Goal: Task Accomplishment & Management: Use online tool/utility

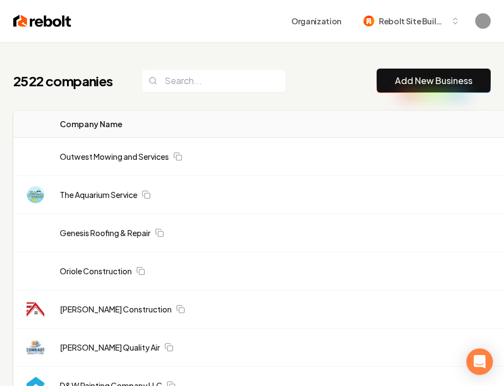
click at [412, 81] on link "Add New Business" at bounding box center [433, 80] width 77 height 13
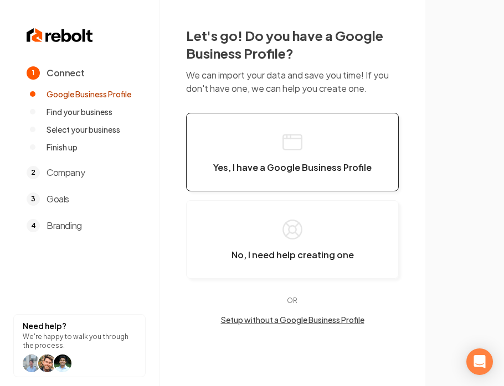
click at [279, 159] on button "Yes, I have a Google Business Profile" at bounding box center [292, 152] width 212 height 79
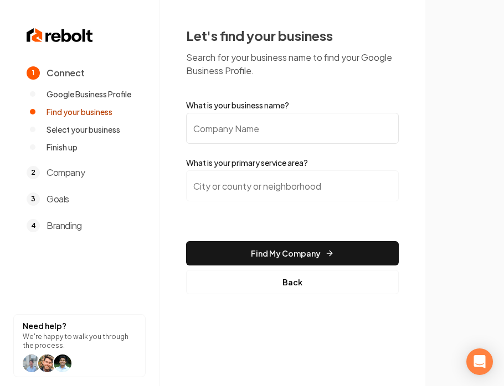
click at [293, 131] on input "What is your business name?" at bounding box center [292, 128] width 212 height 31
paste input "THC MECHANICAL LLC"
type input "THC MECHANICAL LLC"
click at [343, 180] on input "search" at bounding box center [292, 185] width 212 height 31
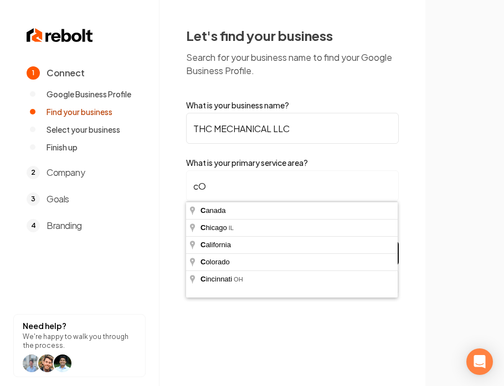
type input "c"
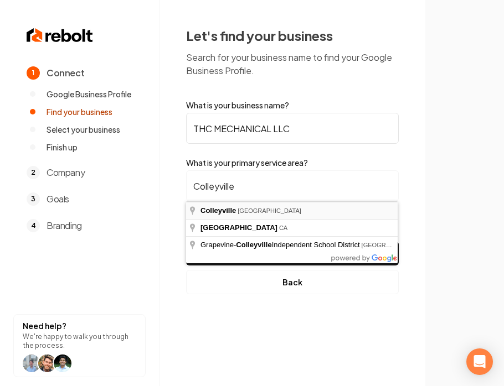
type input "[GEOGRAPHIC_DATA], [GEOGRAPHIC_DATA]"
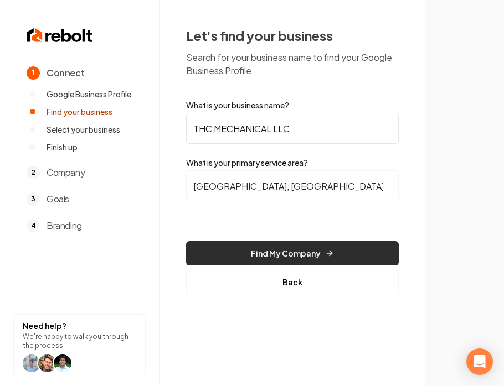
click at [315, 250] on button "Find My Company" at bounding box center [292, 253] width 212 height 24
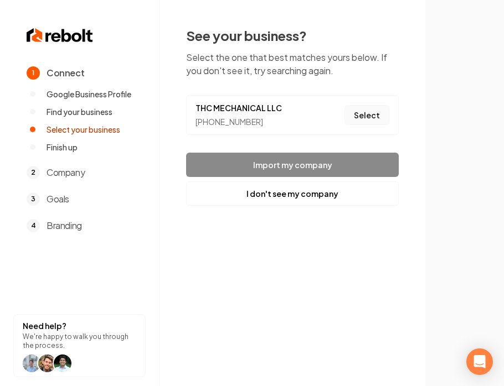
click at [364, 116] on button "Select" at bounding box center [366, 115] width 45 height 20
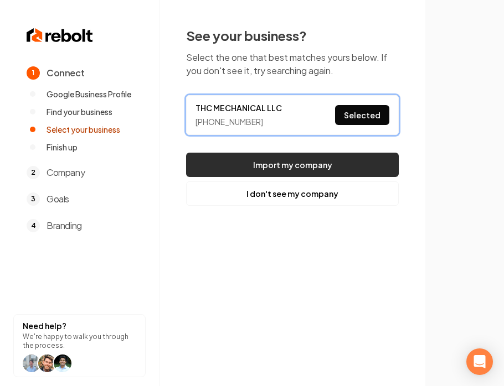
click at [330, 169] on button "Import my company" at bounding box center [292, 165] width 212 height 24
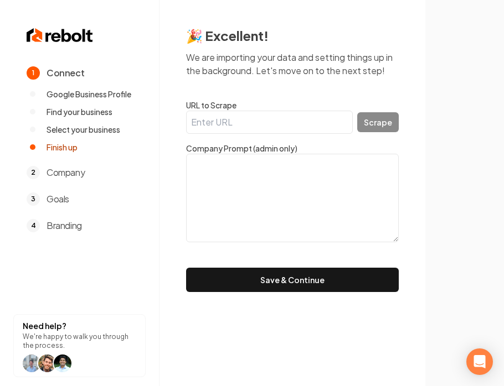
click at [441, 231] on section at bounding box center [464, 193] width 79 height 386
click at [215, 126] on input "URL to Scrape" at bounding box center [269, 122] width 167 height 23
paste input "[URL][DOMAIN_NAME]"
type input "[URL][DOMAIN_NAME]"
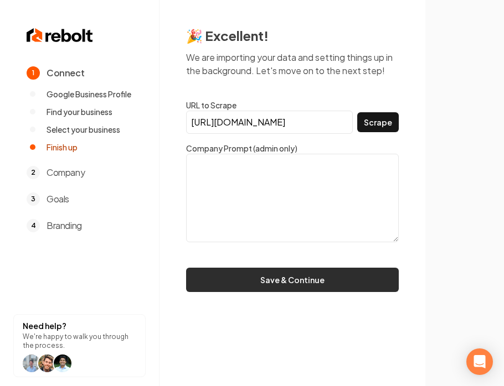
click at [294, 278] on button "Save & Continue" at bounding box center [292, 280] width 212 height 24
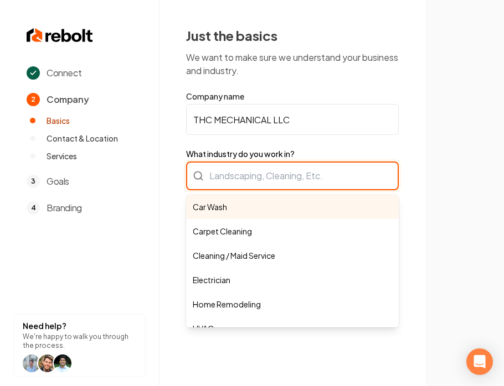
click at [238, 178] on div "Car Wash Carpet Cleaning Cleaning / Maid Service Electrician Home Remodeling HV…" at bounding box center [292, 176] width 212 height 29
paste input "Service/Maintenance"
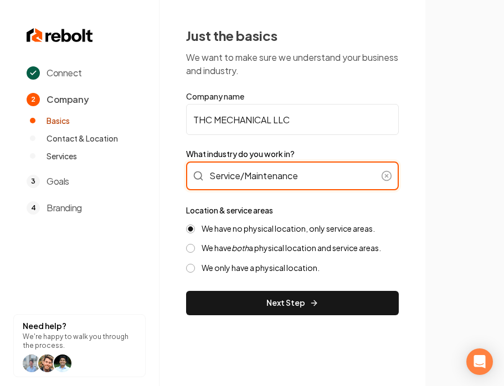
click at [340, 184] on input "Service/Maintenance" at bounding box center [292, 176] width 212 height 29
click button at bounding box center [386, 175] width 11 height 11
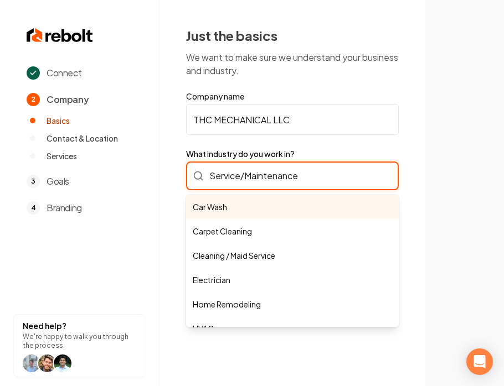
click at [340, 188] on div "Service/Maintenance Car Wash Carpet Cleaning Cleaning / Maid Service Electricia…" at bounding box center [292, 176] width 212 height 29
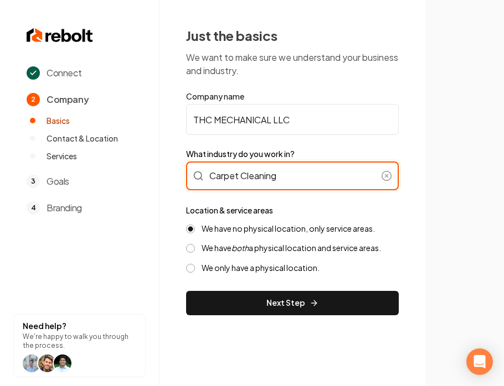
type input "Carpet Cleaning"
click at [278, 178] on div "Carpet Cleaning" at bounding box center [292, 176] width 212 height 29
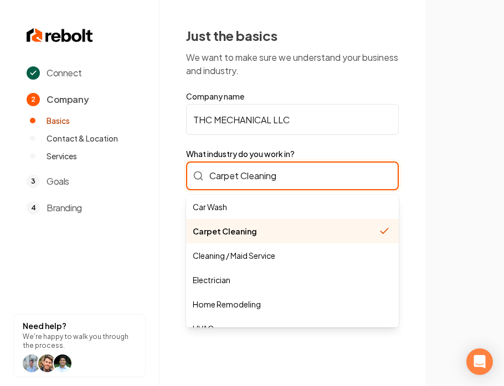
click at [278, 178] on input "Carpet Cleaning" at bounding box center [292, 176] width 212 height 29
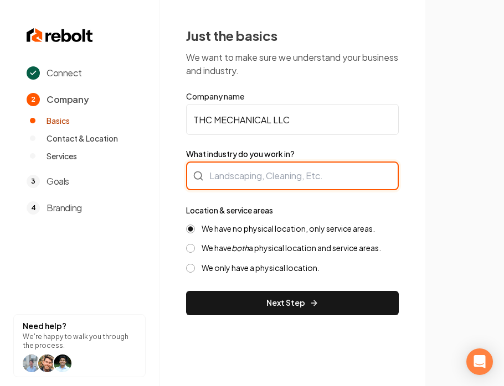
click at [265, 180] on div at bounding box center [292, 176] width 212 height 29
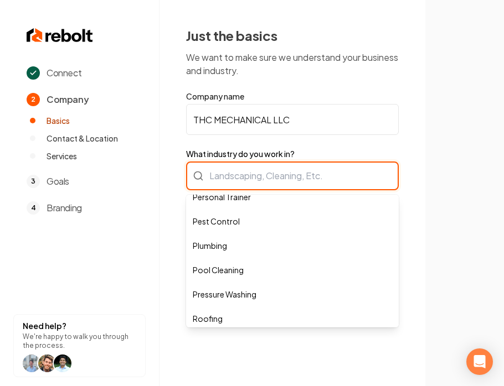
scroll to position [257, 0]
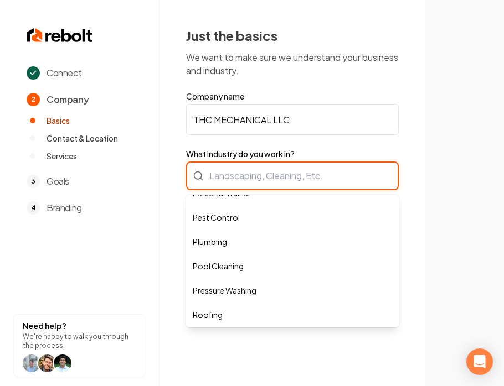
paste input "Service/Maintenance"
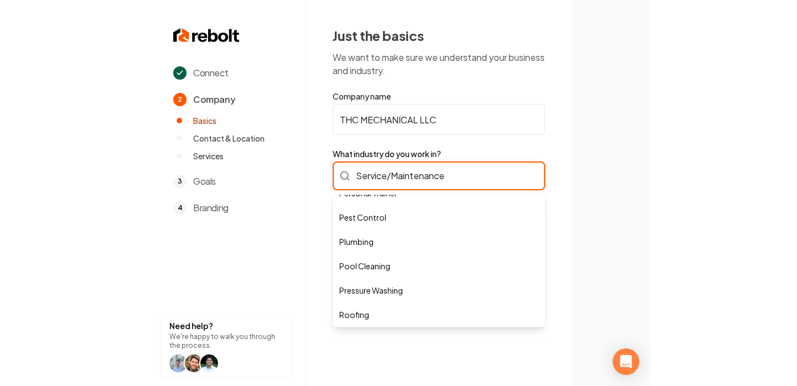
scroll to position [0, 0]
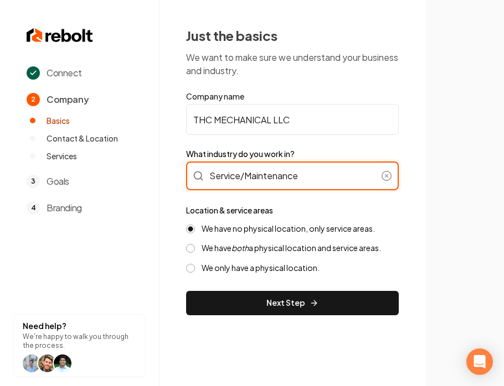
click at [241, 177] on input "Service/Maintenance" at bounding box center [292, 176] width 212 height 29
click at [398, 185] on input "Mechanical" at bounding box center [292, 176] width 212 height 29
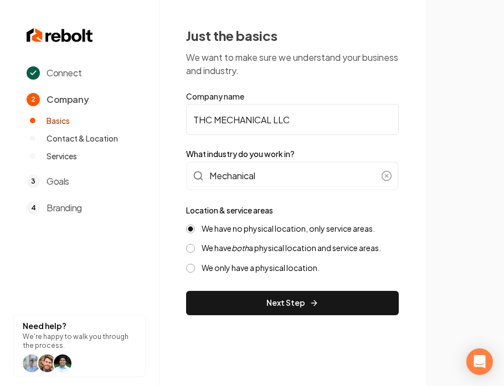
click at [416, 186] on div "Just the basics We want to make sure we understand your business and industry. …" at bounding box center [292, 171] width 266 height 342
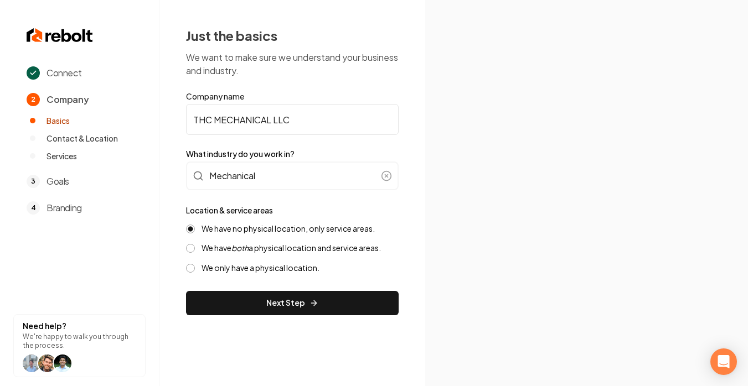
click at [255, 246] on label "We have both a physical location and service areas." at bounding box center [290, 248] width 179 height 11
click at [195, 246] on button "We have both a physical location and service areas." at bounding box center [190, 248] width 9 height 9
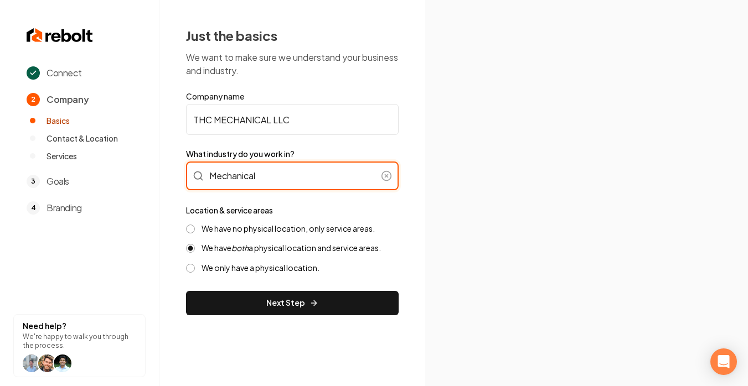
click at [287, 178] on input "Mechanical" at bounding box center [292, 176] width 212 height 29
click button at bounding box center [386, 175] width 11 height 11
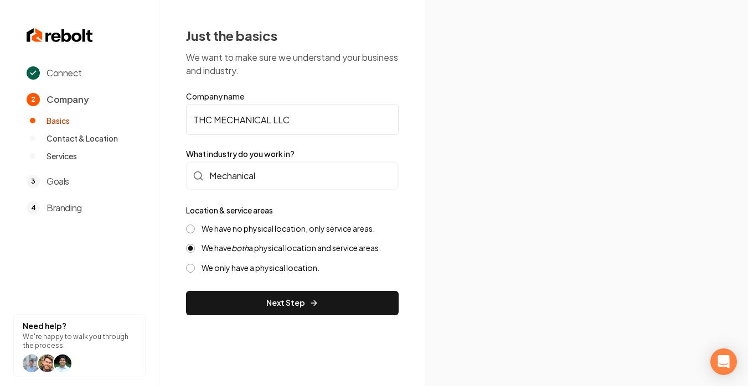
click at [549, 193] on img at bounding box center [586, 193] width 269 height 144
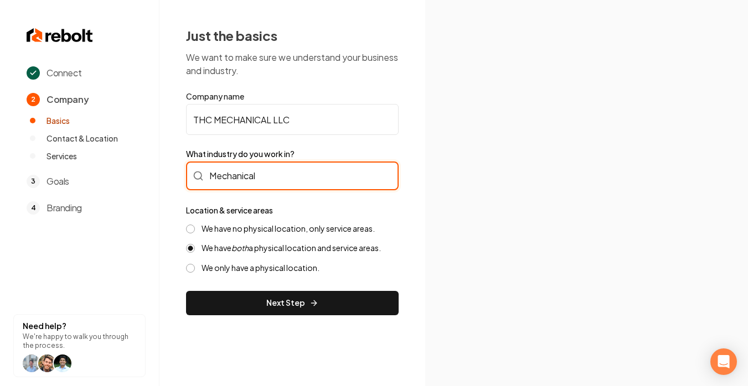
click at [246, 180] on div "Mechanical" at bounding box center [292, 176] width 212 height 29
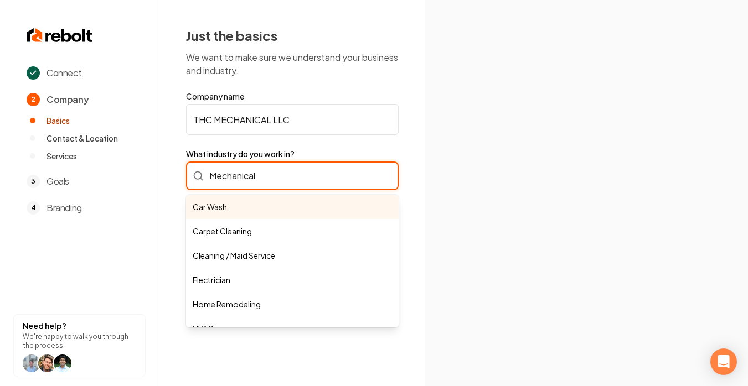
click at [246, 180] on input "Mechanical" at bounding box center [292, 176] width 212 height 29
paste input "Heating Air Conditioning"
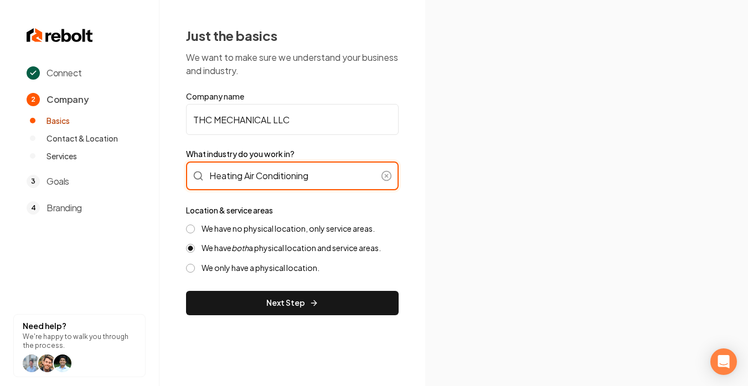
type input "Heating Air Conditioning"
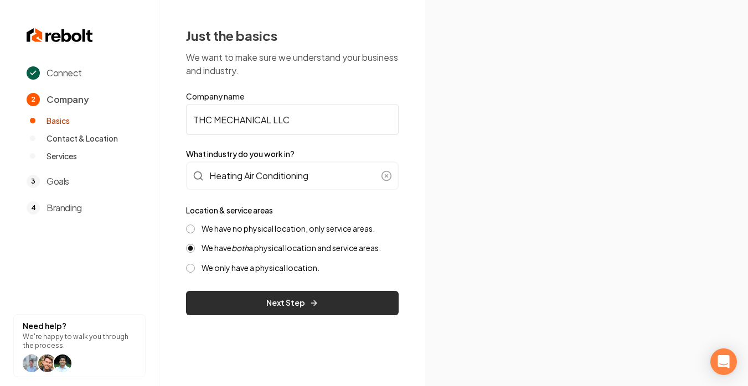
click at [303, 303] on button "Next Step" at bounding box center [292, 303] width 212 height 24
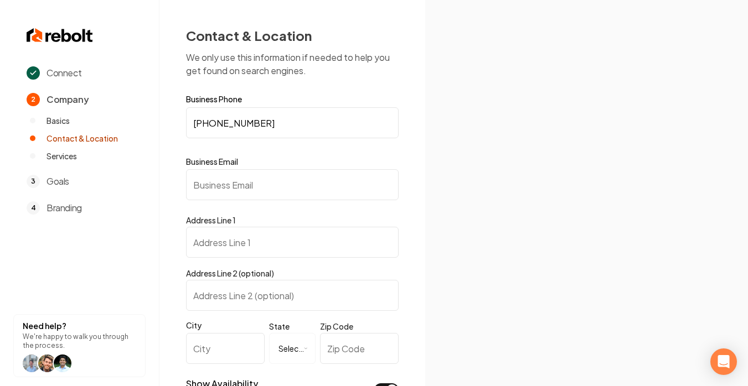
click at [273, 192] on input "Business Email" at bounding box center [292, 184] width 212 height 31
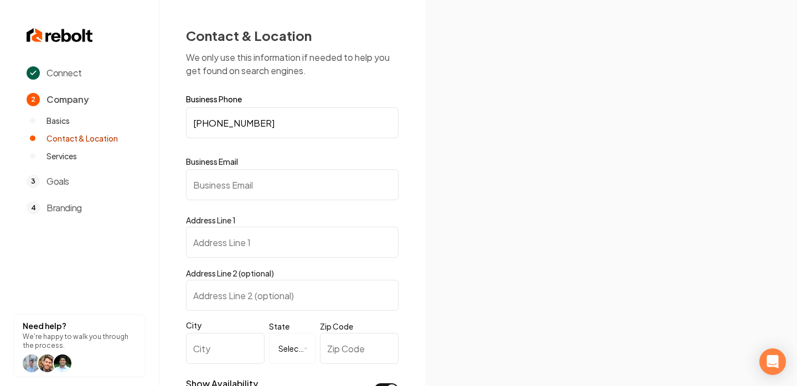
paste input "[EMAIL_ADDRESS][DOMAIN_NAME]"
type input "[EMAIL_ADDRESS][DOMAIN_NAME]"
click at [492, 170] on img at bounding box center [611, 193] width 310 height 166
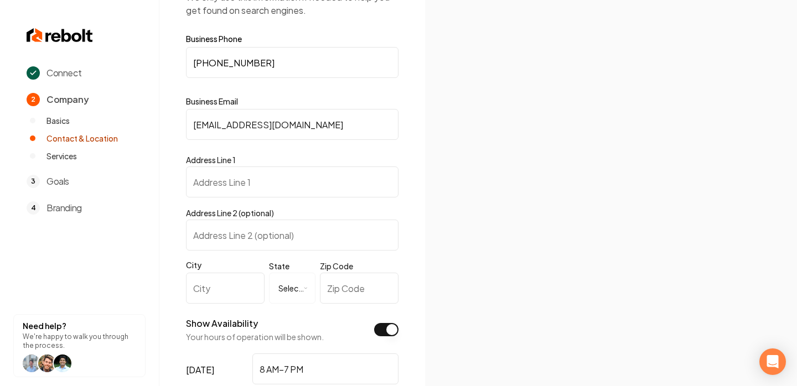
scroll to position [62, 0]
click at [247, 198] on form "**********" at bounding box center [292, 338] width 212 height 611
click at [245, 177] on input "Address Line 1" at bounding box center [292, 180] width 212 height 31
paste input "[STREET_ADDRESS]"
type input "[STREET_ADDRESS]"
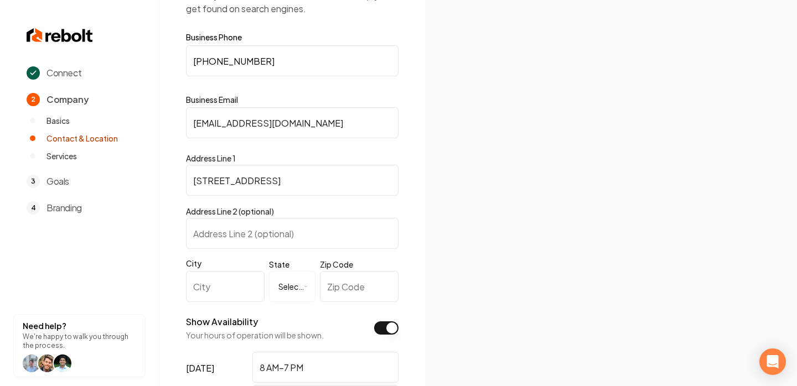
click at [507, 206] on img at bounding box center [611, 193] width 310 height 166
click at [217, 282] on input "City" at bounding box center [225, 286] width 79 height 31
drag, startPoint x: 329, startPoint y: 179, endPoint x: 259, endPoint y: 184, distance: 70.5
click at [258, 184] on input "[STREET_ADDRESS]" at bounding box center [292, 180] width 212 height 31
click at [210, 288] on input "City" at bounding box center [225, 286] width 79 height 31
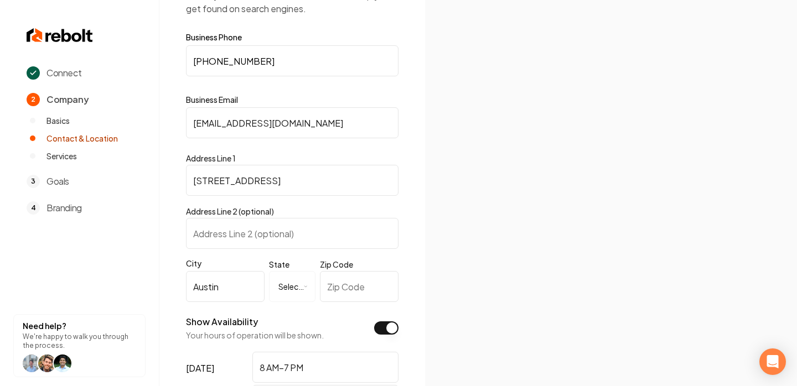
type input "Austin"
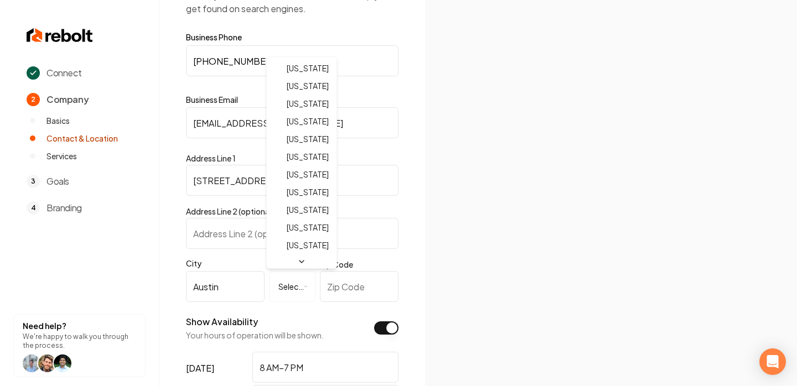
click at [290, 287] on html "**********" at bounding box center [398, 131] width 797 height 386
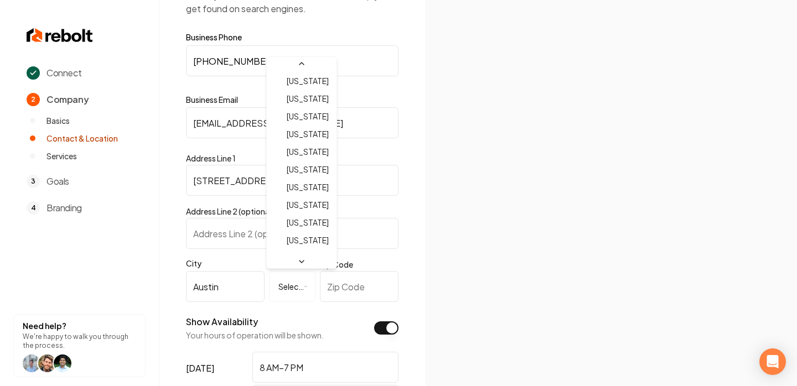
select select "**"
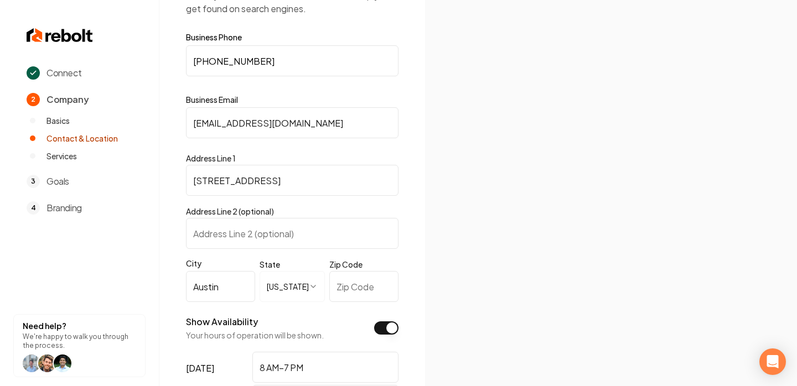
drag, startPoint x: 332, startPoint y: 186, endPoint x: 290, endPoint y: 182, distance: 42.3
click at [290, 182] on input "[STREET_ADDRESS]" at bounding box center [292, 180] width 212 height 31
drag, startPoint x: 314, startPoint y: 180, endPoint x: 290, endPoint y: 179, distance: 24.4
click at [290, 179] on input "[STREET_ADDRESS]" at bounding box center [292, 180] width 212 height 31
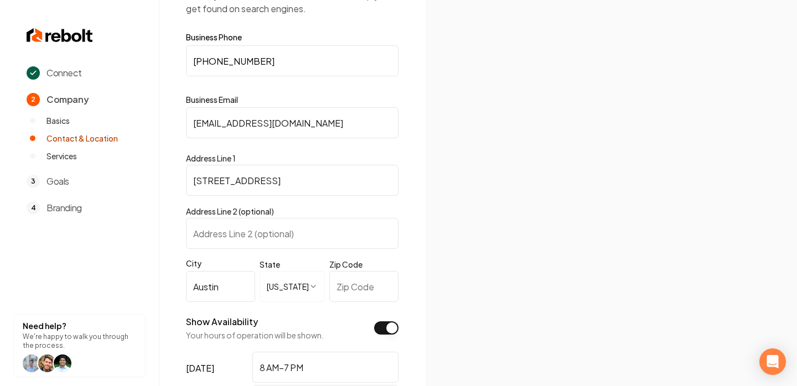
click at [351, 287] on input "Zip Code" at bounding box center [363, 286] width 69 height 31
paste input "78711"
type input "78711"
drag, startPoint x: 340, startPoint y: 189, endPoint x: 237, endPoint y: 185, distance: 103.0
click at [237, 185] on input "[STREET_ADDRESS]" at bounding box center [292, 180] width 212 height 31
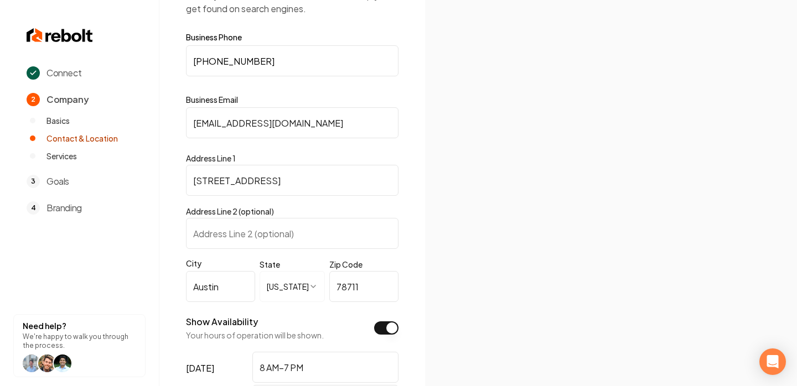
click at [288, 183] on input "[STREET_ADDRESS]" at bounding box center [292, 180] width 212 height 31
drag, startPoint x: 326, startPoint y: 183, endPoint x: 253, endPoint y: 183, distance: 73.0
click at [253, 183] on input "[STREET_ADDRESS]" at bounding box center [292, 180] width 212 height 31
type input "PO Box 12157"
click at [481, 276] on section at bounding box center [611, 193] width 372 height 386
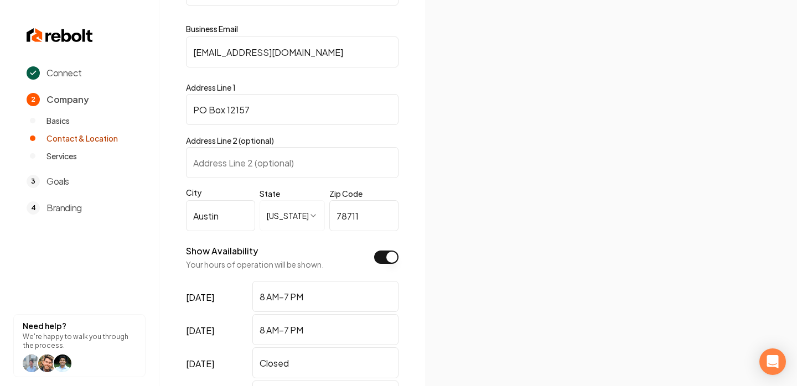
scroll to position [375, 0]
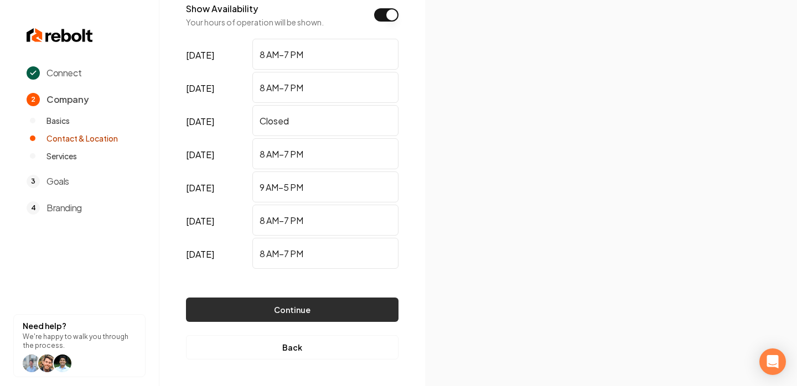
click at [313, 307] on button "Continue" at bounding box center [292, 310] width 212 height 24
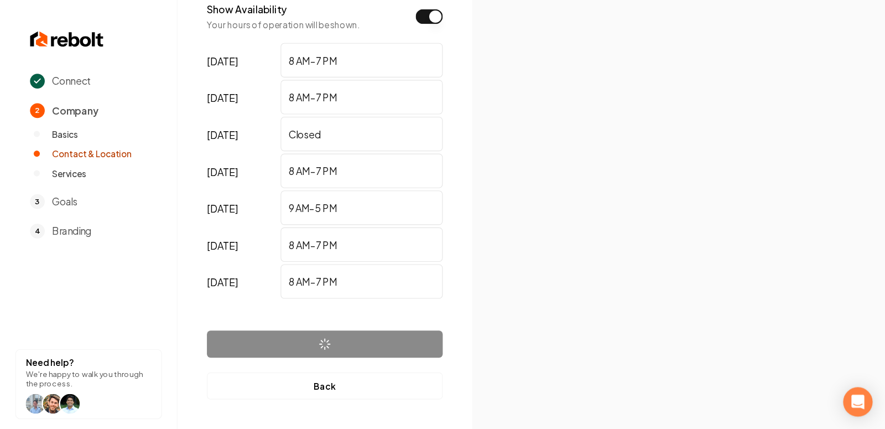
scroll to position [0, 0]
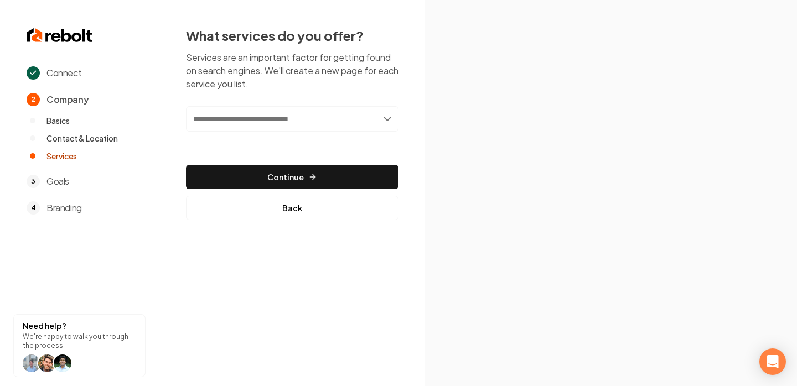
click at [512, 188] on img at bounding box center [611, 193] width 310 height 166
click at [345, 125] on input "text" at bounding box center [292, 118] width 212 height 25
click at [261, 128] on input "text" at bounding box center [292, 118] width 212 height 25
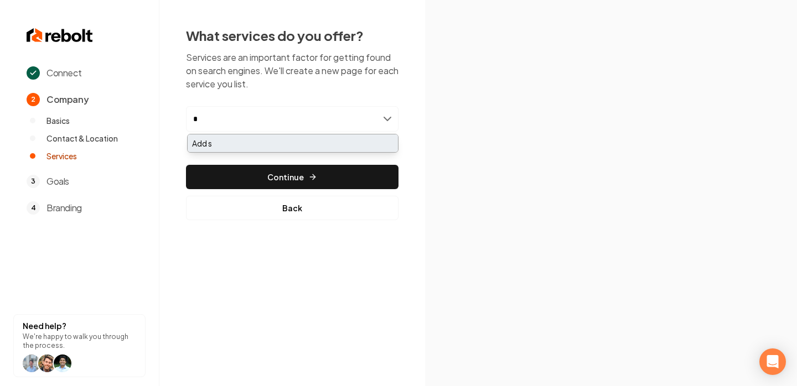
paste input "**********"
type input "**********"
click at [283, 142] on div "Add service/Maintenance" at bounding box center [293, 143] width 210 height 18
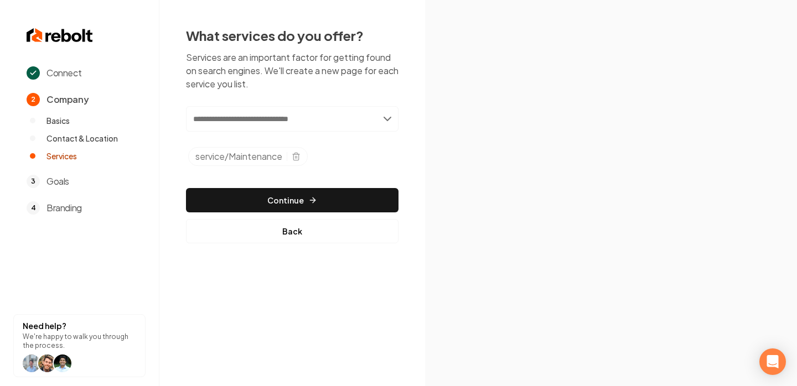
paste input "**********"
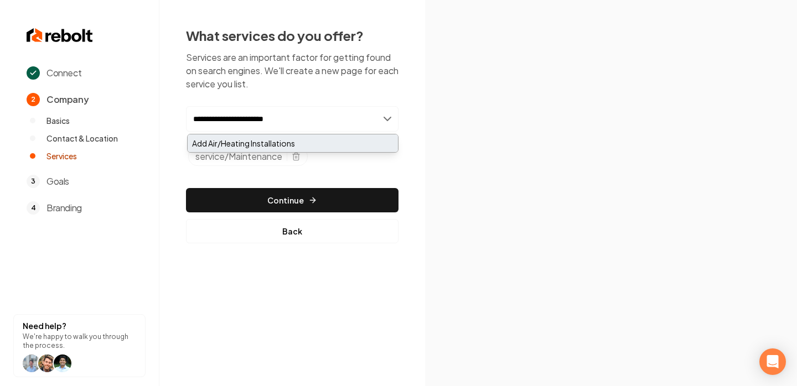
type input "**********"
click at [316, 141] on div "Add Air/Heating Installations" at bounding box center [293, 143] width 210 height 18
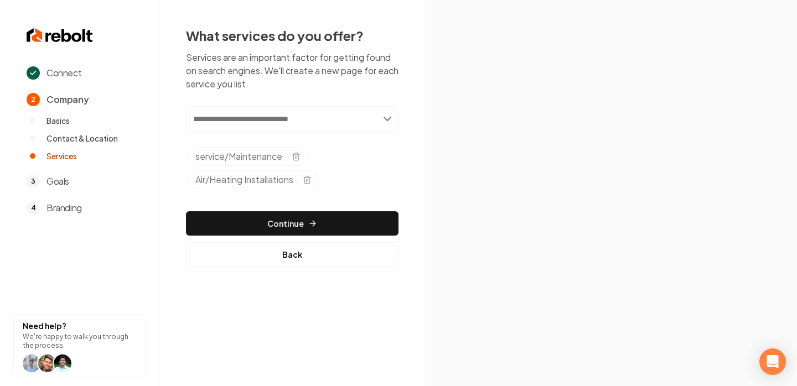
paste input "**********"
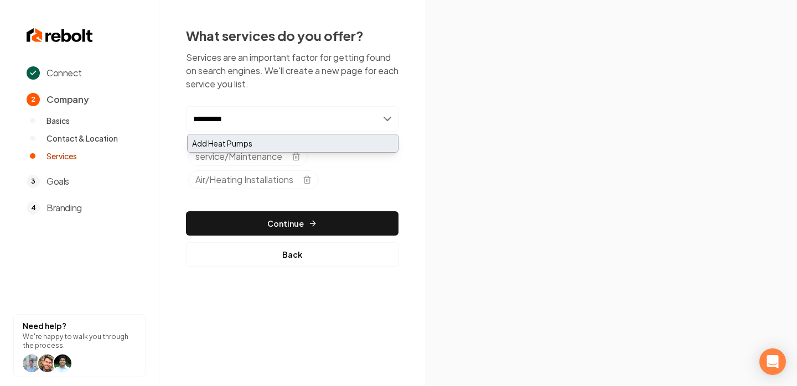
type input "**********"
click at [314, 145] on div "Add Heat Pumps" at bounding box center [293, 143] width 210 height 18
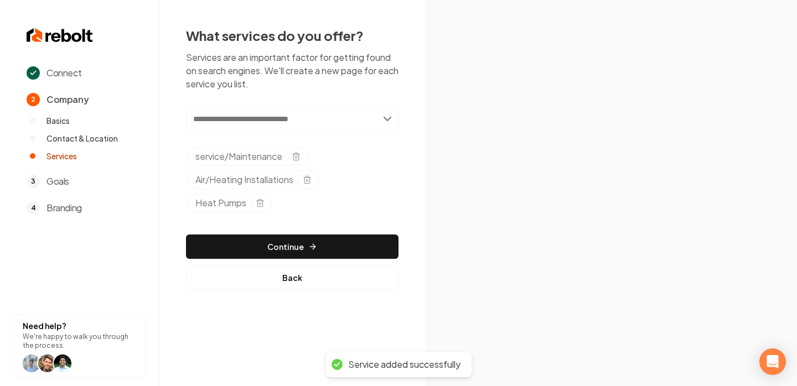
paste input "**********"
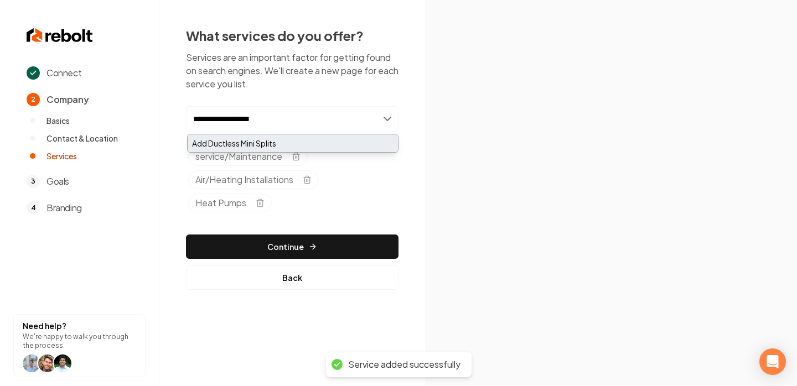
type input "**********"
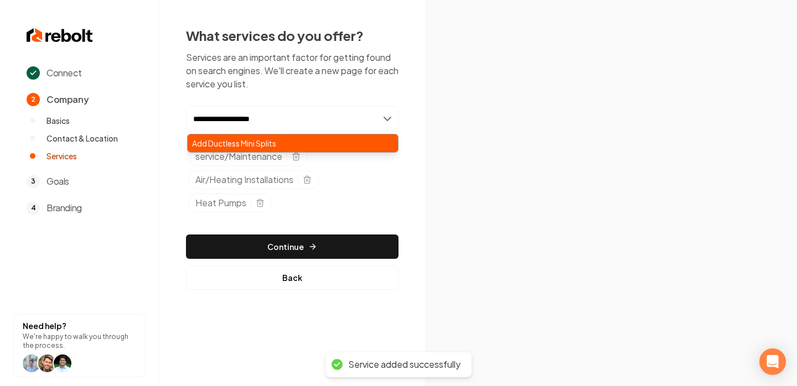
click at [277, 146] on div "Add Ductless Mini Splits" at bounding box center [293, 143] width 210 height 18
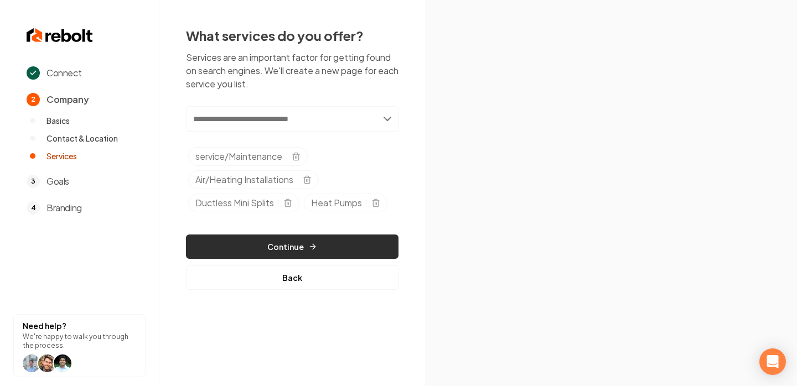
click at [298, 242] on button "Continue" at bounding box center [292, 247] width 212 height 24
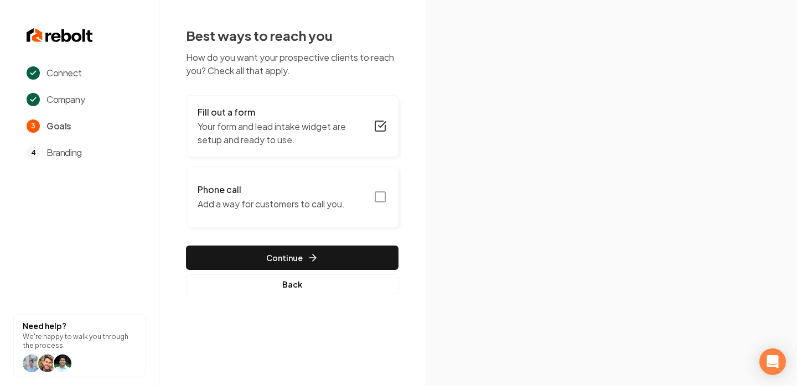
click at [378, 120] on icon "button" at bounding box center [380, 126] width 13 height 13
click at [381, 134] on button "Fill out a form Have your customers fill this and we'll email you the details." at bounding box center [292, 126] width 212 height 62
click at [382, 124] on icon "button" at bounding box center [380, 126] width 13 height 13
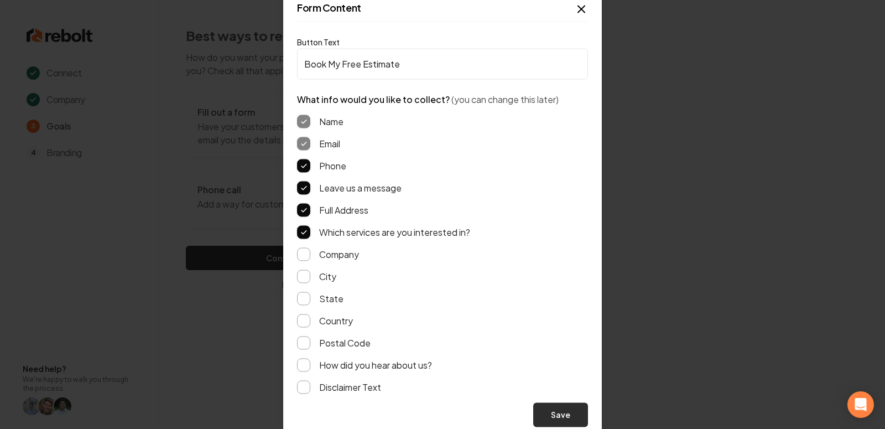
click at [556, 386] on button "Save" at bounding box center [560, 414] width 55 height 24
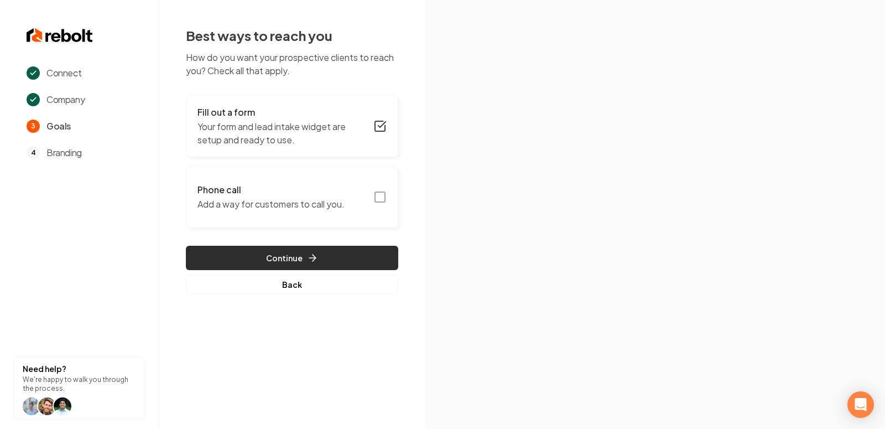
click at [326, 263] on button "Continue" at bounding box center [292, 258] width 212 height 24
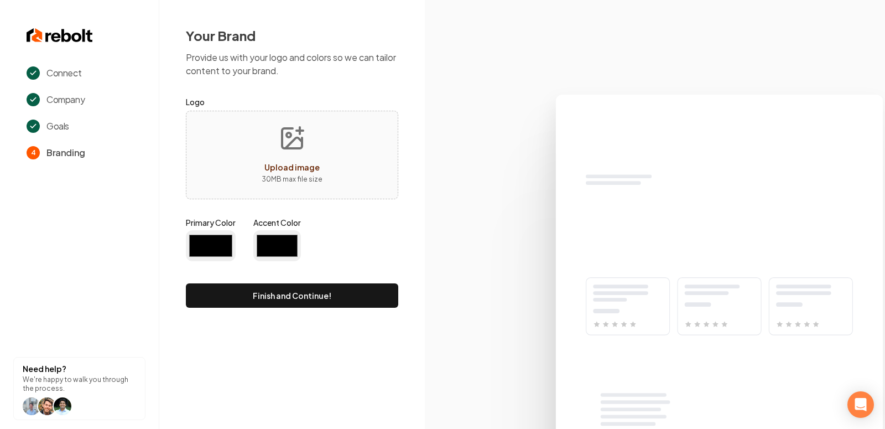
type input "#194d33"
type input "#70be00"
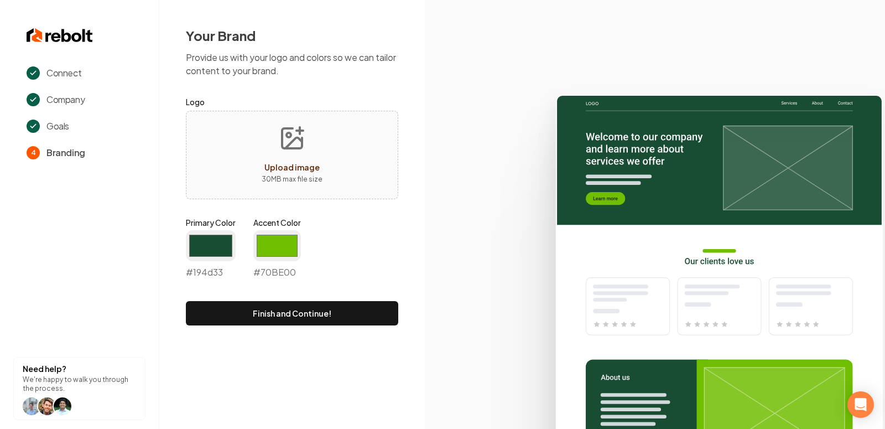
click at [277, 144] on button "Upload image 30 MB max file size" at bounding box center [292, 154] width 79 height 77
type input "**********"
click at [226, 240] on input "#194d33" at bounding box center [211, 245] width 50 height 31
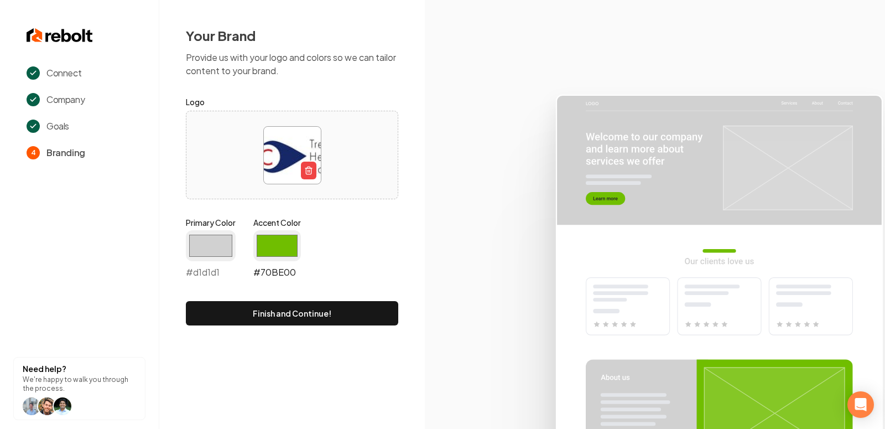
type input "#d1d1d1"
click at [281, 247] on input "#70be00" at bounding box center [277, 245] width 48 height 31
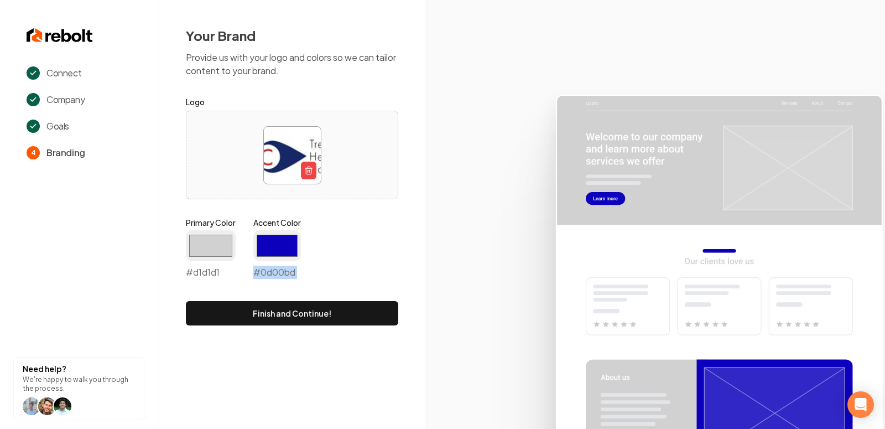
drag, startPoint x: 247, startPoint y: 275, endPoint x: 242, endPoint y: 288, distance: 13.9
click at [242, 288] on form "Logo Primary Color #d1d1d1 #d1d1d1 Accent Color #0d00bd #0d00bd Finish and Cont…" at bounding box center [292, 210] width 212 height 230
click at [271, 253] on input "#0d00bd" at bounding box center [277, 245] width 48 height 31
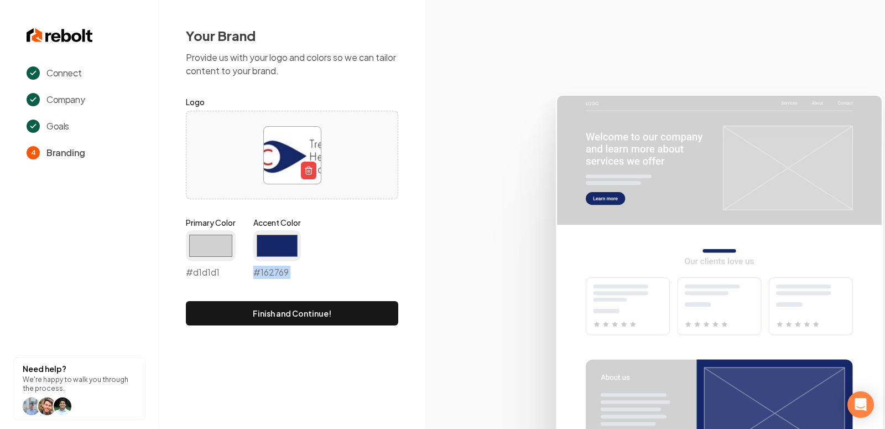
type input "#162769"
click at [445, 182] on icon at bounding box center [655, 257] width 460 height 344
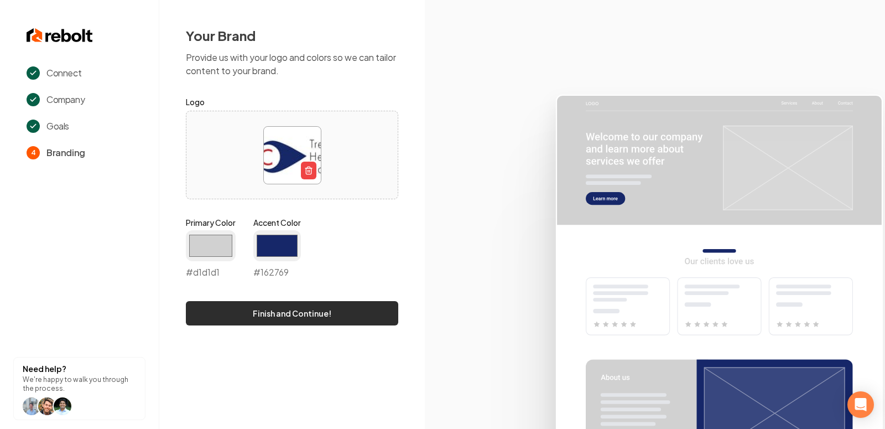
click at [308, 314] on button "Finish and Continue!" at bounding box center [292, 313] width 212 height 24
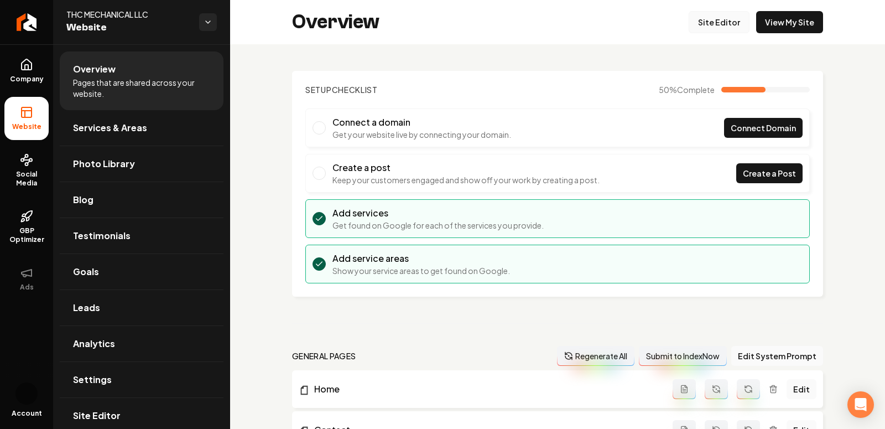
click at [719, 24] on link "Site Editor" at bounding box center [719, 22] width 61 height 22
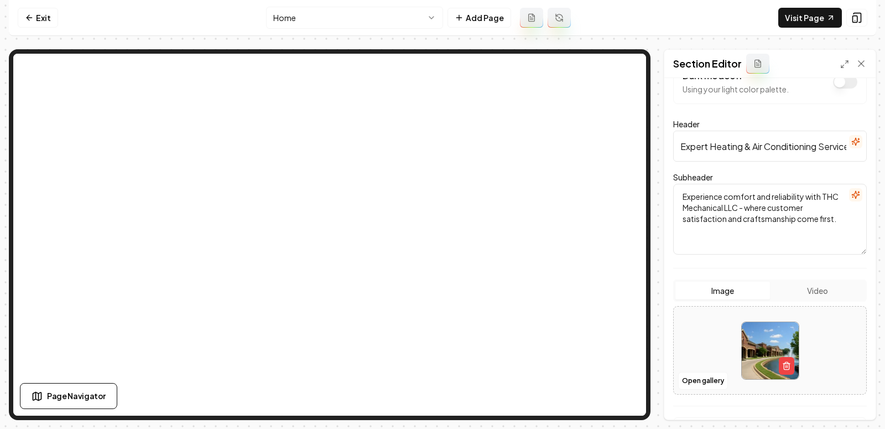
scroll to position [48, 0]
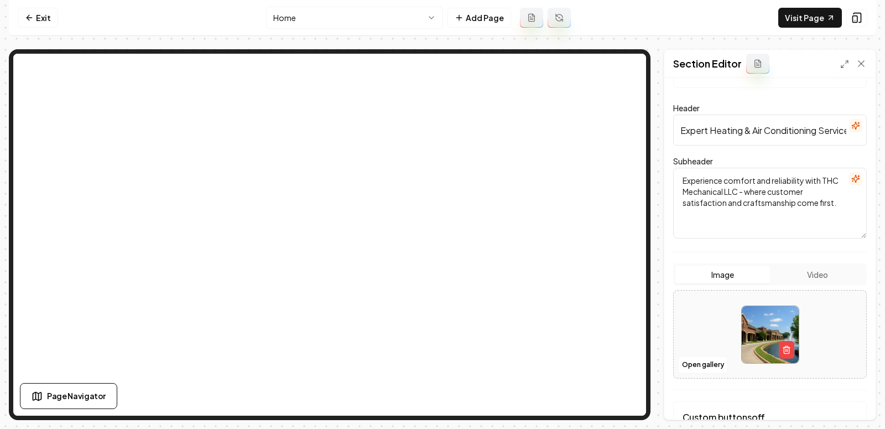
click at [720, 338] on div at bounding box center [770, 335] width 193 height 76
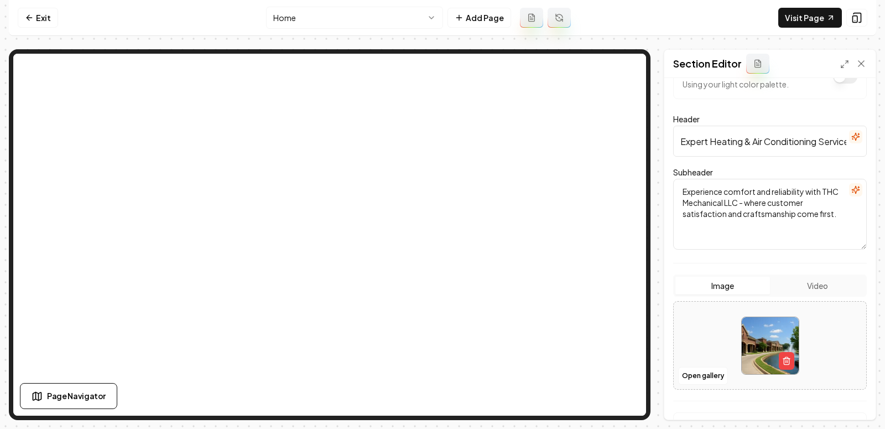
scroll to position [34, 0]
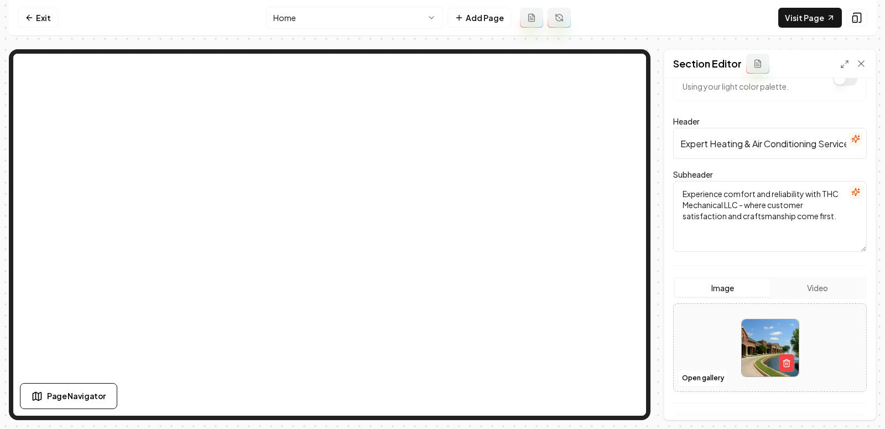
click at [761, 330] on img at bounding box center [770, 347] width 57 height 57
click at [689, 375] on button "Open gallery" at bounding box center [703, 378] width 50 height 18
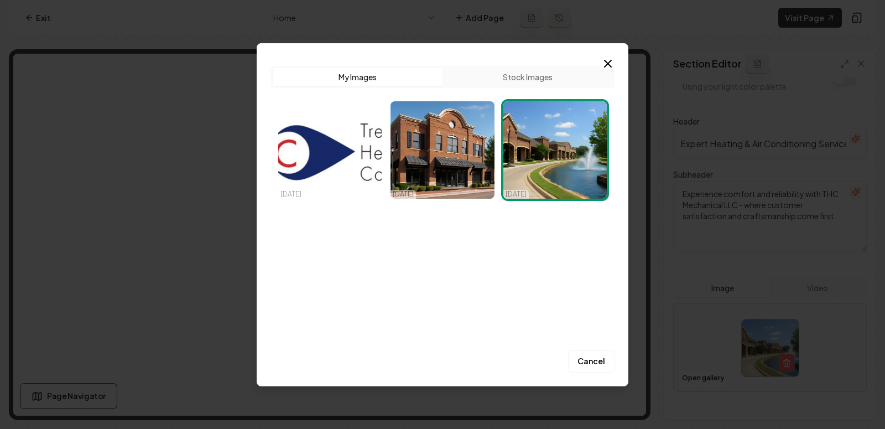
click at [536, 77] on button "Stock Images" at bounding box center [528, 77] width 170 height 18
click at [391, 78] on button "My Images" at bounding box center [358, 77] width 170 height 18
click at [550, 183] on img "Select image image_68dc5c495c7cd75eb8717f39.jpeg" at bounding box center [555, 149] width 103 height 97
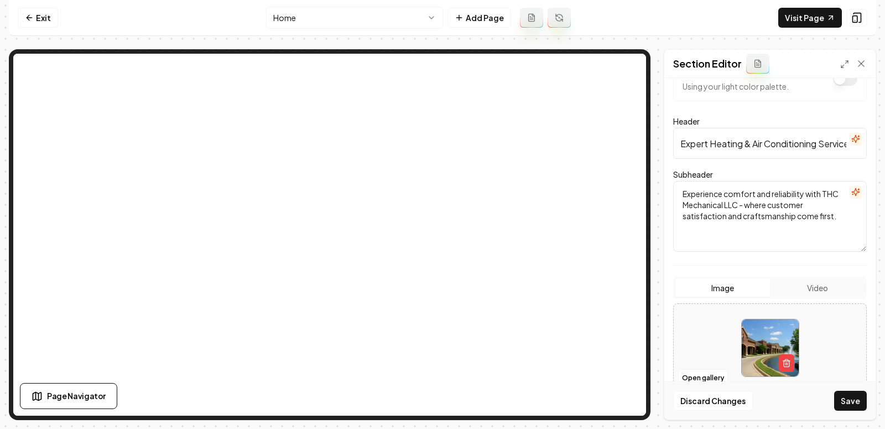
scroll to position [0, 0]
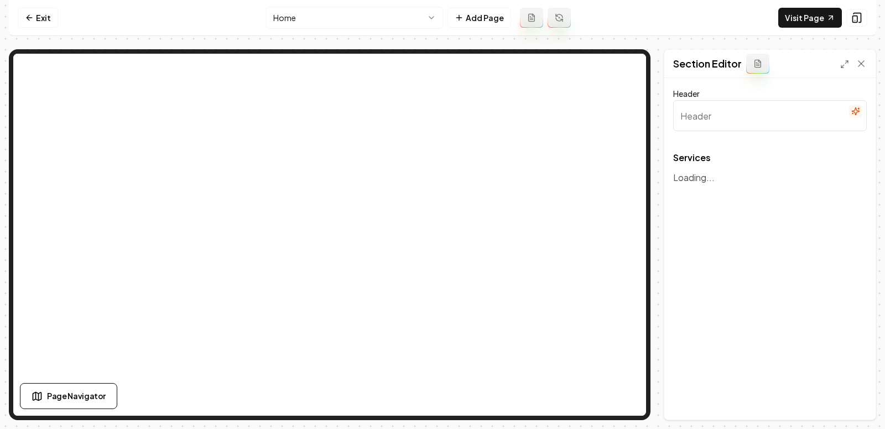
type input "Expert HVAC Services for Comfort and Efficiency"
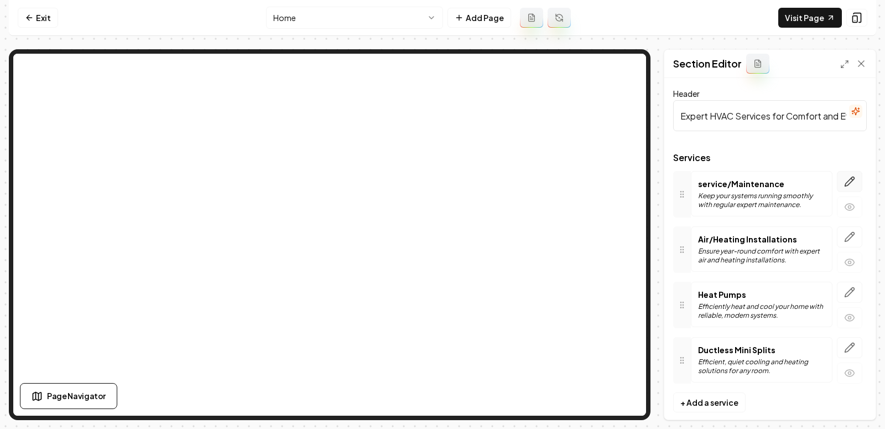
click at [796, 175] on button "button" at bounding box center [849, 181] width 25 height 21
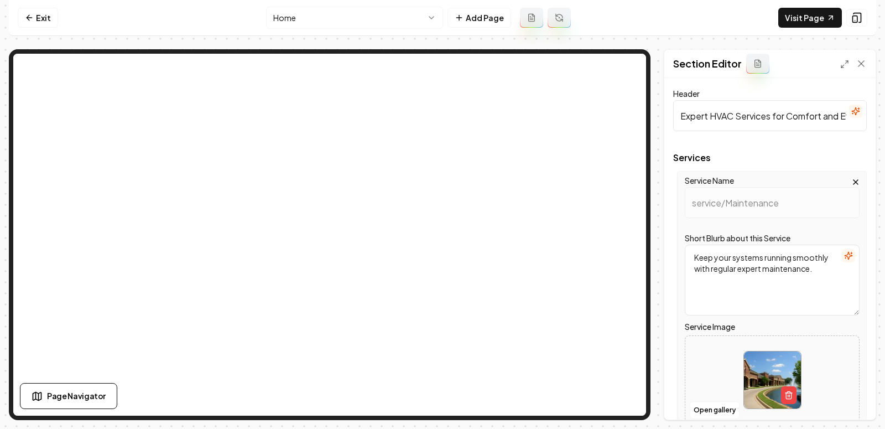
click at [725, 118] on input "Expert HVAC Services for Comfort and Efficiency" at bounding box center [770, 115] width 194 height 31
click at [763, 266] on textarea "Keep your systems running smoothly with regular expert maintenance." at bounding box center [772, 280] width 175 height 71
click at [730, 271] on textarea "Keep your systems running smoothly with regular expert maintenance." at bounding box center [772, 280] width 175 height 71
click at [38, 20] on link "Exit" at bounding box center [38, 18] width 40 height 20
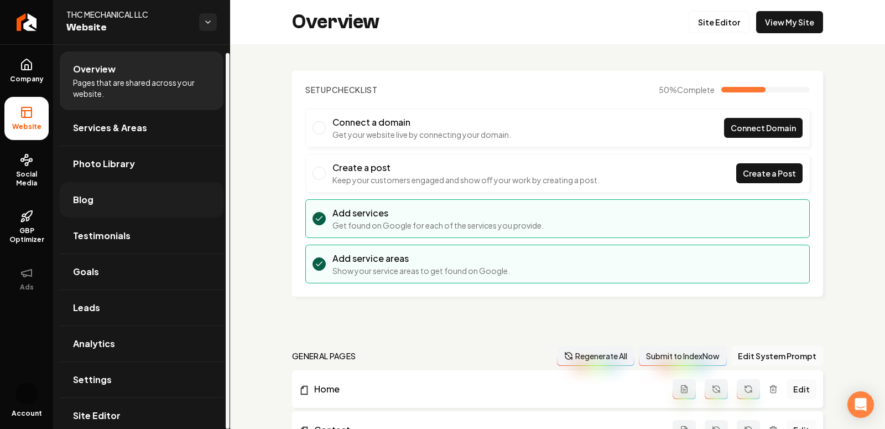
scroll to position [9, 0]
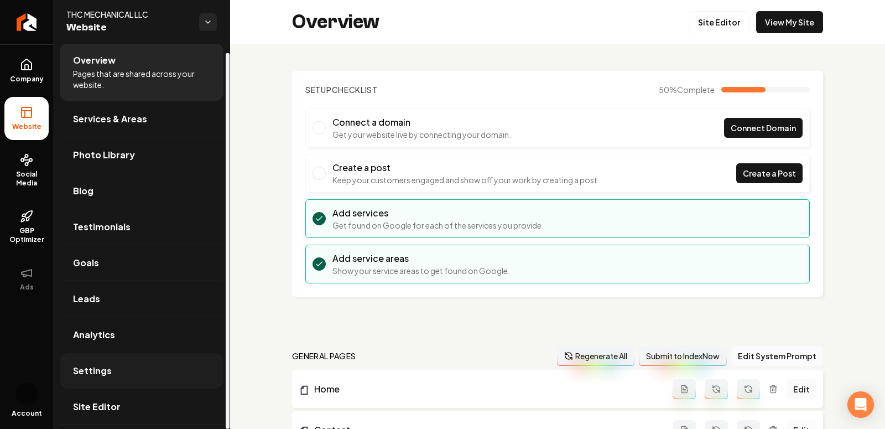
click at [88, 365] on span "Settings" at bounding box center [92, 370] width 39 height 13
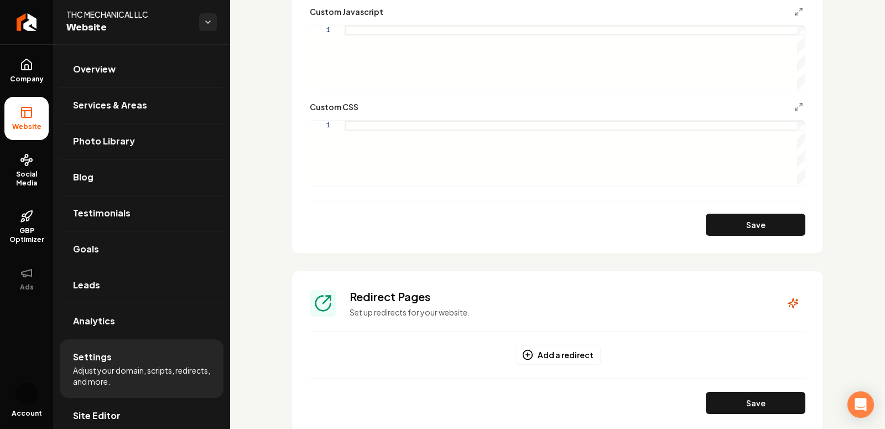
scroll to position [750, 0]
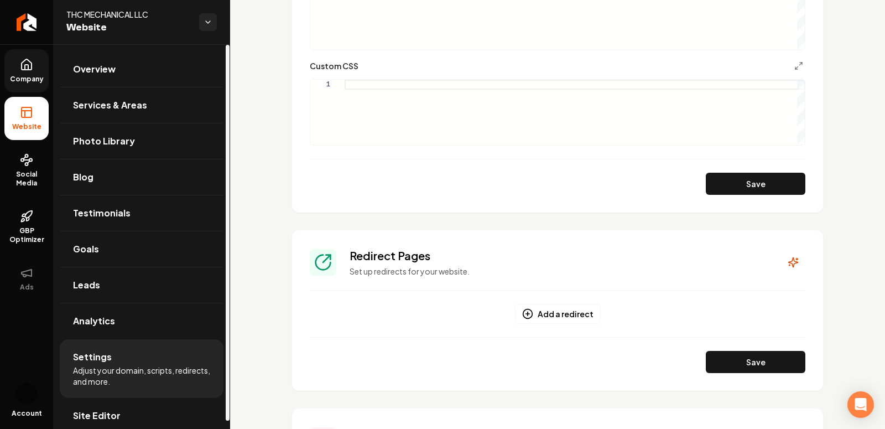
click at [23, 83] on link "Company" at bounding box center [26, 70] width 44 height 43
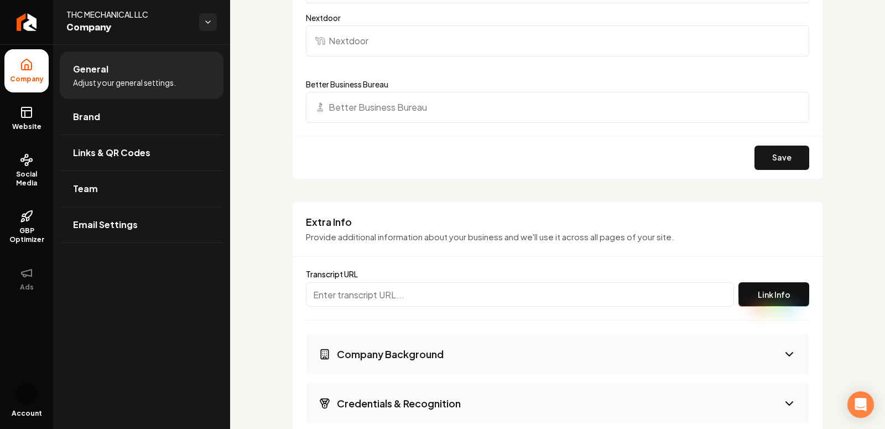
scroll to position [554, 0]
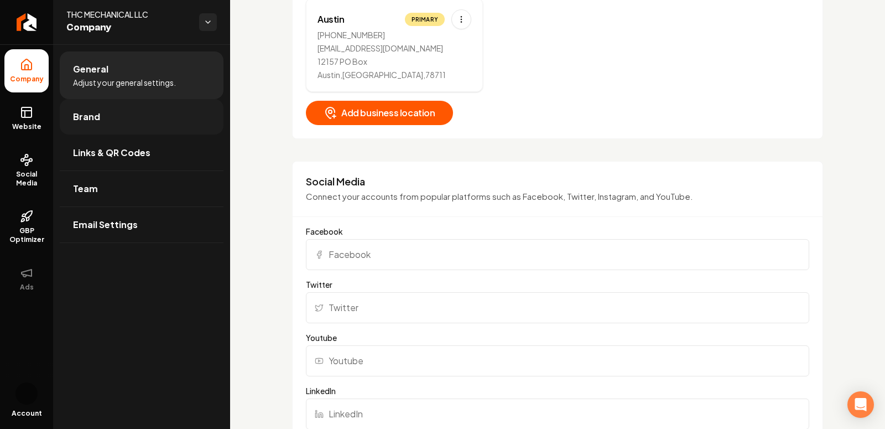
click at [104, 117] on link "Brand" at bounding box center [142, 116] width 164 height 35
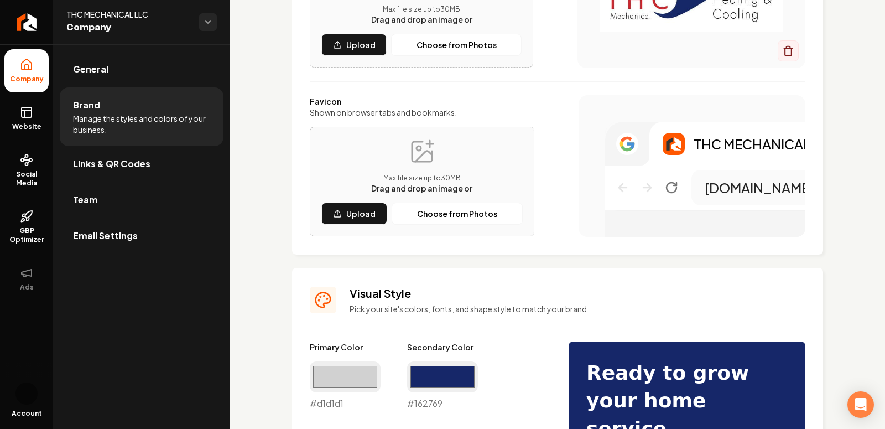
scroll to position [554, 0]
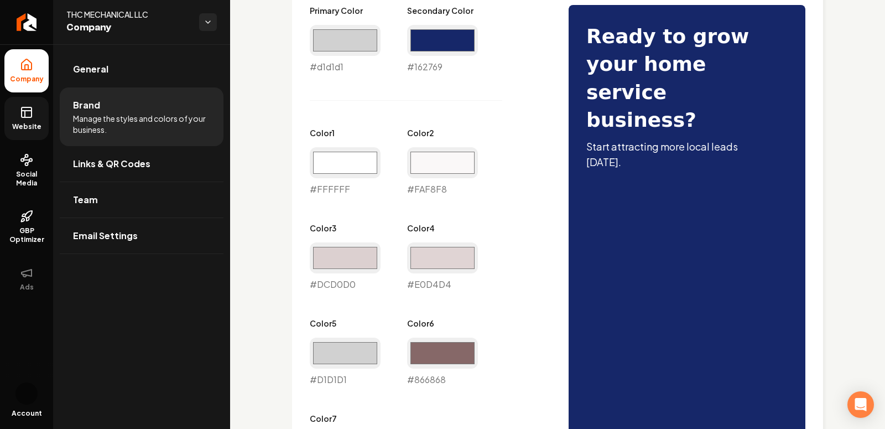
click at [15, 126] on span "Website" at bounding box center [27, 126] width 38 height 9
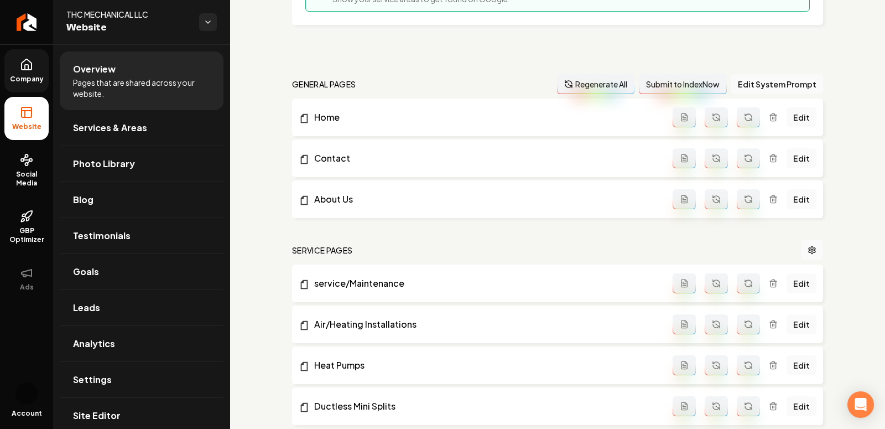
scroll to position [281, 0]
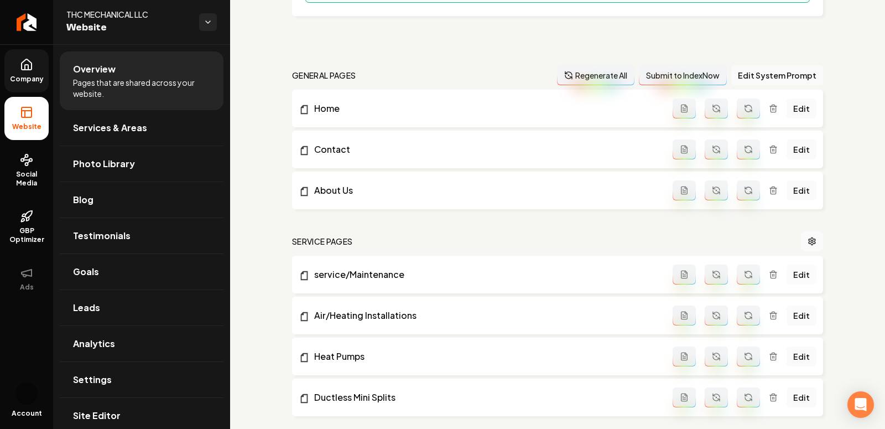
click at [796, 271] on link "Edit" at bounding box center [802, 275] width 30 height 20
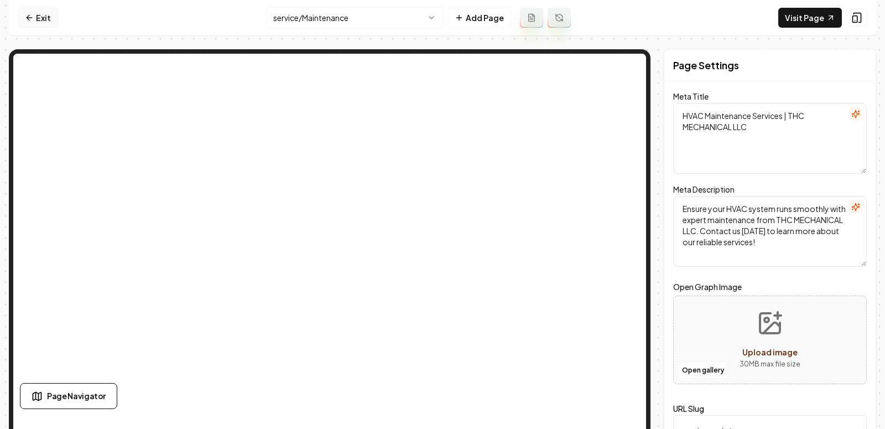
click at [36, 17] on link "Exit" at bounding box center [38, 18] width 40 height 20
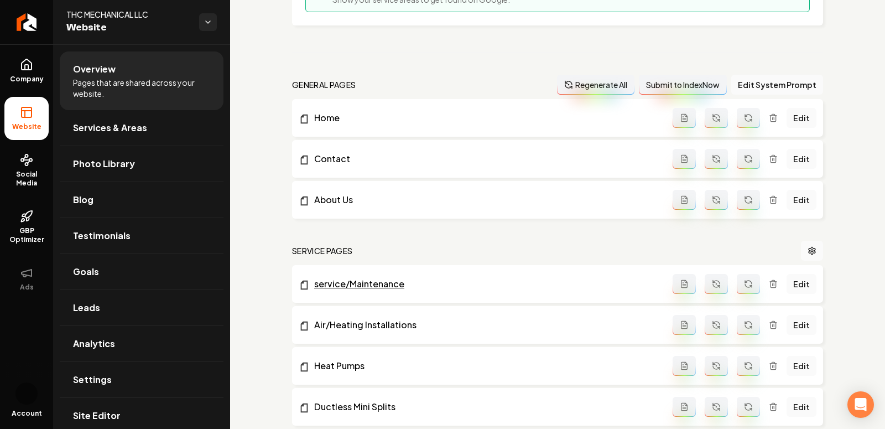
scroll to position [274, 0]
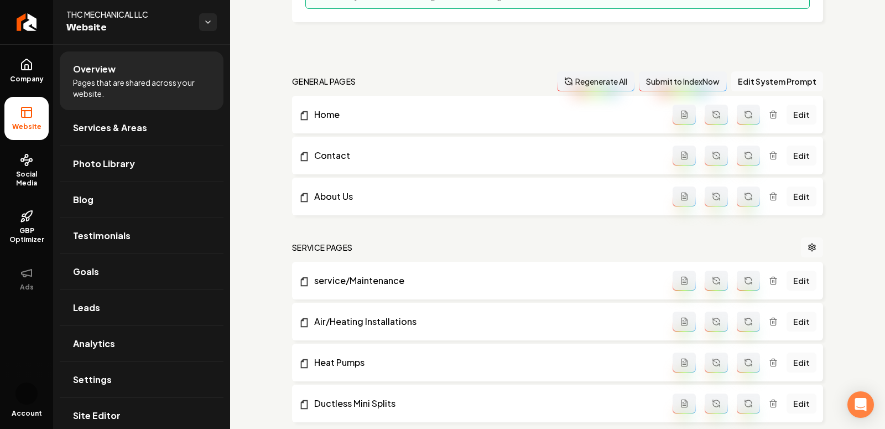
click at [796, 243] on icon "Main content area" at bounding box center [812, 247] width 9 height 9
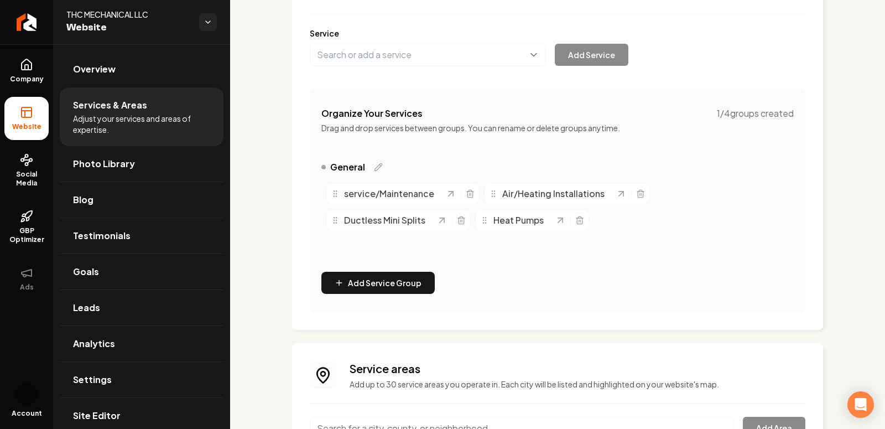
scroll to position [186, 0]
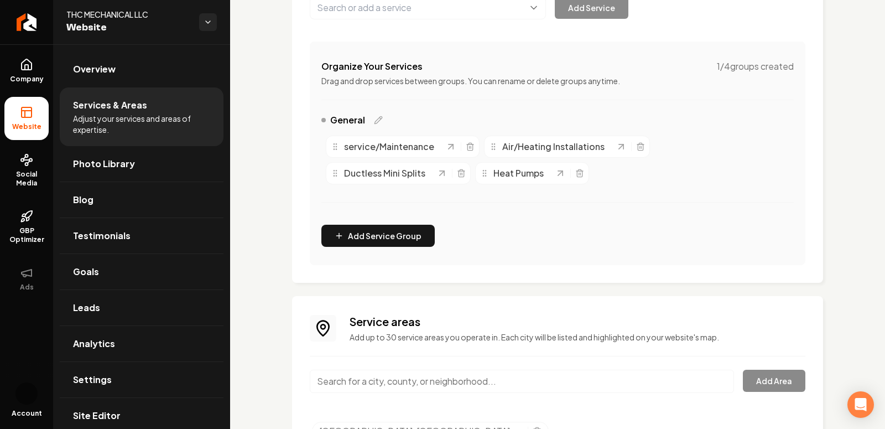
click at [392, 147] on span "service/Maintenance" at bounding box center [389, 146] width 90 height 13
click at [371, 123] on div "General" at bounding box center [351, 119] width 61 height 13
click at [376, 121] on icon "Main content area" at bounding box center [378, 120] width 9 height 9
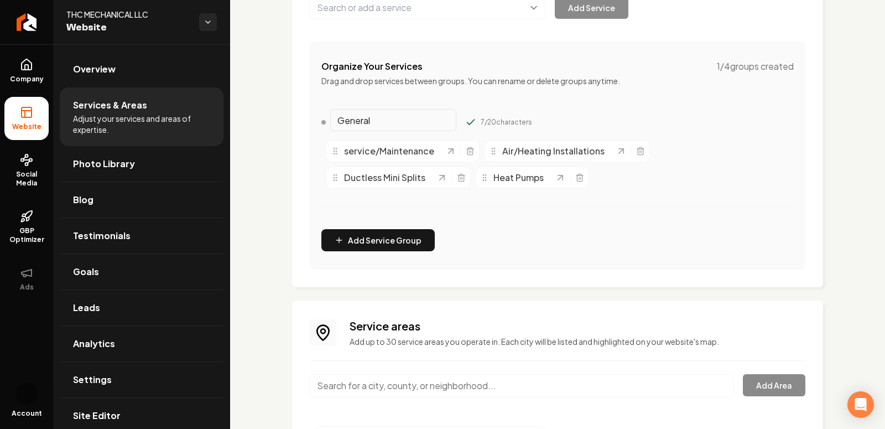
click at [359, 149] on span "service/Maintenance" at bounding box center [389, 150] width 90 height 13
click at [359, 152] on span "service/Maintenance" at bounding box center [389, 150] width 90 height 13
click at [370, 151] on span "service/Maintenance" at bounding box center [389, 150] width 90 height 13
click at [333, 151] on icon "Main content area" at bounding box center [335, 151] width 9 height 9
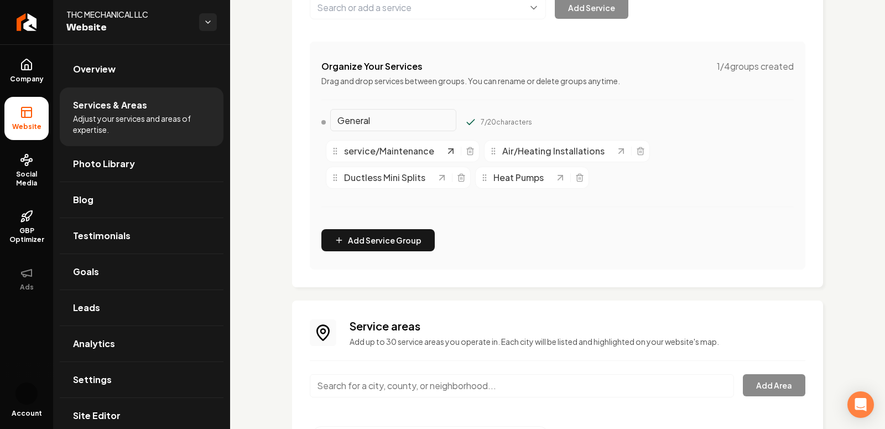
click at [447, 152] on icon "Main content area" at bounding box center [450, 151] width 11 height 11
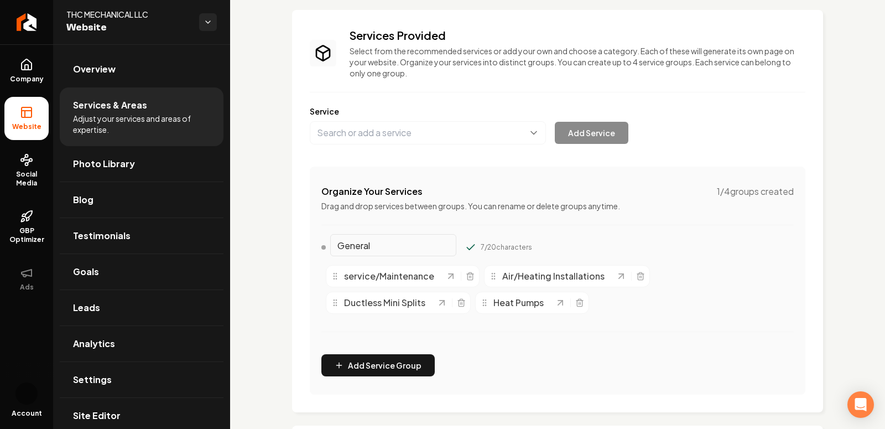
scroll to position [56, 0]
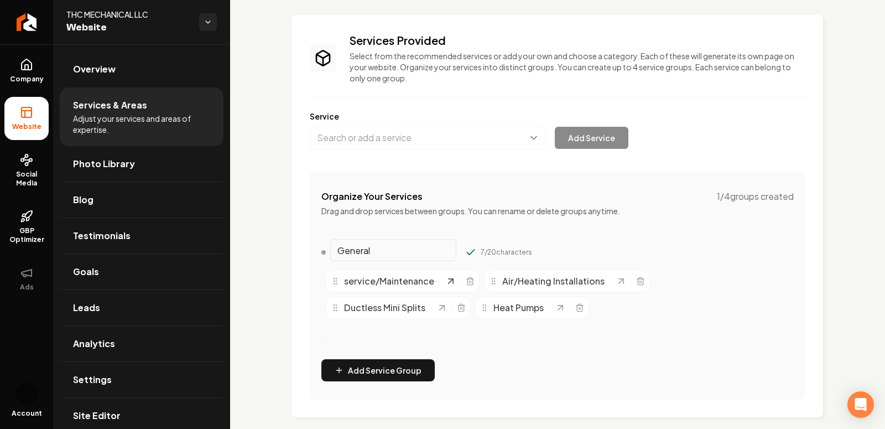
click at [449, 283] on icon "Main content area" at bounding box center [450, 281] width 11 height 11
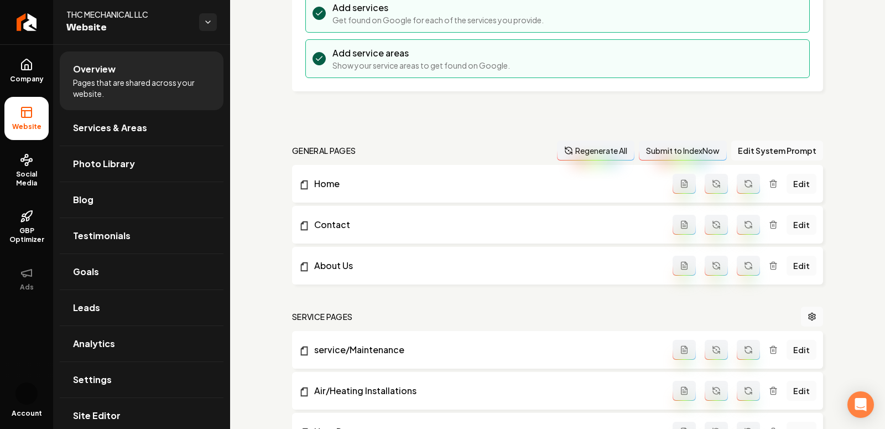
scroll to position [206, 0]
click at [796, 351] on link "Edit" at bounding box center [802, 349] width 30 height 20
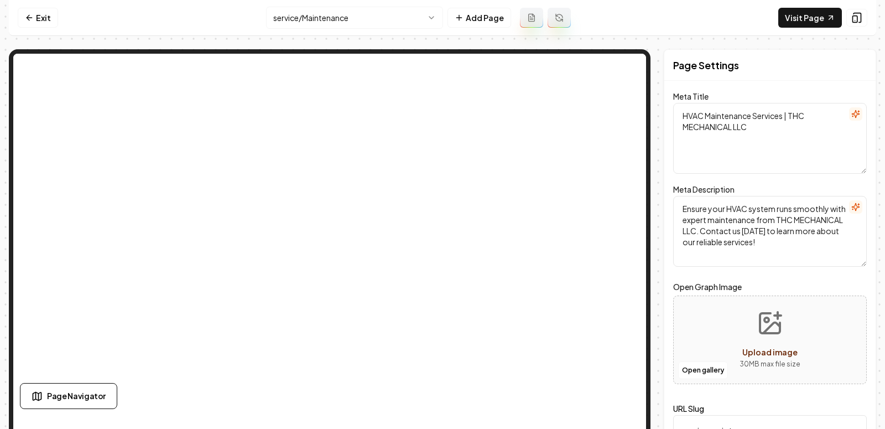
click at [310, 15] on html "Computer Required This feature is only available on a computer. Please switch t…" at bounding box center [442, 214] width 885 height 429
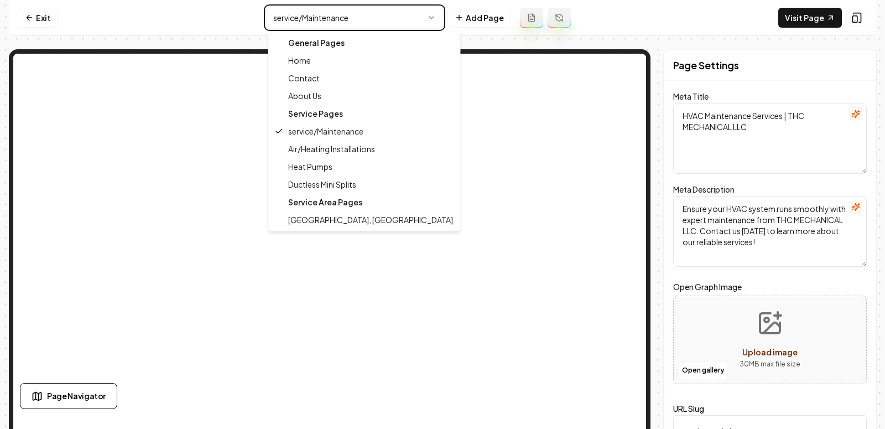
type textarea "Home HVAC Services | Trusted Heating & Cooling Experts | THC Mechanical LLC"
type textarea "Discover trusted HVAC solutions with THC MECHANICAL LLC. For 60 years, we've pr…"
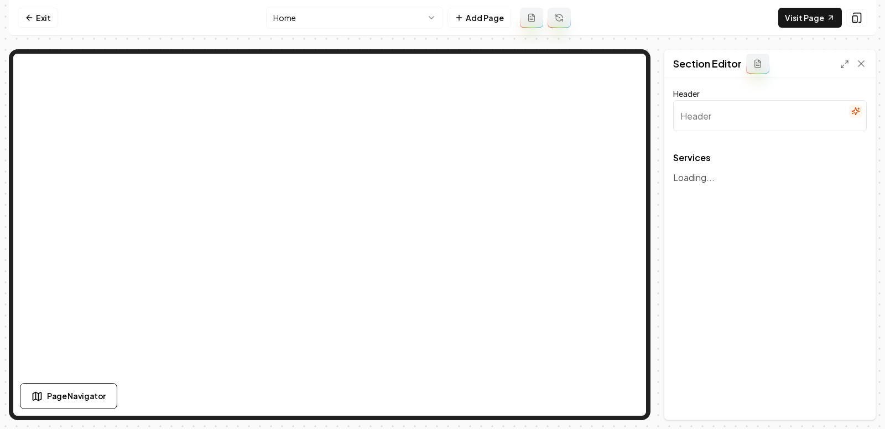
type input "Expert HVAC Services for Comfort and Efficiency"
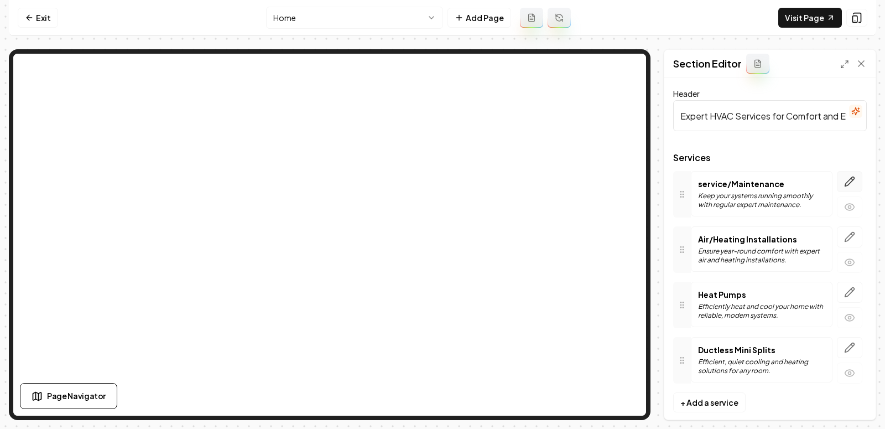
click at [796, 182] on icon "button" at bounding box center [849, 181] width 11 height 11
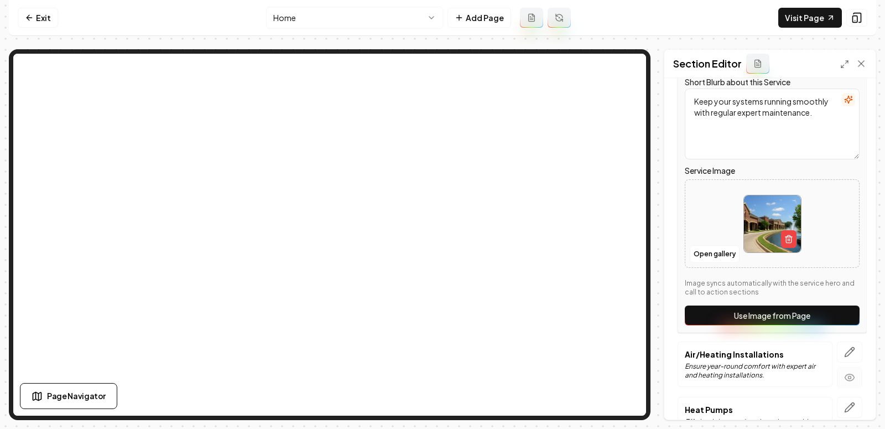
scroll to position [136, 0]
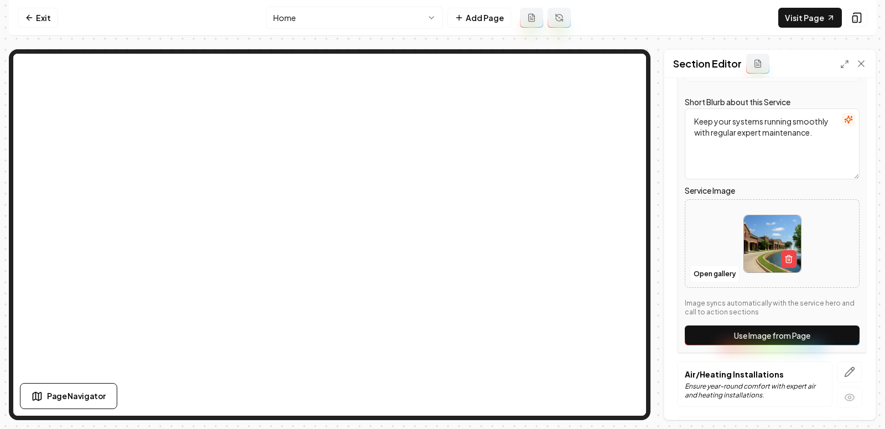
click at [760, 221] on img at bounding box center [772, 243] width 57 height 57
type input "**********"
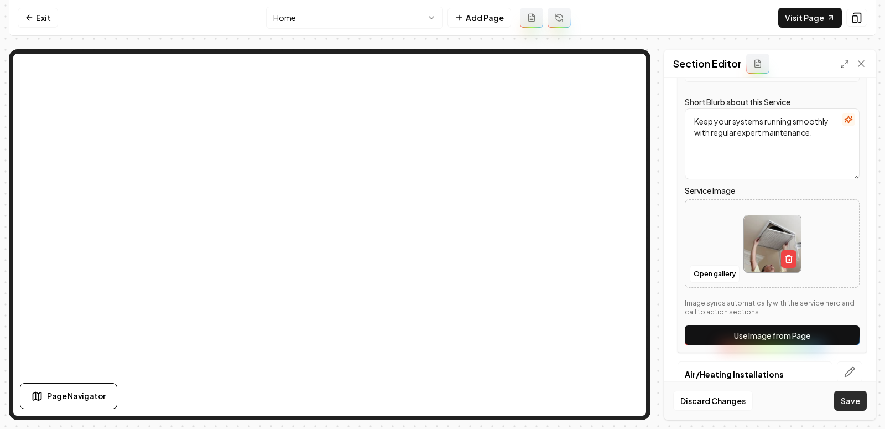
click at [796, 386] on button "Save" at bounding box center [850, 401] width 33 height 20
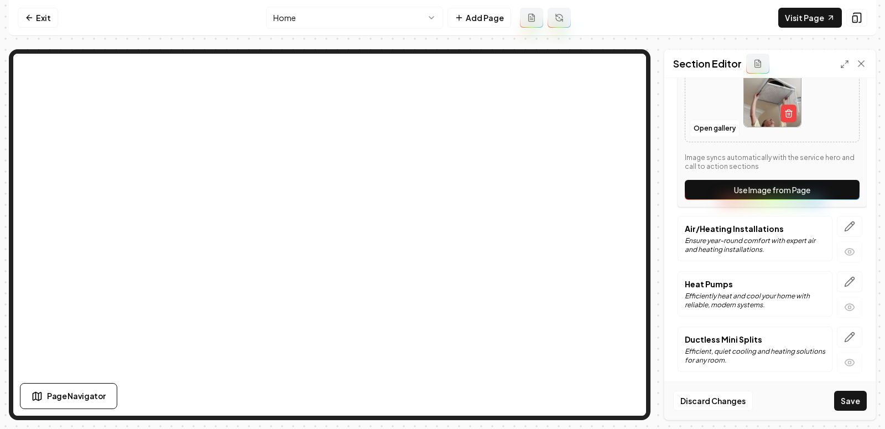
click at [765, 190] on button "Use Image from Page" at bounding box center [772, 190] width 175 height 20
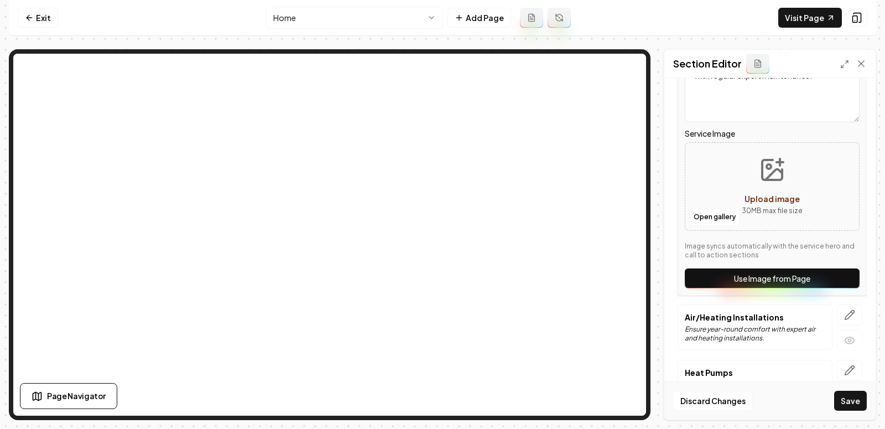
scroll to position [186, 0]
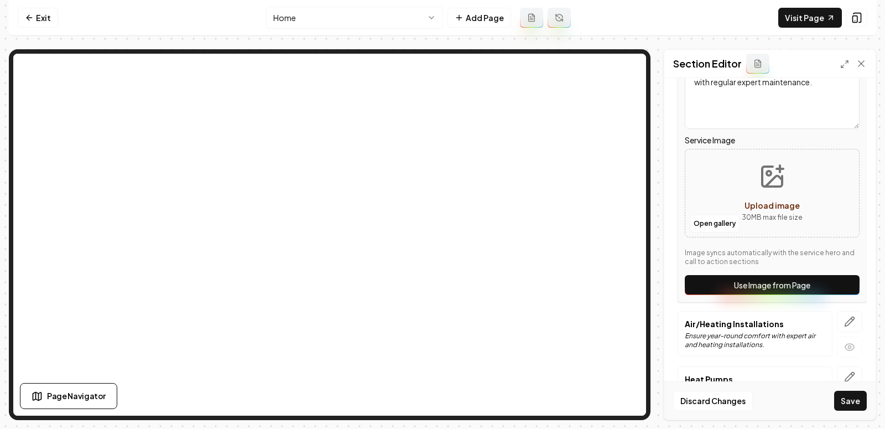
click at [764, 190] on button "Upload image 30 MB max file size" at bounding box center [772, 192] width 79 height 77
type input "**********"
click at [796, 386] on button "Save" at bounding box center [850, 401] width 33 height 20
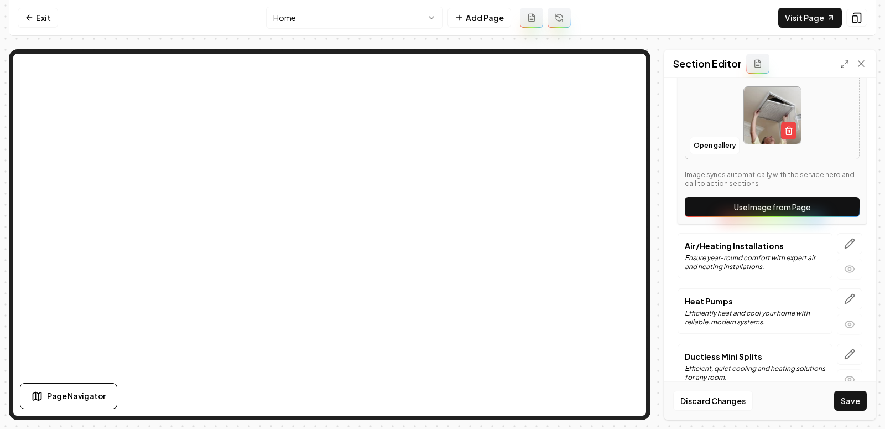
scroll to position [277, 0]
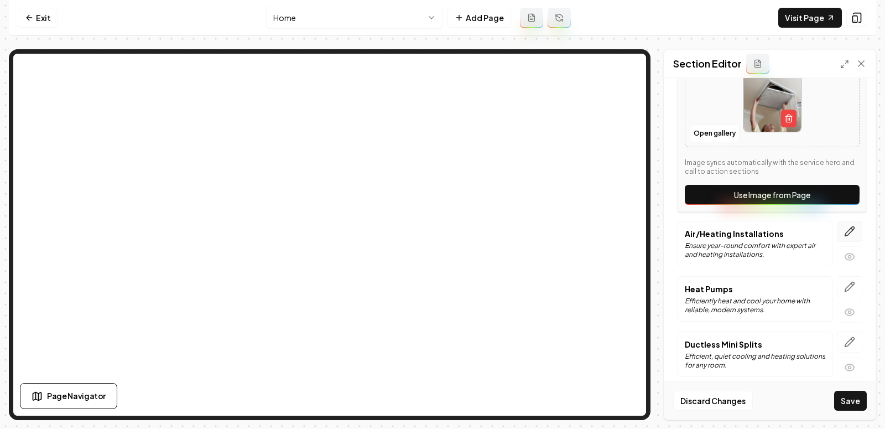
click at [796, 233] on icon "button" at bounding box center [849, 231] width 11 height 11
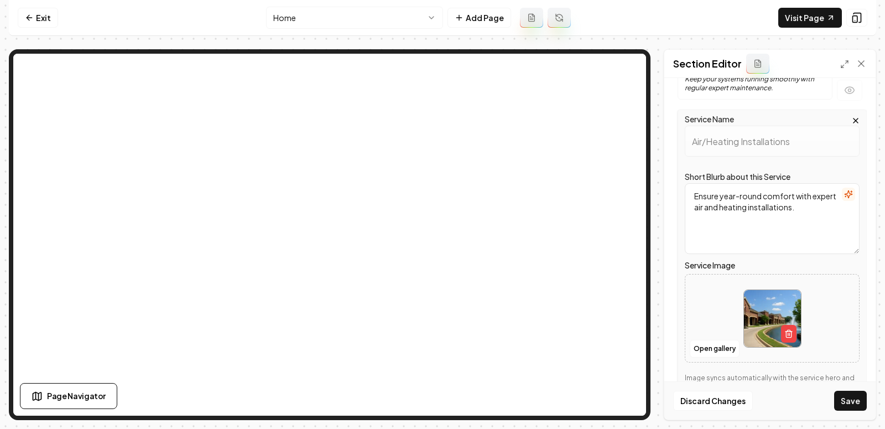
scroll to position [109, 0]
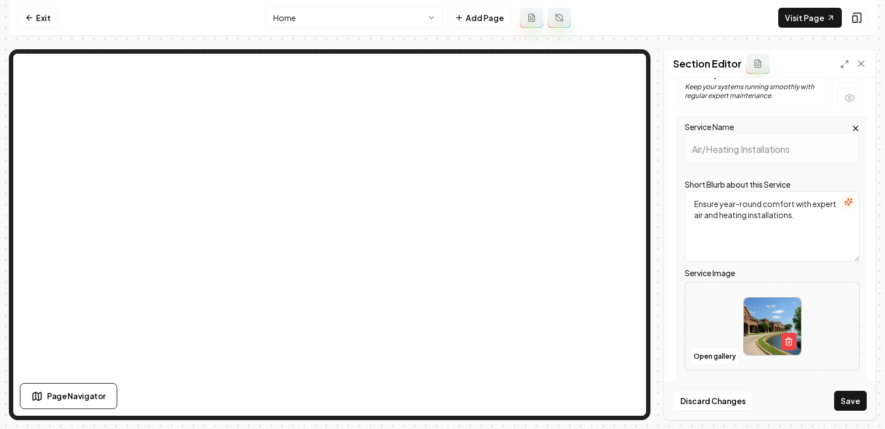
click at [775, 335] on img at bounding box center [772, 326] width 57 height 57
type input "**********"
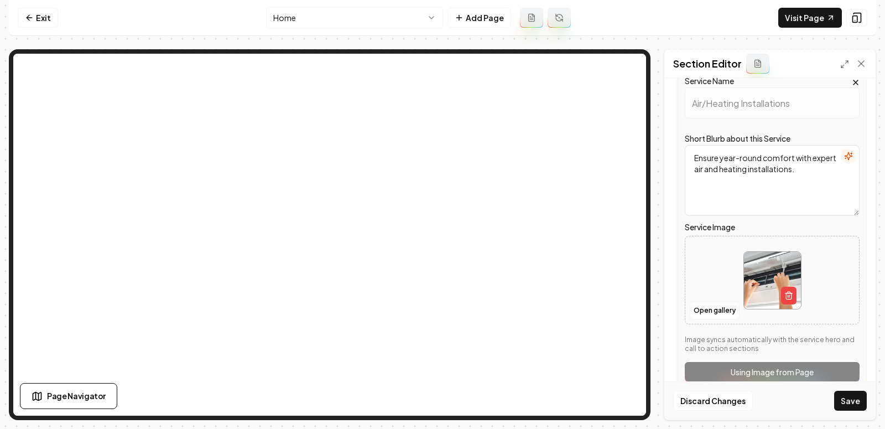
scroll to position [155, 0]
click at [796, 386] on button "Save" at bounding box center [850, 401] width 33 height 20
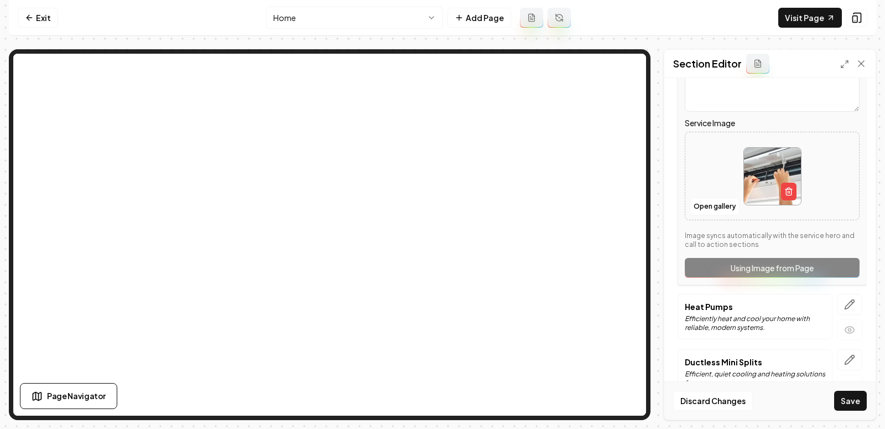
scroll to position [282, 0]
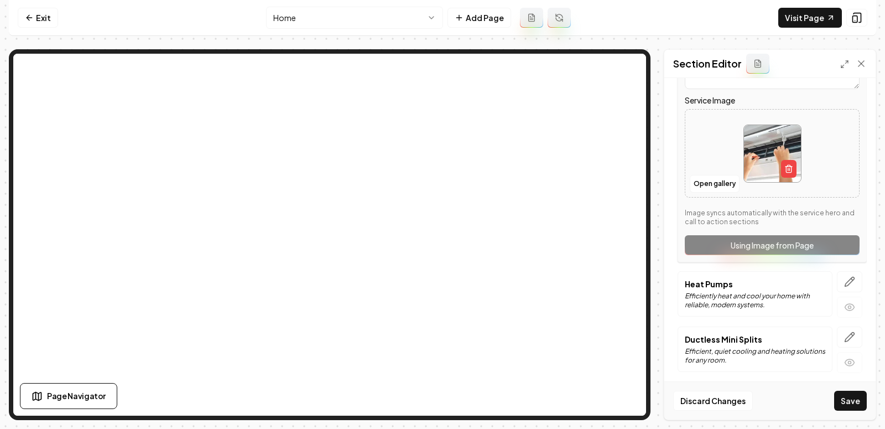
click at [754, 65] on icon at bounding box center [758, 63] width 9 height 9
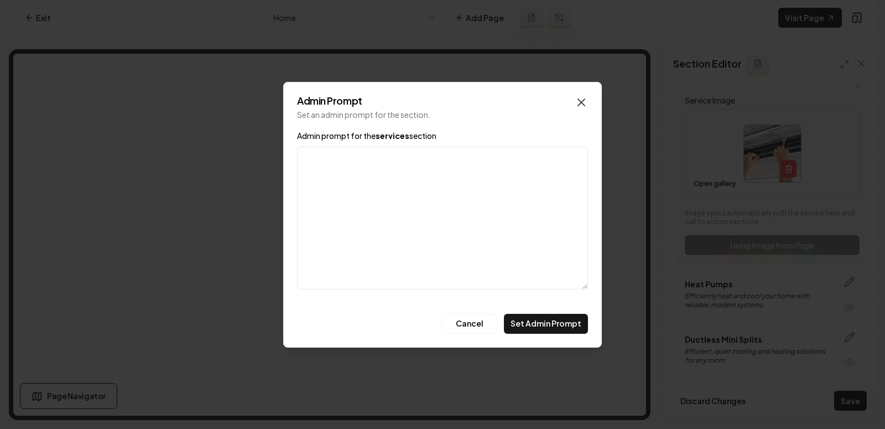
click at [583, 102] on icon "button" at bounding box center [581, 102] width 13 height 13
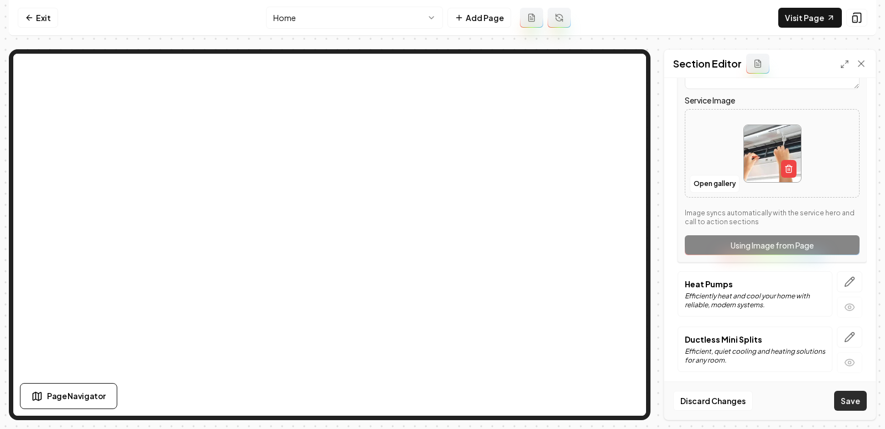
click at [796, 386] on button "Save" at bounding box center [850, 401] width 33 height 20
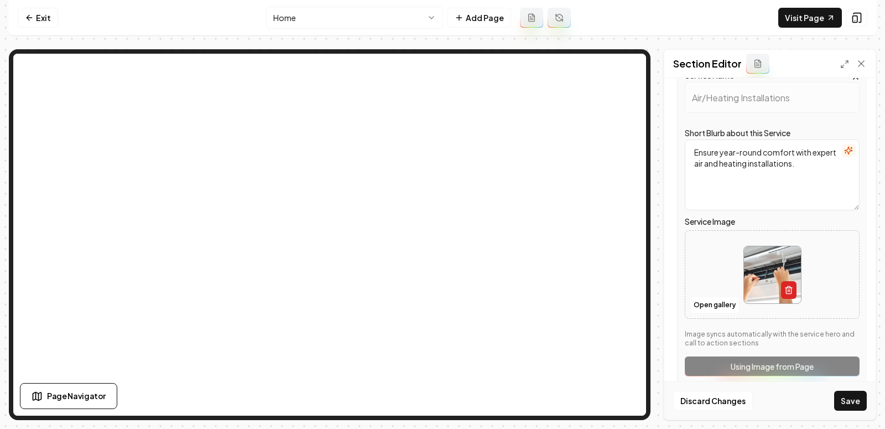
scroll to position [153, 0]
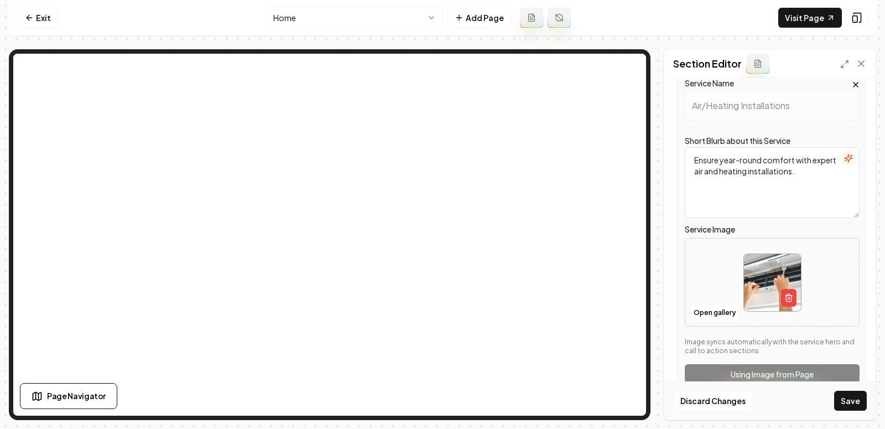
click at [796, 185] on textarea "Ensure year-round comfort with expert air and heating installations." at bounding box center [772, 182] width 175 height 71
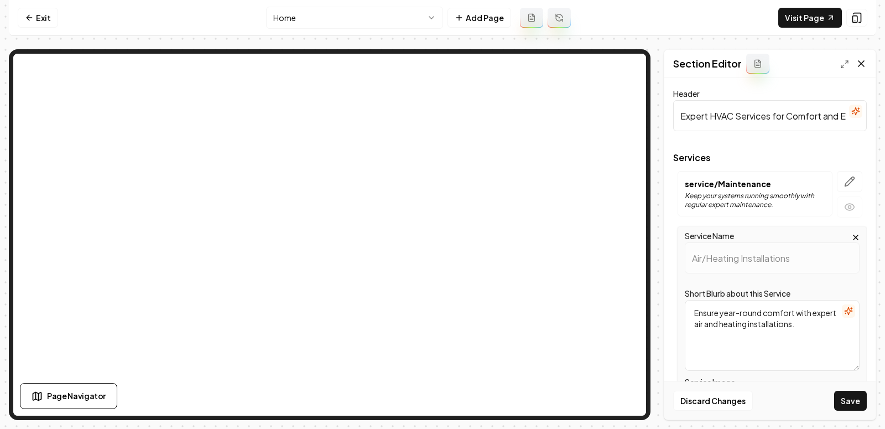
click at [796, 58] on icon at bounding box center [861, 63] width 11 height 11
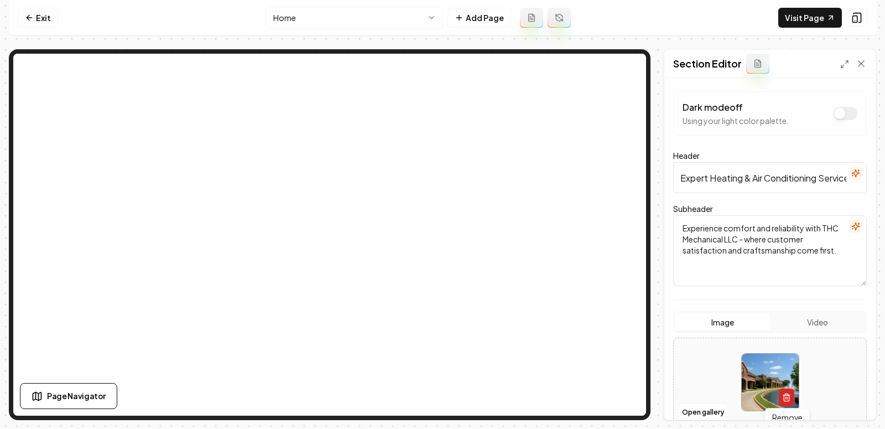
click at [784, 386] on icon "button" at bounding box center [786, 398] width 5 height 6
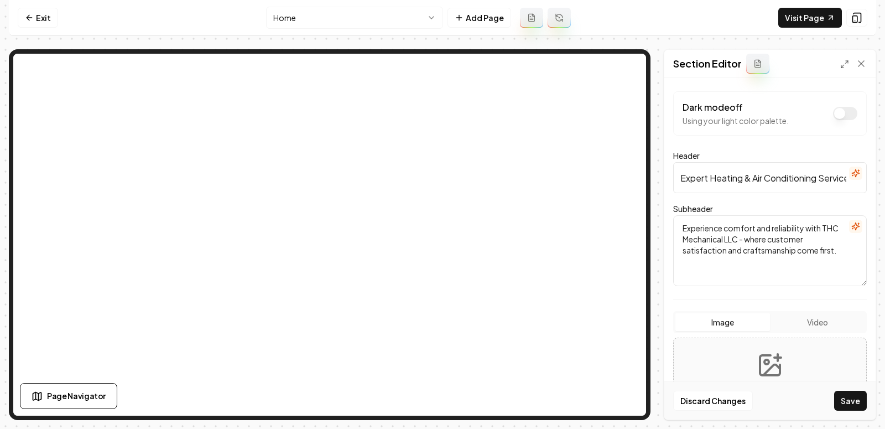
click at [768, 383] on div "Discard Changes Save" at bounding box center [770, 400] width 211 height 38
click at [757, 363] on icon "Upload image" at bounding box center [770, 365] width 27 height 27
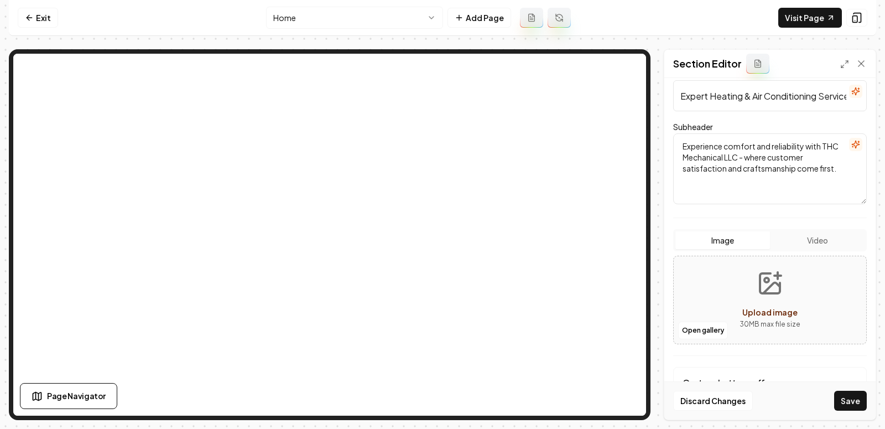
scroll to position [84, 0]
click at [744, 267] on button "Upload image 30 MB max file size" at bounding box center [770, 297] width 79 height 77
type input "**********"
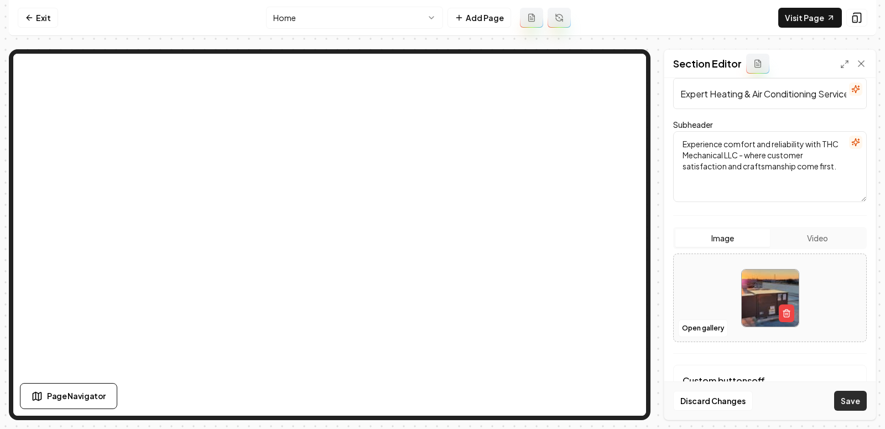
click at [796, 386] on button "Save" at bounding box center [850, 401] width 33 height 20
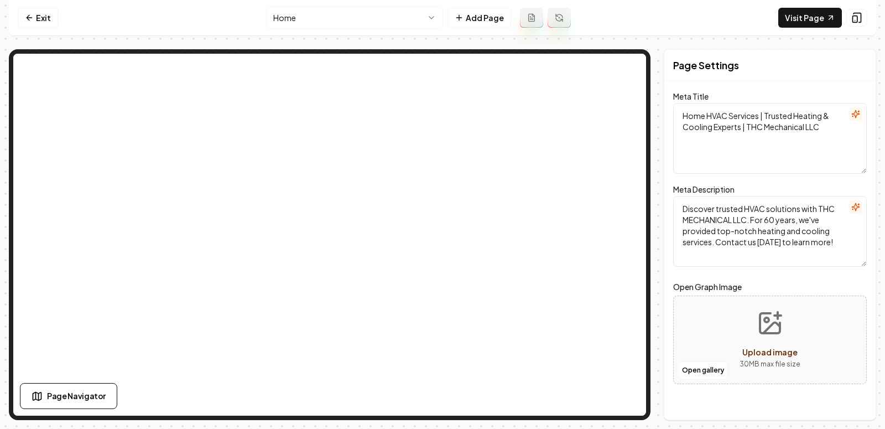
scroll to position [0, 0]
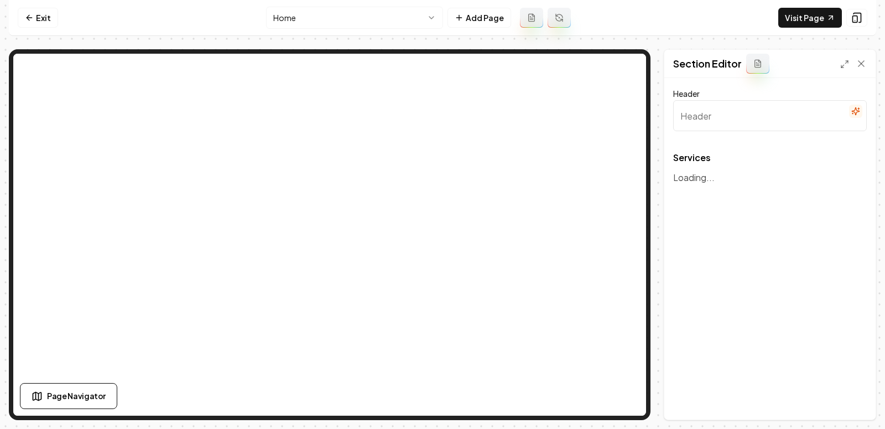
click at [749, 123] on input "Header" at bounding box center [770, 115] width 194 height 31
type input "Expert HVAC Services for Comfort and Efficiency"
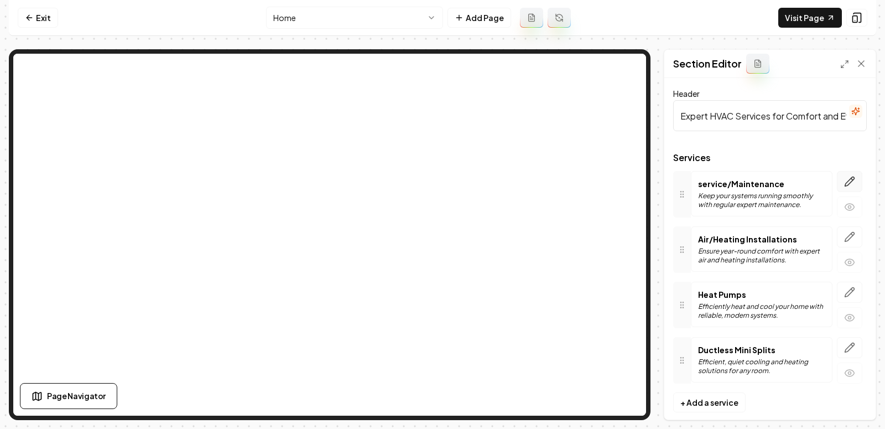
click at [796, 179] on icon "button" at bounding box center [849, 181] width 11 height 11
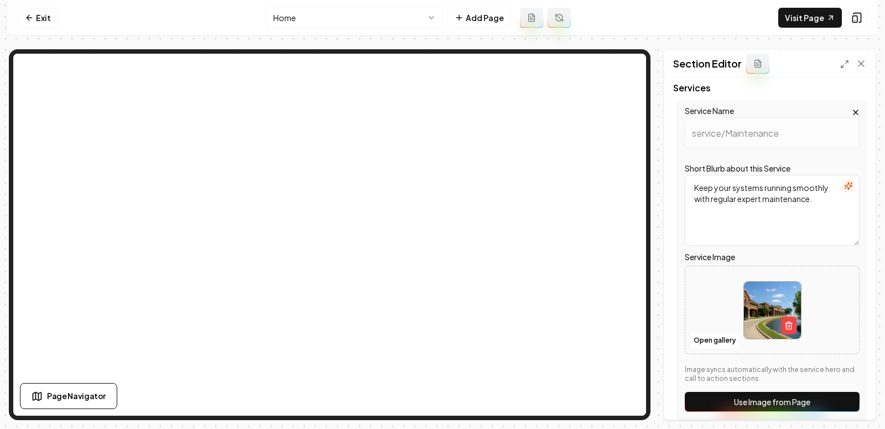
scroll to position [75, 0]
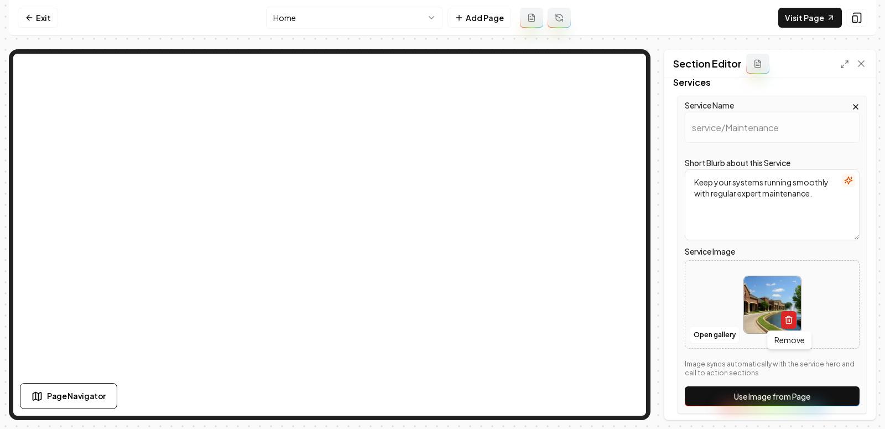
click at [790, 321] on icon "button" at bounding box center [789, 319] width 9 height 9
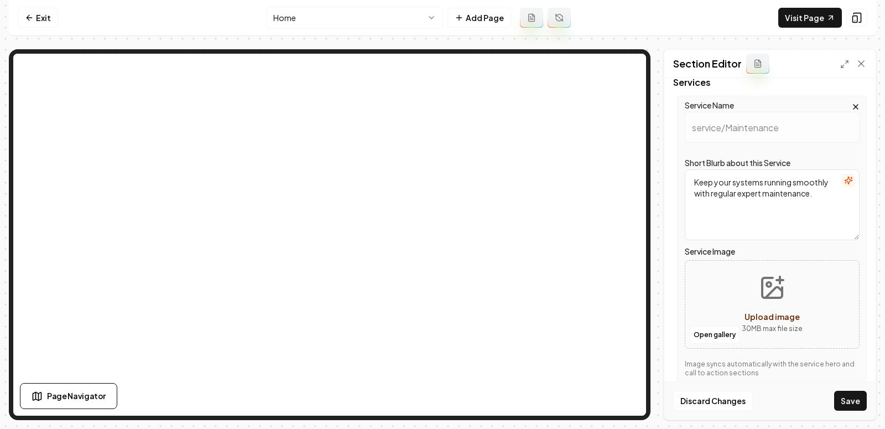
click at [753, 297] on button "Upload image 30 MB max file size" at bounding box center [772, 304] width 79 height 77
type input "**********"
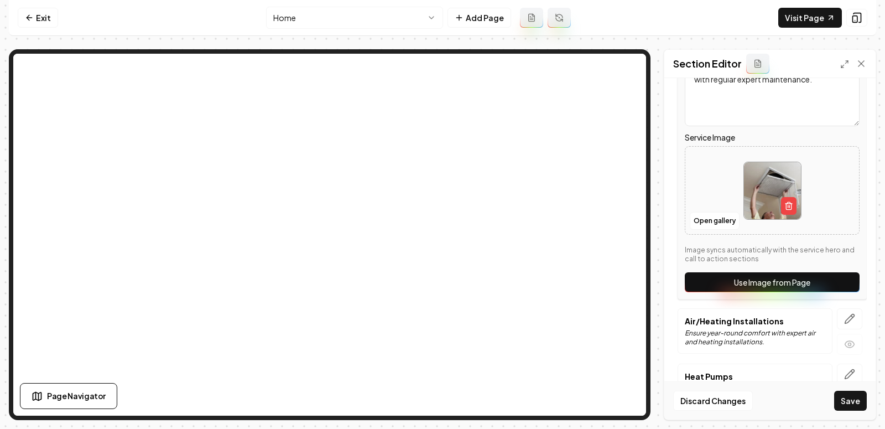
scroll to position [193, 0]
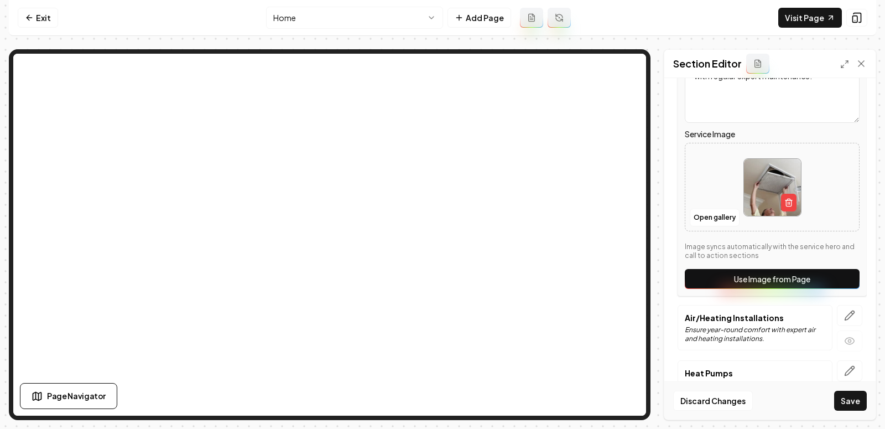
click at [777, 276] on button "Use Image from Page" at bounding box center [772, 279] width 175 height 20
click at [761, 206] on p "30 MB max file size" at bounding box center [772, 211] width 61 height 11
type input "**********"
click at [796, 386] on button "Save" at bounding box center [850, 401] width 33 height 20
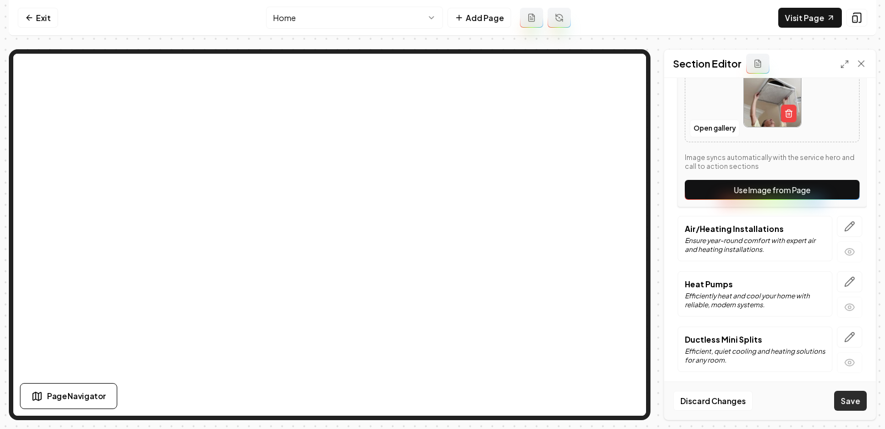
click at [796, 386] on button "Save" at bounding box center [850, 401] width 33 height 20
click at [796, 18] on link "Visit Page" at bounding box center [811, 18] width 64 height 20
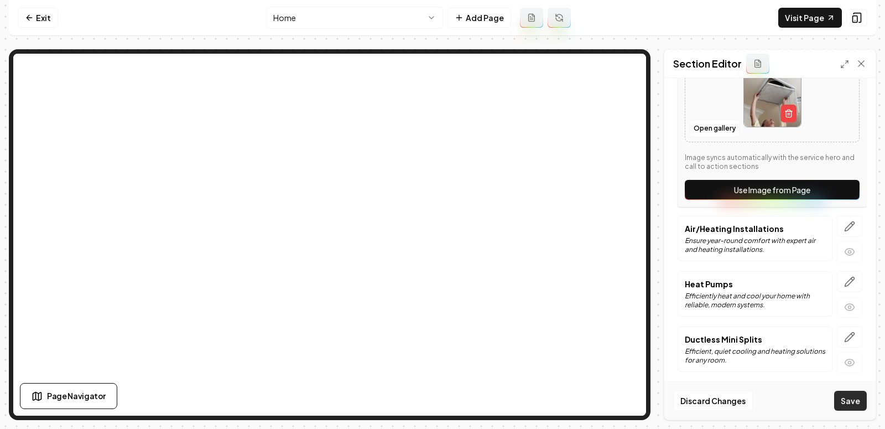
click at [796, 386] on button "Save" at bounding box center [850, 401] width 33 height 20
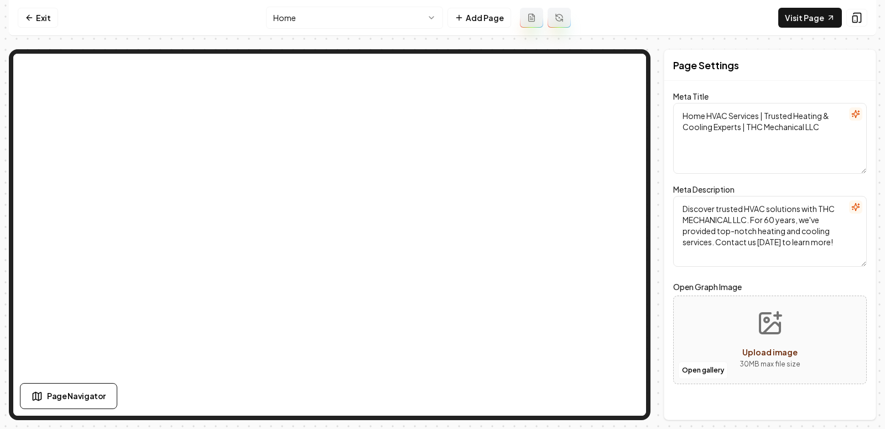
scroll to position [0, 0]
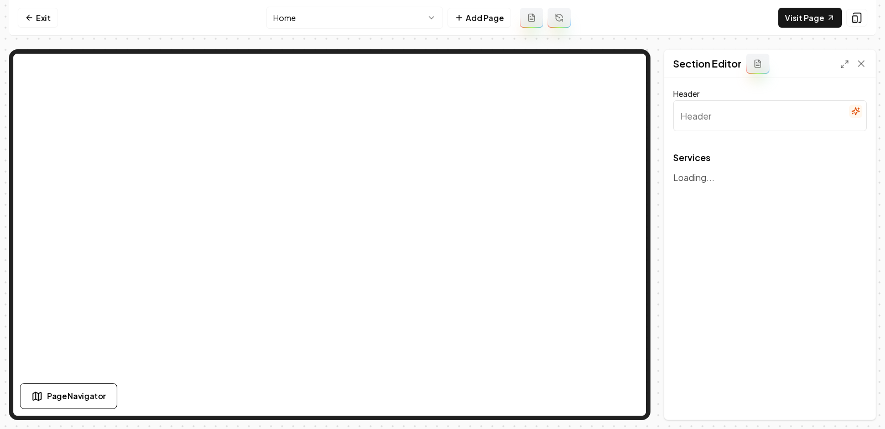
type input "Expert HVAC Services for Comfort and Efficiency"
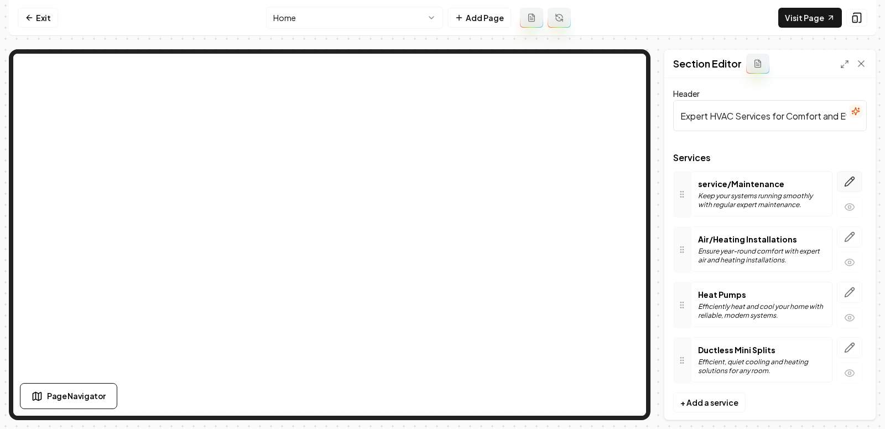
click at [796, 182] on icon "button" at bounding box center [849, 181] width 11 height 11
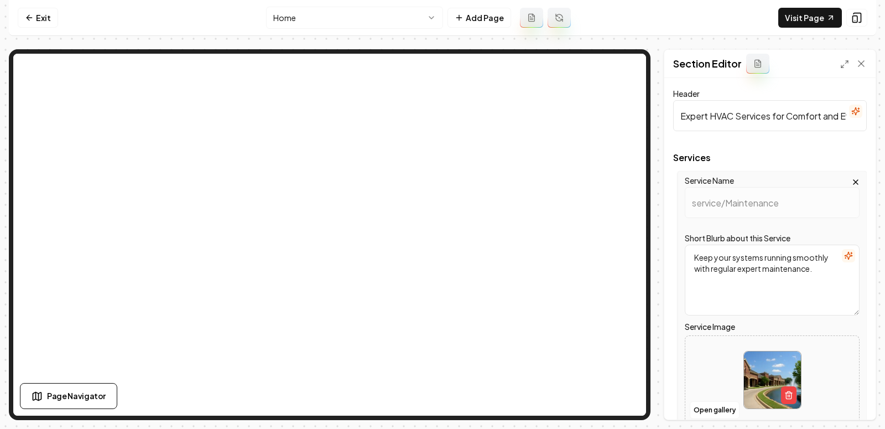
click at [775, 274] on textarea "Keep your systems running smoothly with regular expert maintenance." at bounding box center [772, 280] width 175 height 71
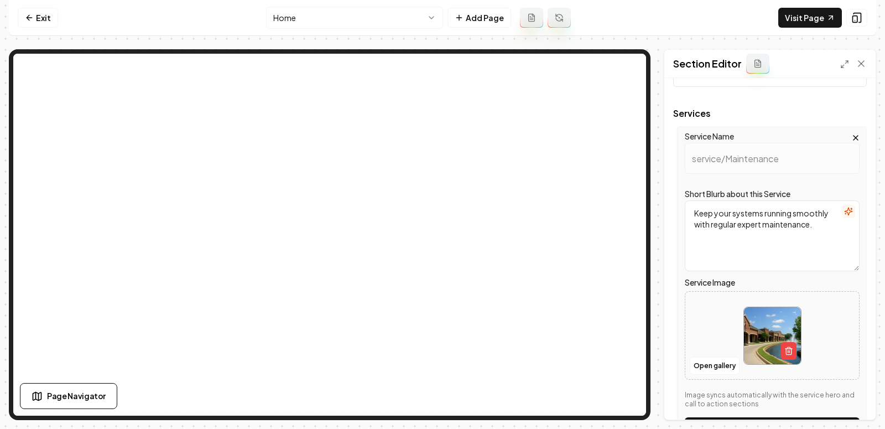
scroll to position [42, 0]
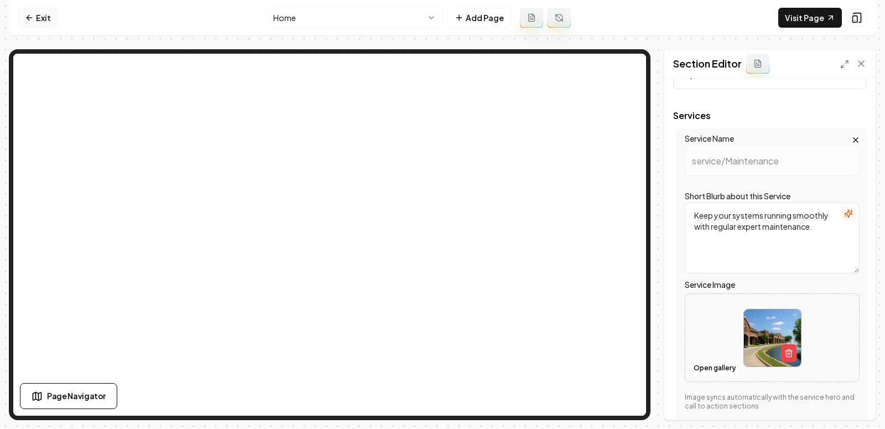
click at [30, 19] on icon at bounding box center [29, 17] width 9 height 9
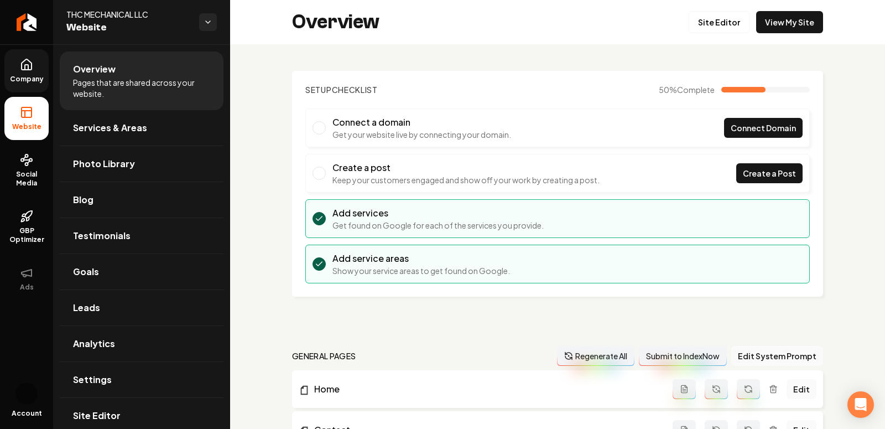
click at [29, 78] on span "Company" at bounding box center [27, 79] width 43 height 9
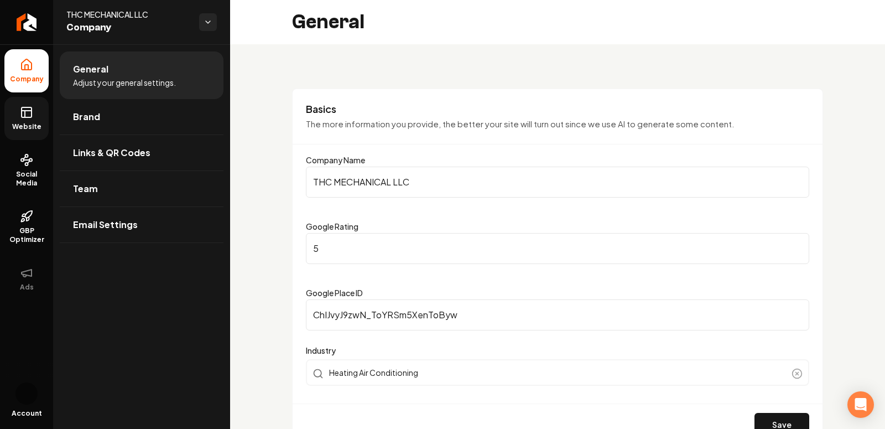
click at [37, 117] on link "Website" at bounding box center [26, 118] width 44 height 43
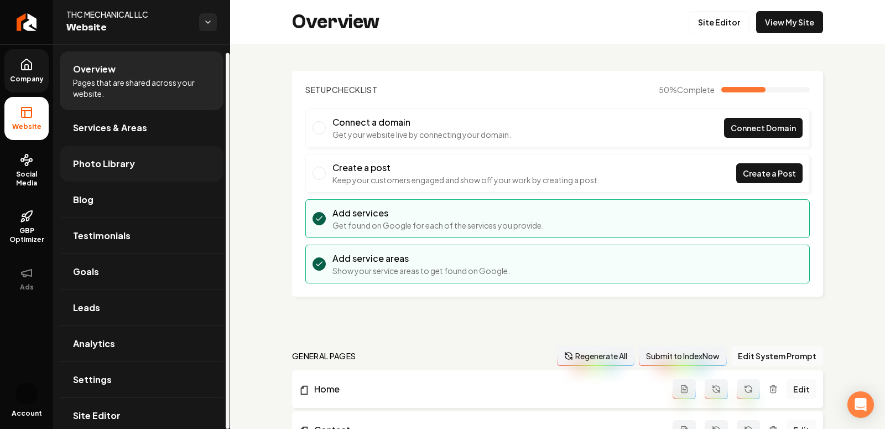
scroll to position [9, 0]
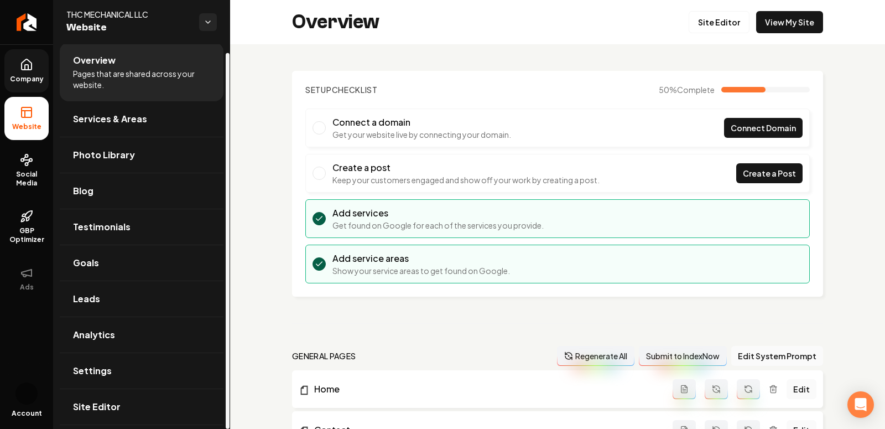
click at [24, 87] on link "Company" at bounding box center [26, 70] width 44 height 43
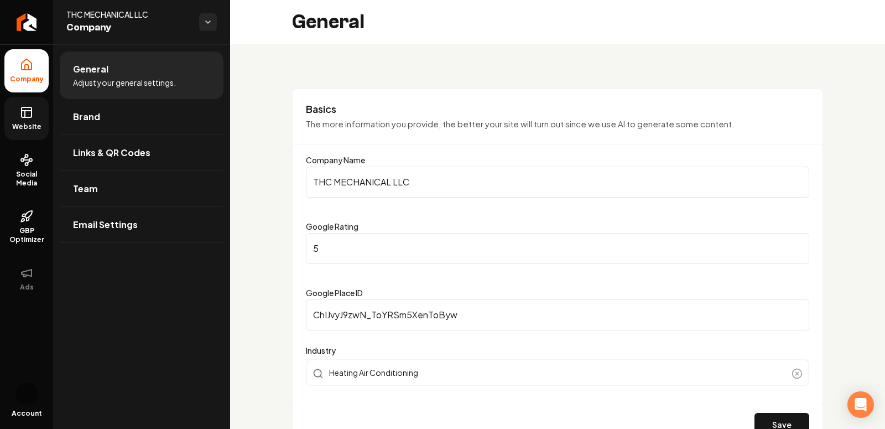
scroll to position [34, 0]
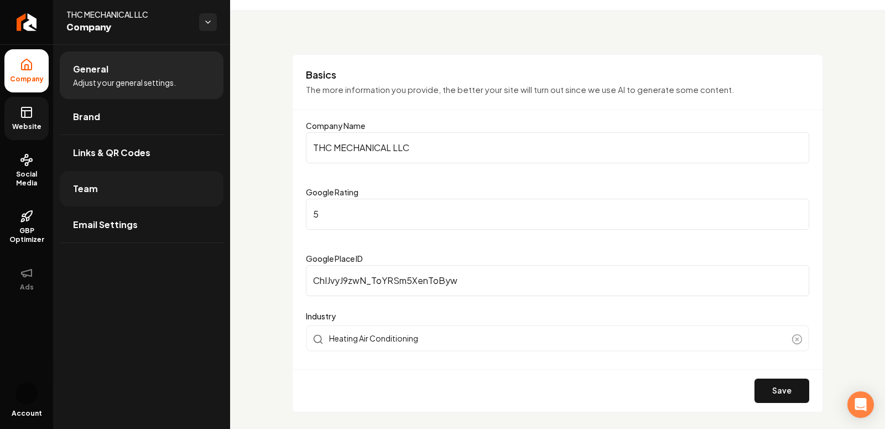
click at [139, 184] on link "Team" at bounding box center [142, 188] width 164 height 35
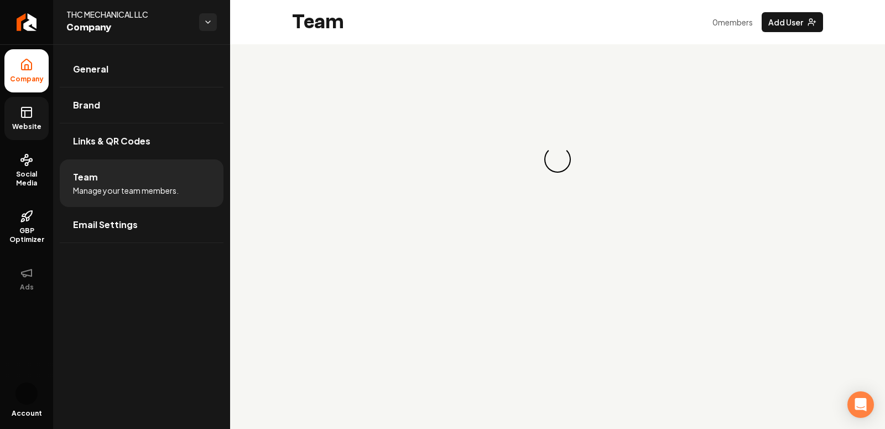
click at [35, 124] on span "Website" at bounding box center [27, 126] width 38 height 9
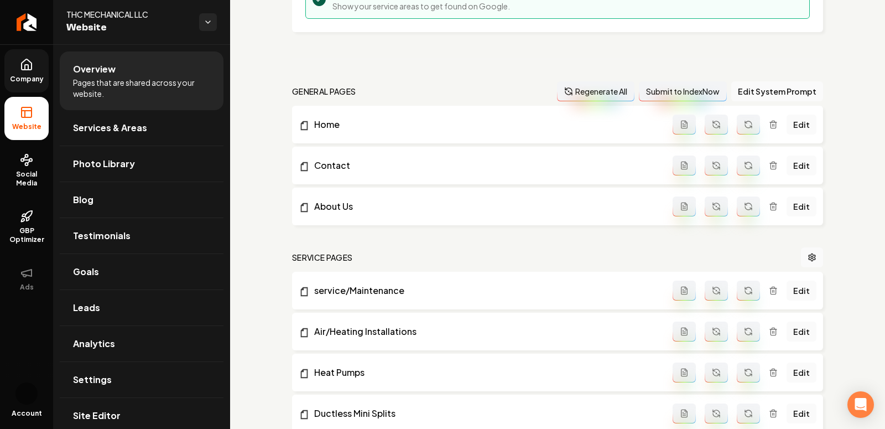
scroll to position [292, 0]
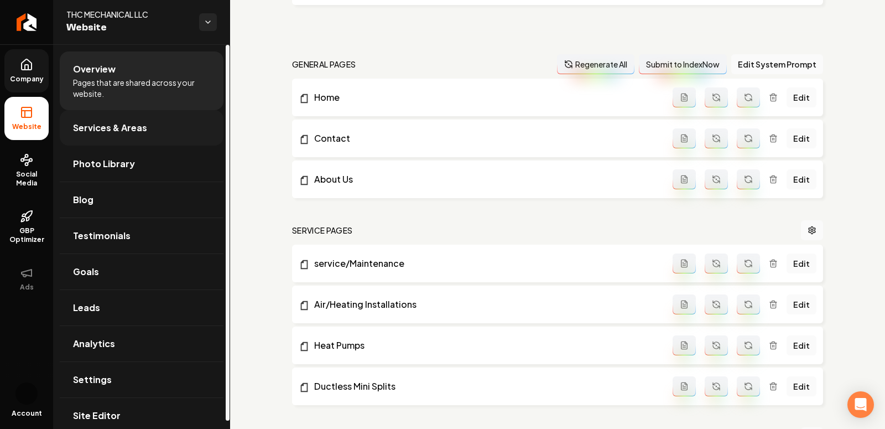
click at [113, 130] on span "Services & Areas" at bounding box center [110, 127] width 74 height 13
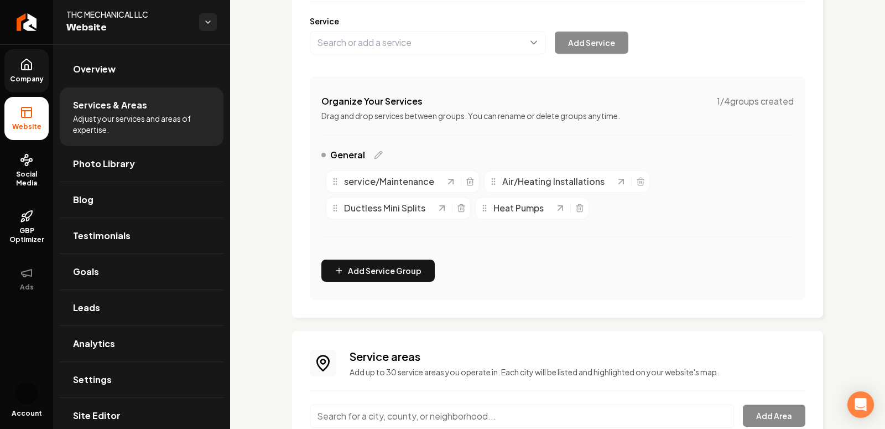
scroll to position [149, 0]
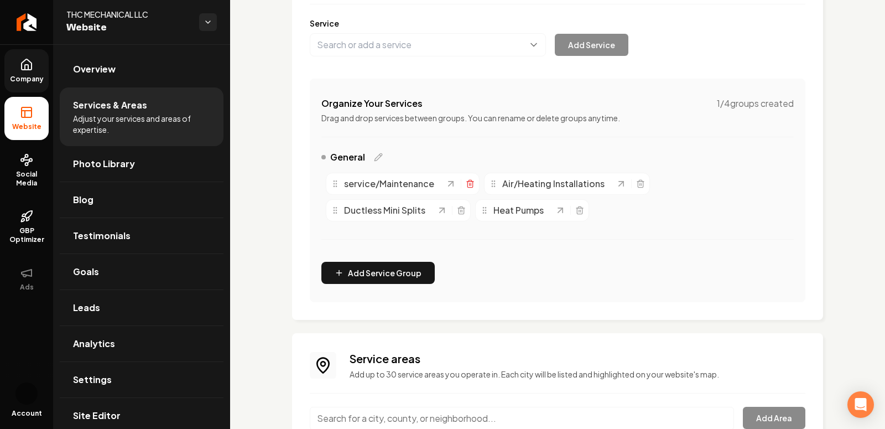
click at [470, 184] on line "Main content area" at bounding box center [470, 184] width 0 height 2
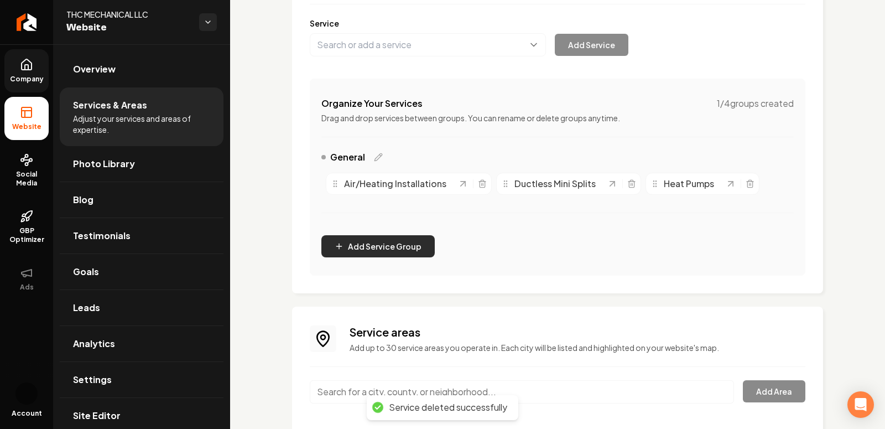
click at [367, 249] on button "Add Service Group" at bounding box center [377, 246] width 113 height 22
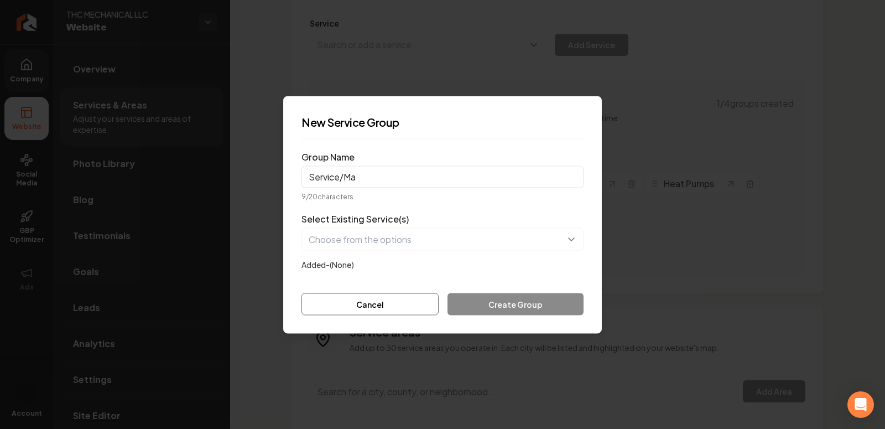
type input "Service/Mai"
click at [377, 171] on input "Service/Mai" at bounding box center [443, 176] width 282 height 22
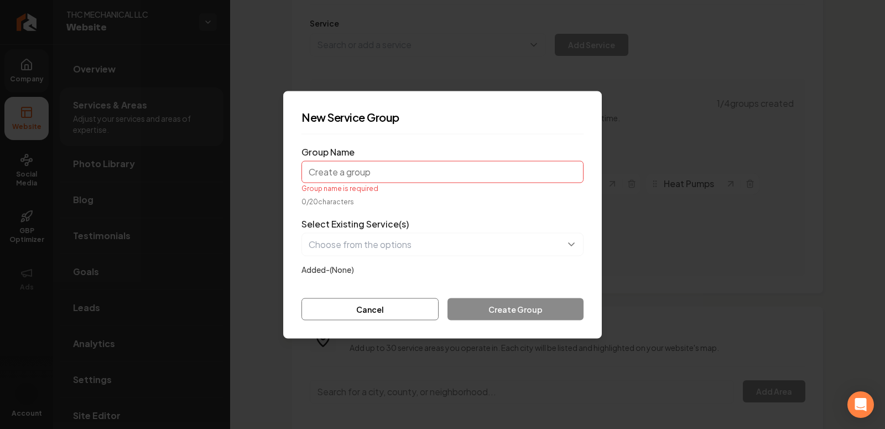
click at [372, 283] on form "Group Name Group name is required 0 / 20 characters Select Existing Service(s) …" at bounding box center [443, 231] width 282 height 177
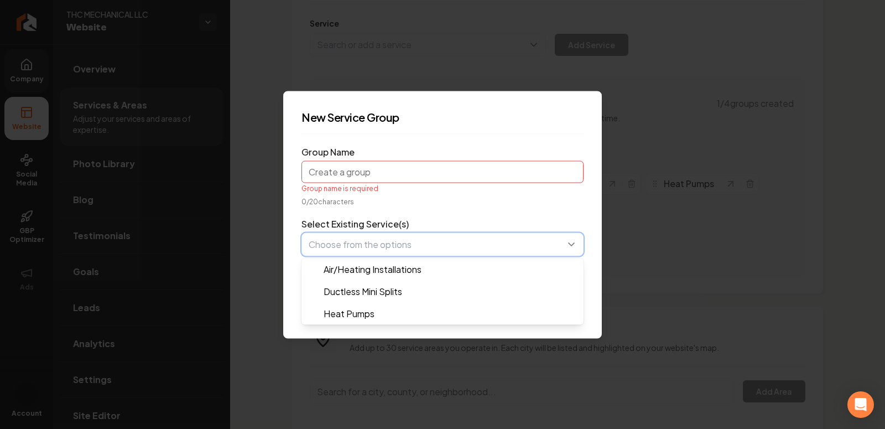
click at [346, 250] on button "button" at bounding box center [443, 243] width 282 height 23
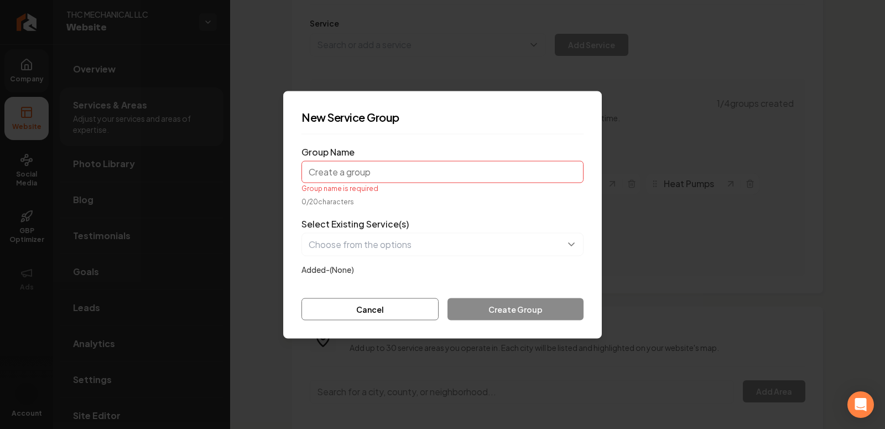
click at [357, 176] on form "Group Name Group name is required 0 / 20 characters Select Existing Service(s) …" at bounding box center [443, 231] width 282 height 177
click at [369, 310] on button "Cancel" at bounding box center [370, 309] width 137 height 22
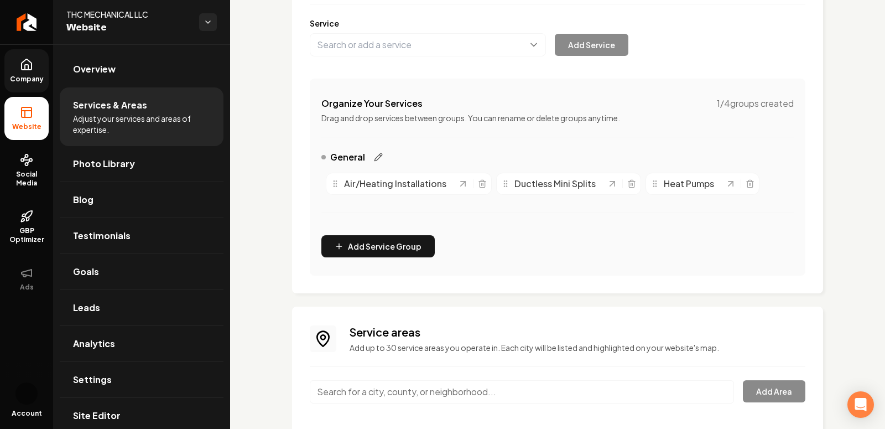
click at [380, 155] on icon "Main content area" at bounding box center [381, 155] width 2 height 2
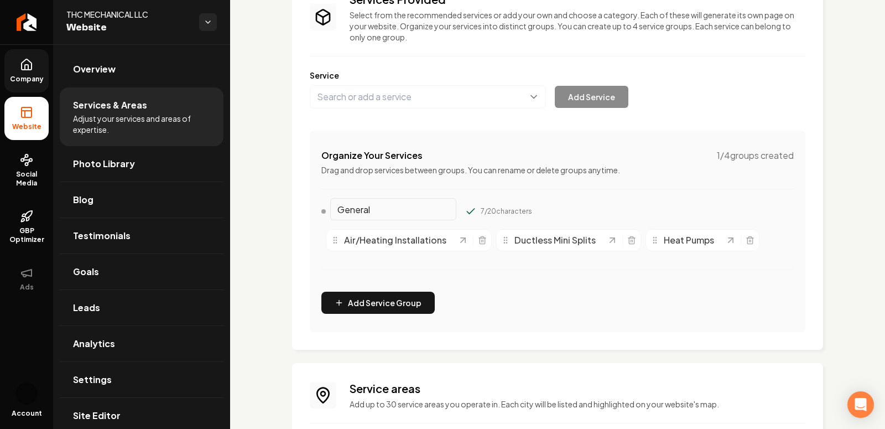
scroll to position [93, 0]
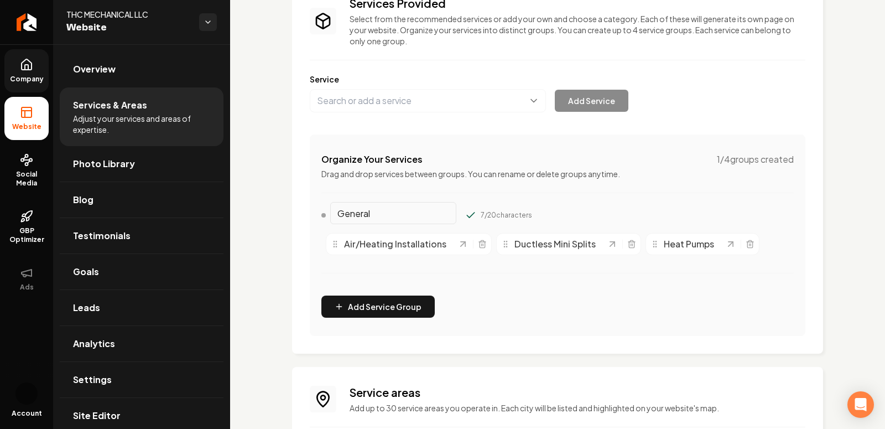
click at [267, 205] on div "Services Provided Select from the recommended services or add your own and choo…" at bounding box center [557, 255] width 655 height 609
click at [381, 115] on div "Services Provided Select from the recommended services or add your own and choo…" at bounding box center [558, 166] width 496 height 340
click at [357, 104] on button "Main content area" at bounding box center [428, 100] width 236 height 23
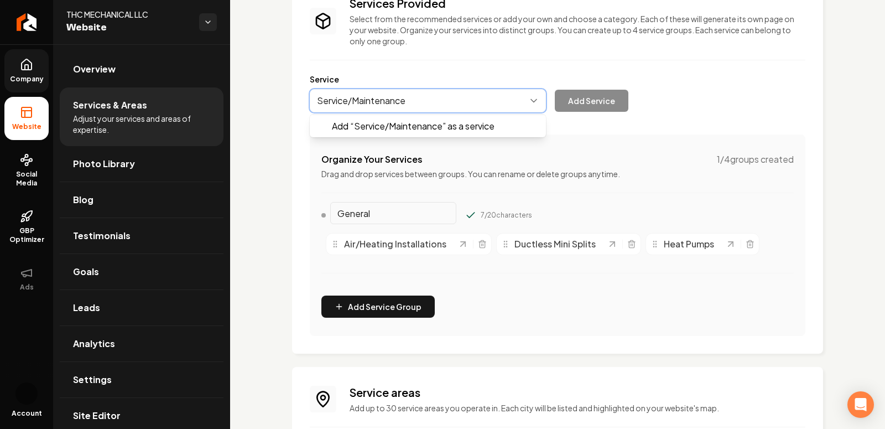
type input "Service/Maintenance"
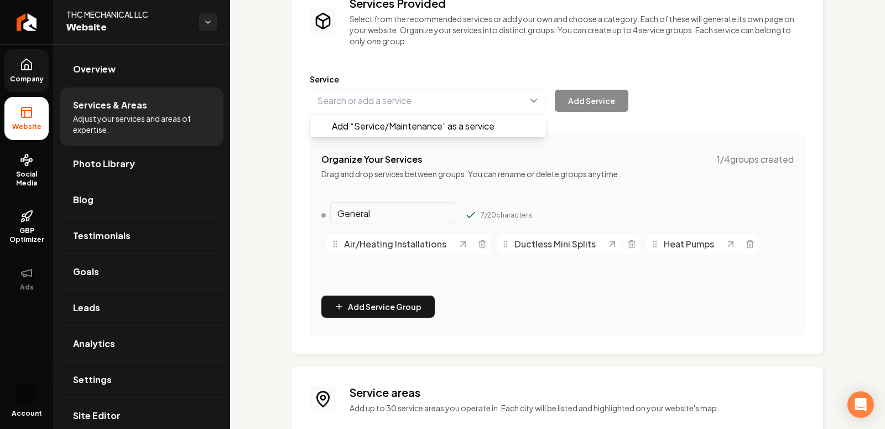
click at [609, 102] on div "Add “ Service/Maintenance ” as a service Add Service" at bounding box center [469, 100] width 319 height 23
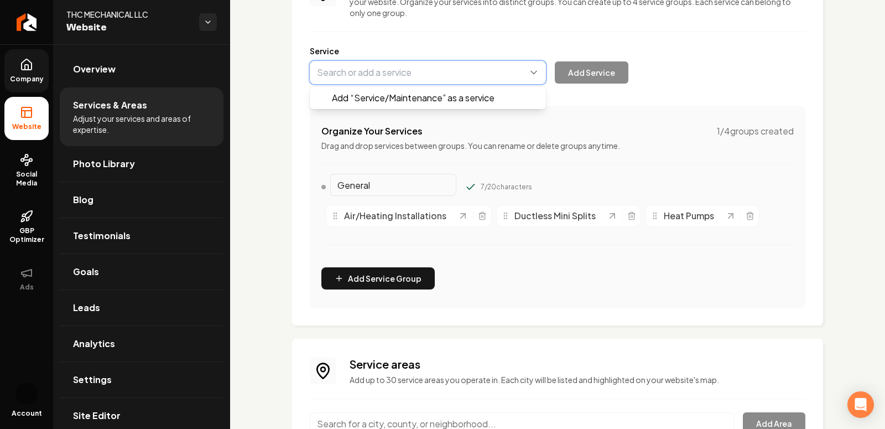
click at [465, 76] on button "Main content area" at bounding box center [428, 72] width 236 height 23
type input "Service/Maintenance"
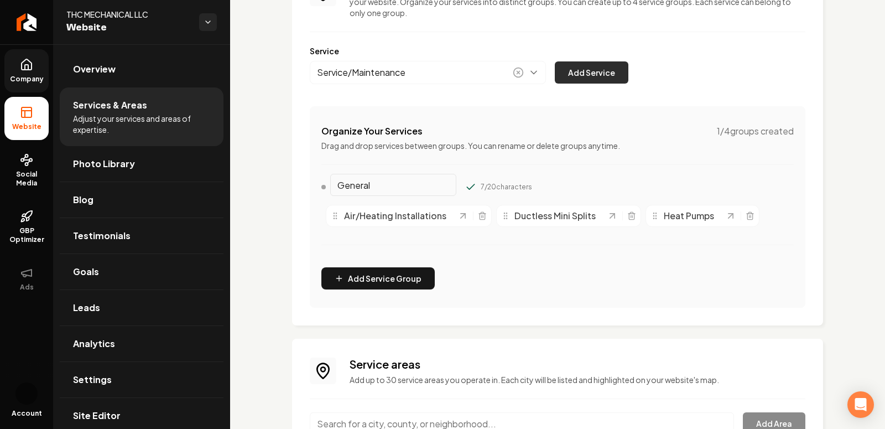
click at [605, 69] on button "Add Service" at bounding box center [592, 72] width 74 height 22
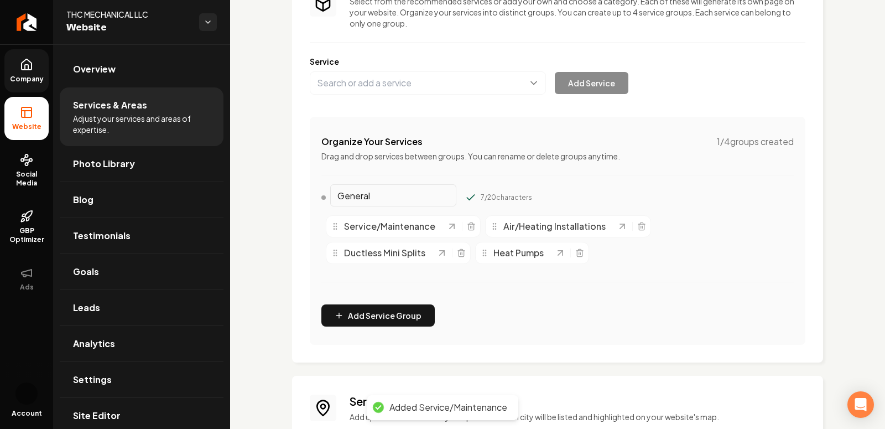
scroll to position [0, 0]
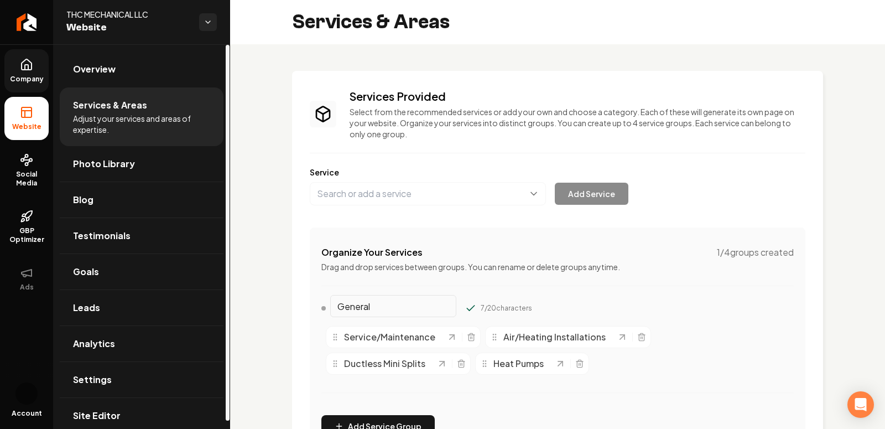
click at [27, 78] on span "Company" at bounding box center [27, 79] width 43 height 9
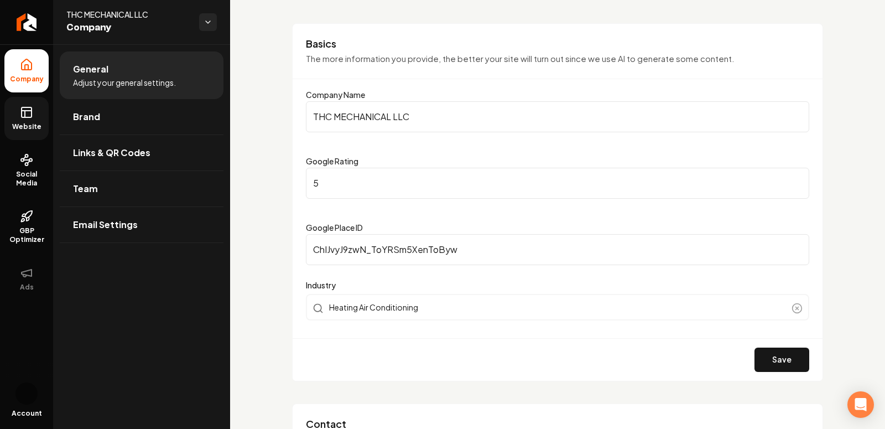
scroll to position [64, 0]
click at [28, 112] on icon at bounding box center [26, 112] width 13 height 13
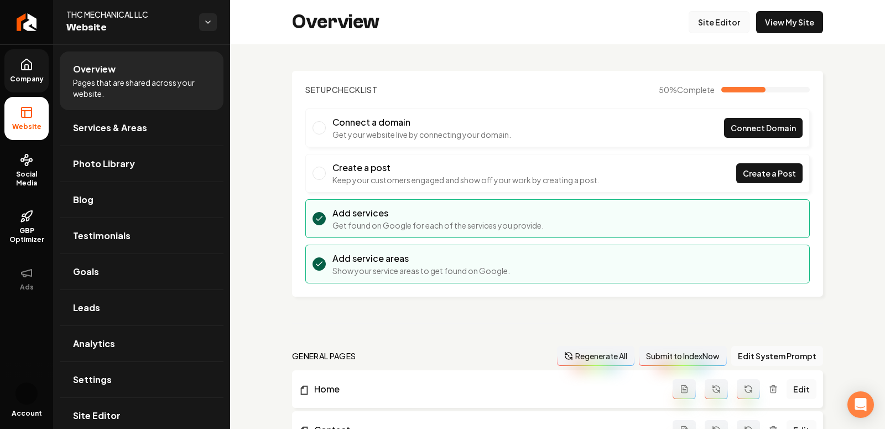
click at [708, 18] on link "Site Editor" at bounding box center [719, 22] width 61 height 22
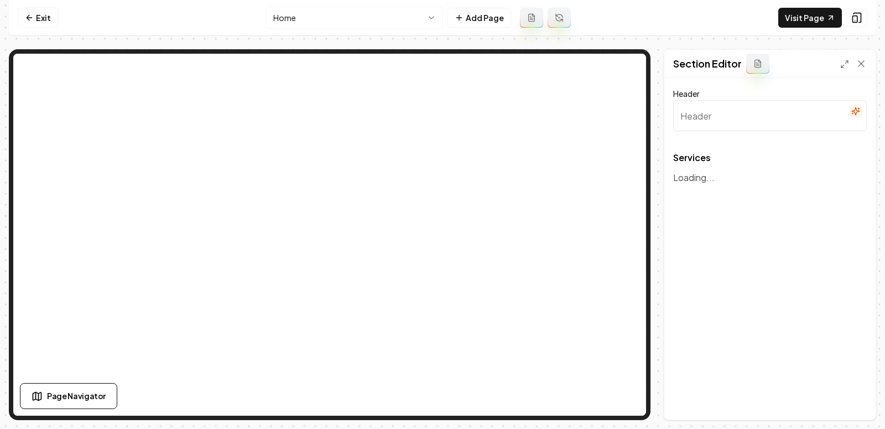
type input "Expert HVAC Services for Comfort and Efficiency"
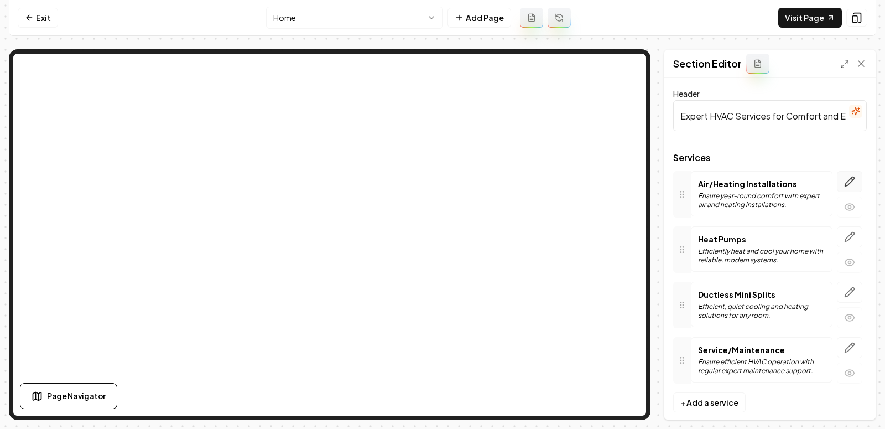
click at [796, 181] on icon "button" at bounding box center [849, 181] width 11 height 11
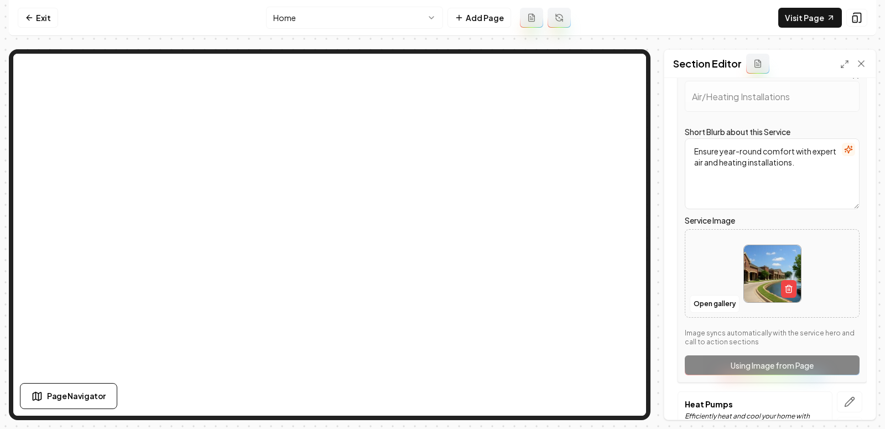
scroll to position [107, 0]
click at [715, 299] on button "Open gallery" at bounding box center [715, 303] width 50 height 18
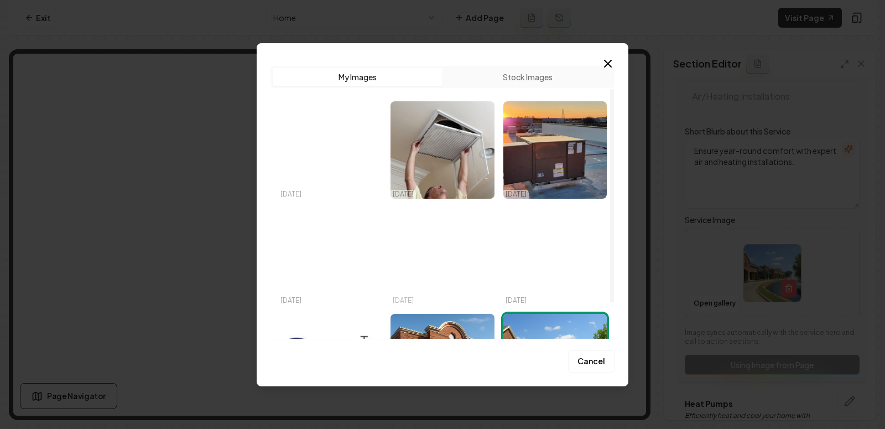
scroll to position [76, 0]
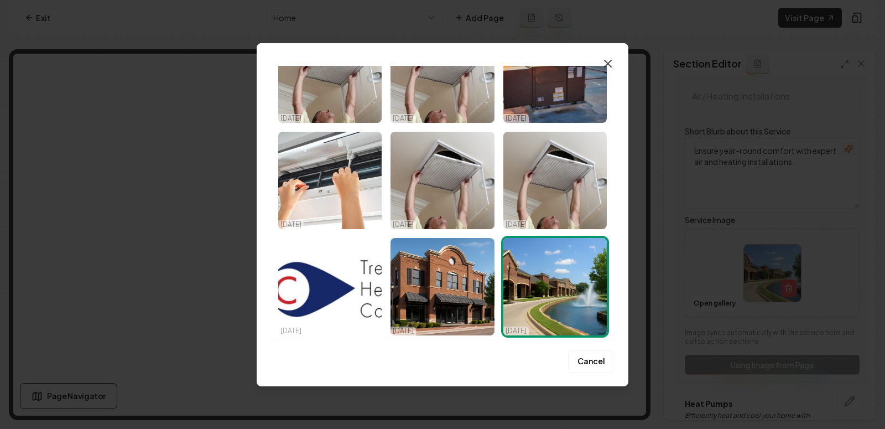
click at [608, 62] on icon "button" at bounding box center [607, 63] width 13 height 13
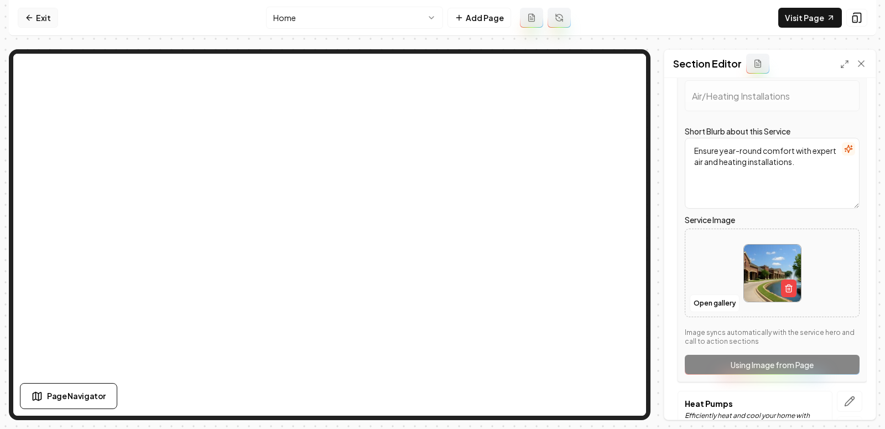
click at [37, 18] on link "Exit" at bounding box center [38, 18] width 40 height 20
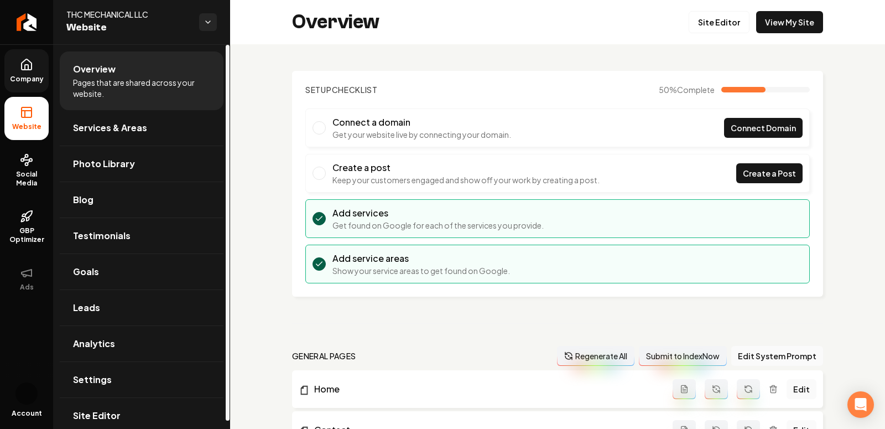
click at [33, 79] on span "Company" at bounding box center [27, 79] width 43 height 9
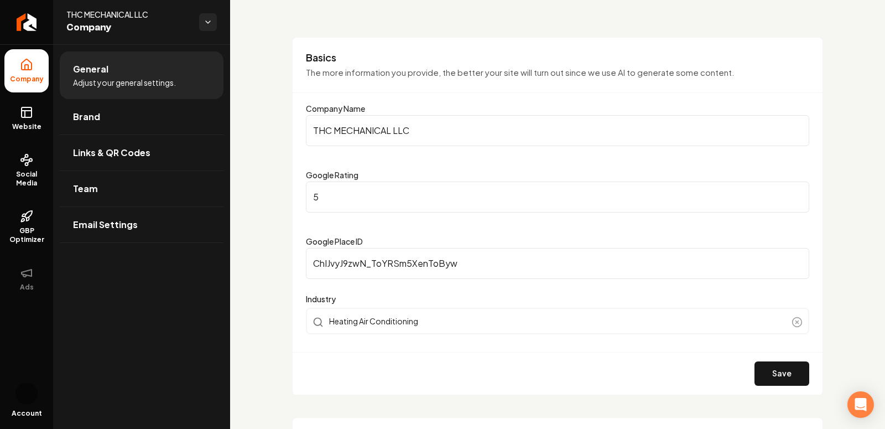
scroll to position [69, 0]
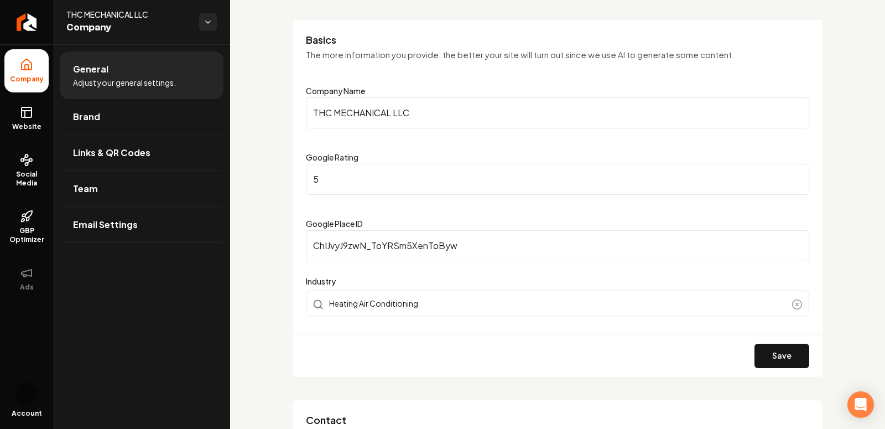
click at [341, 245] on input "ChIJvyJ9zwN_ToYRSm5XenToByw" at bounding box center [558, 245] width 504 height 31
click at [32, 121] on link "Website" at bounding box center [26, 118] width 44 height 43
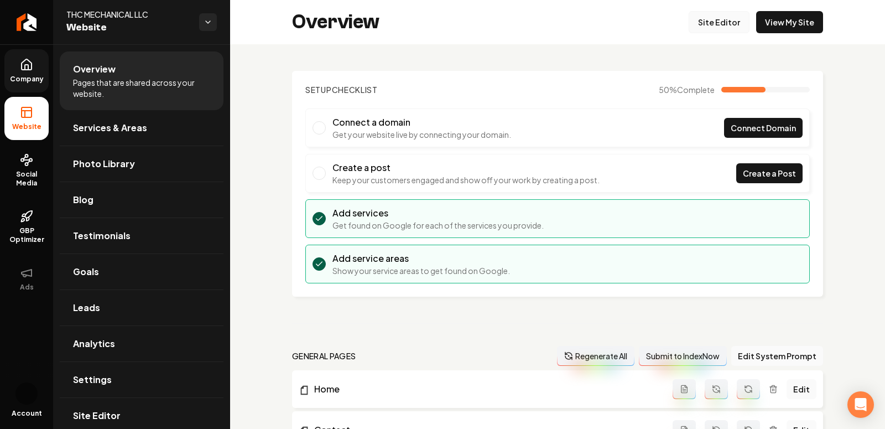
click at [716, 27] on link "Site Editor" at bounding box center [719, 22] width 61 height 22
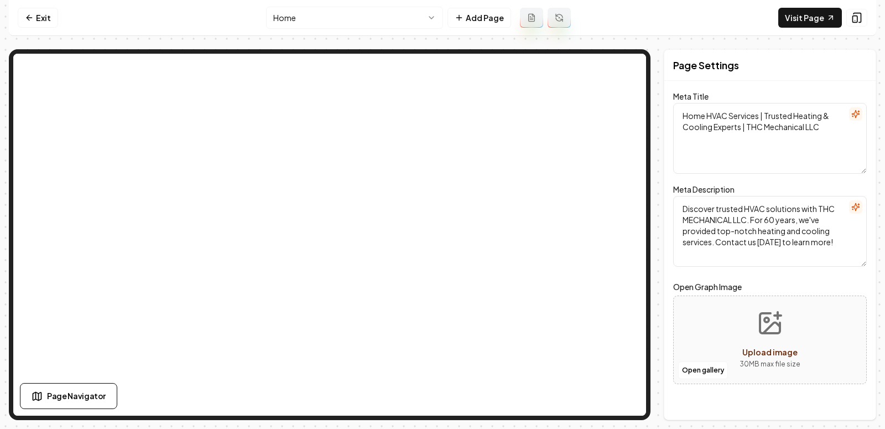
click at [739, 352] on button "Upload image 30 MB max file size" at bounding box center [770, 339] width 79 height 77
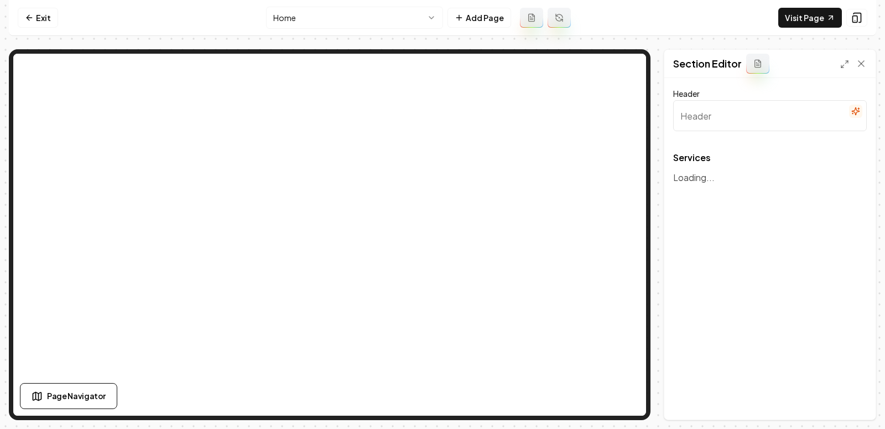
type input "Expert HVAC Services for Comfort and Efficiency"
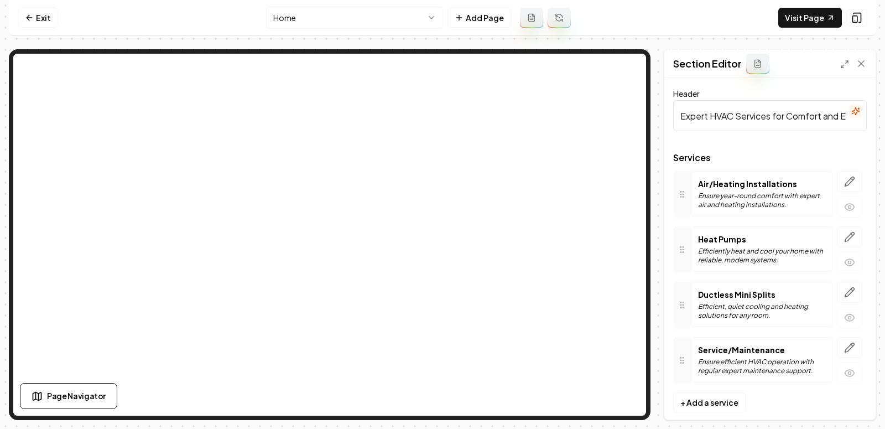
scroll to position [10, 0]
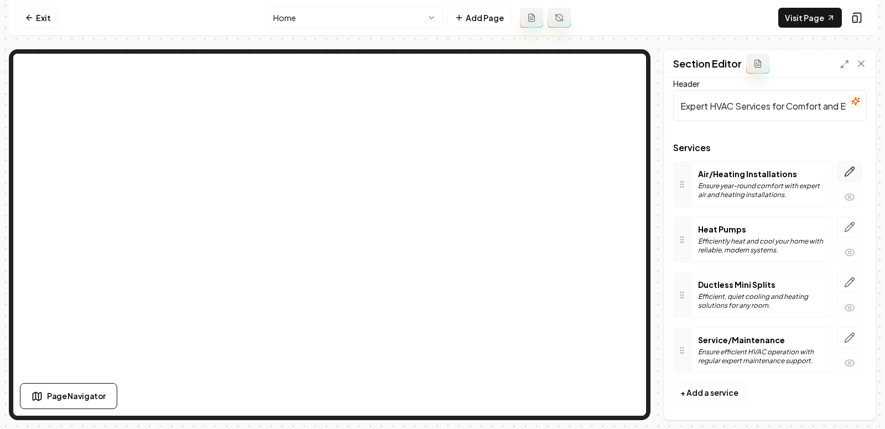
click at [796, 172] on icon "button" at bounding box center [849, 171] width 11 height 11
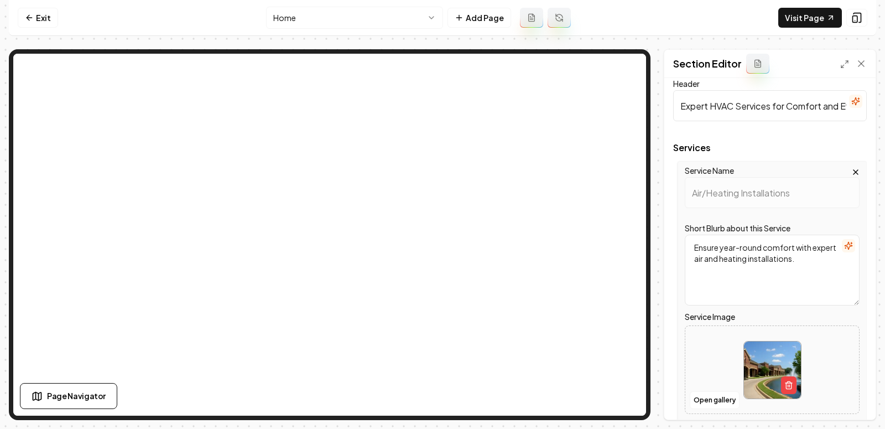
scroll to position [98, 0]
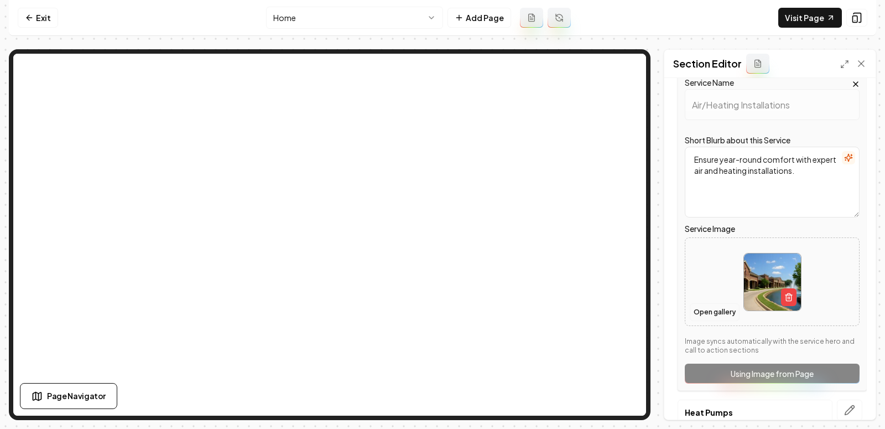
click at [699, 310] on button "Open gallery" at bounding box center [715, 312] width 50 height 18
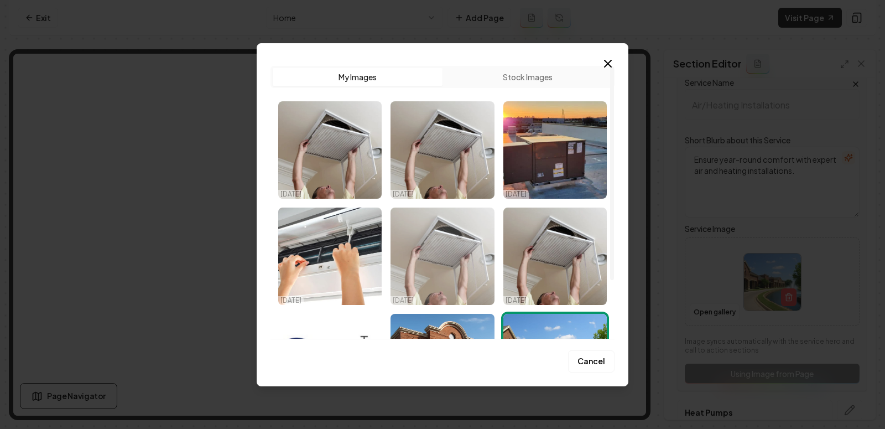
scroll to position [76, 0]
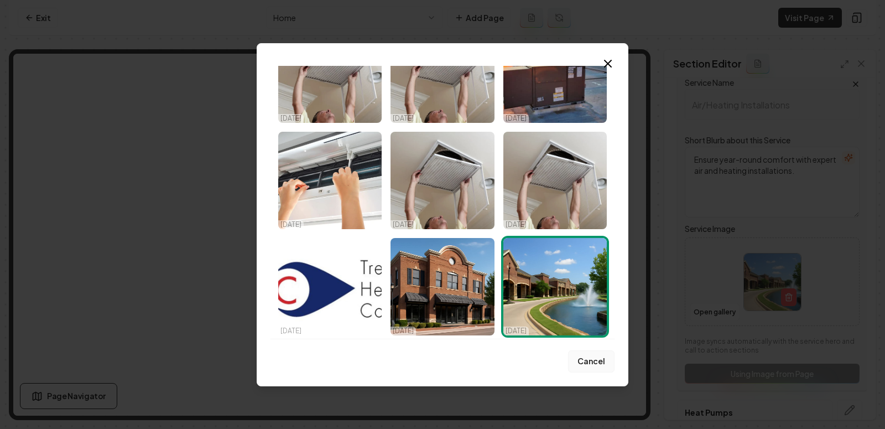
click at [596, 362] on button "Cancel" at bounding box center [591, 361] width 46 height 22
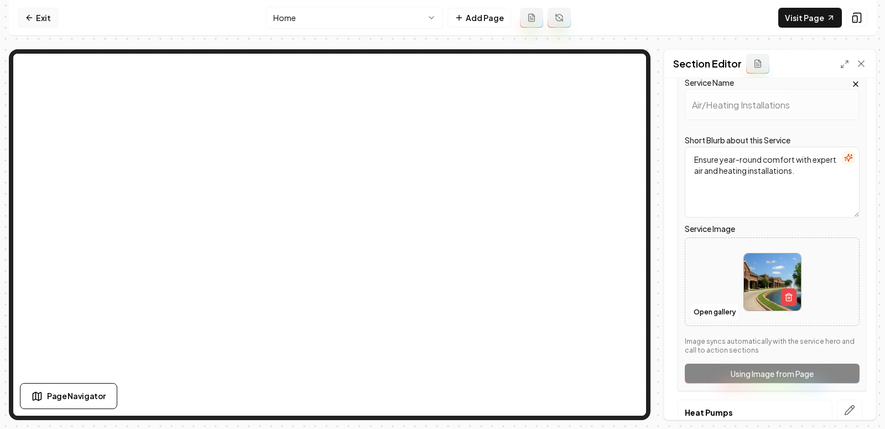
click at [23, 17] on link "Exit" at bounding box center [38, 18] width 40 height 20
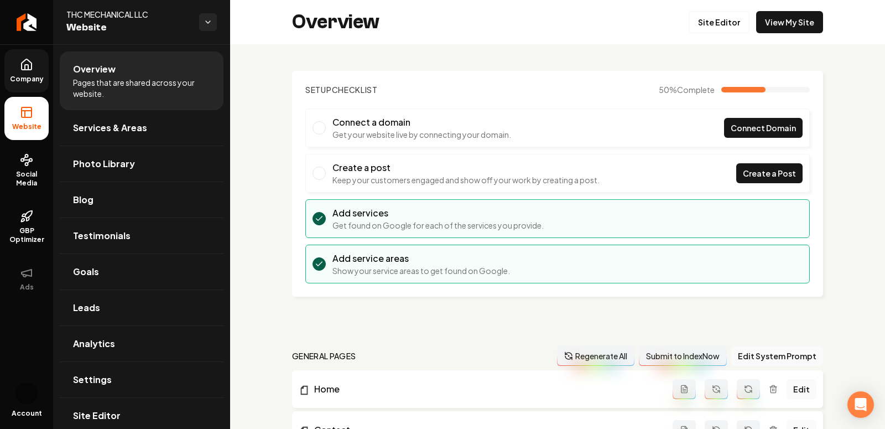
click at [27, 80] on span "Company" at bounding box center [27, 79] width 43 height 9
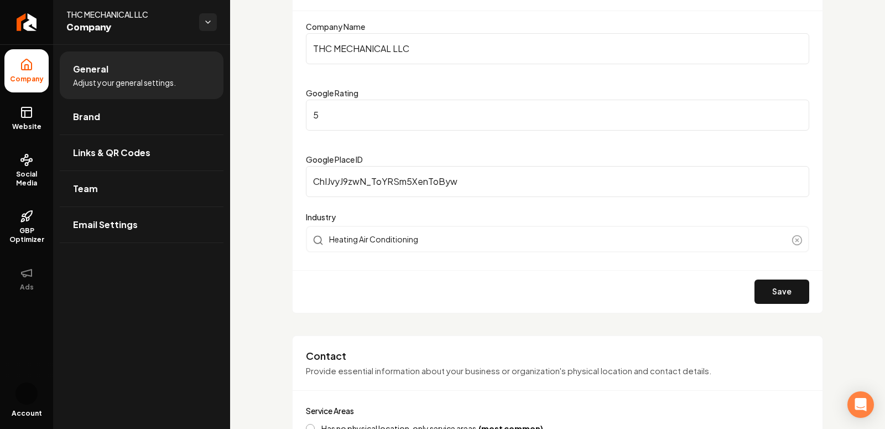
scroll to position [133, 0]
click at [375, 179] on input "ChIJvyJ9zwN_ToYRSm5XenToByw" at bounding box center [558, 182] width 504 height 31
click at [419, 183] on input "ChIJvyJ9zwN_ToYRSm5XenToByw" at bounding box center [558, 182] width 504 height 31
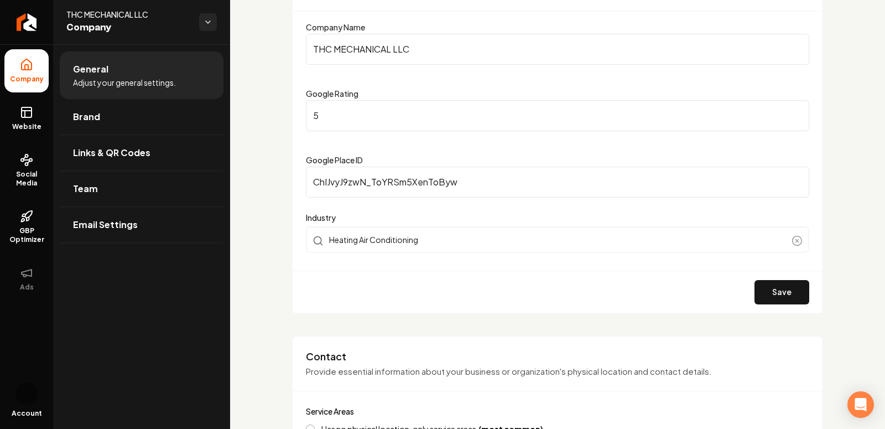
click at [419, 183] on input "ChIJvyJ9zwN_ToYRSm5XenToByw" at bounding box center [558, 182] width 504 height 31
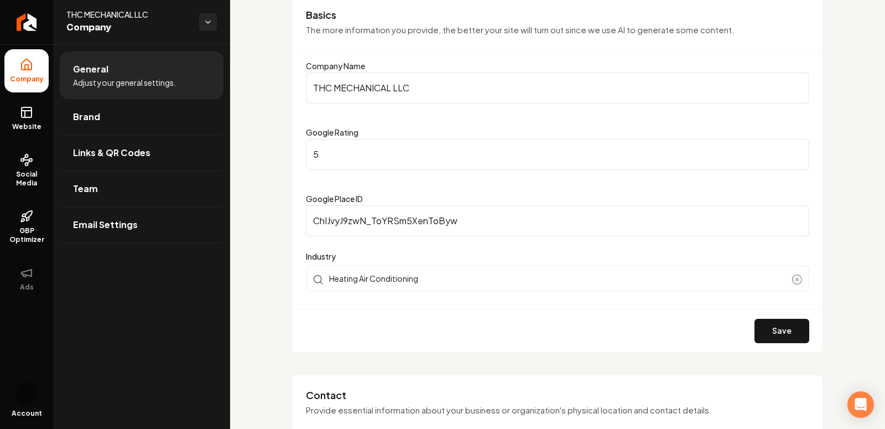
scroll to position [95, 0]
click at [770, 333] on button "Save" at bounding box center [782, 330] width 55 height 24
click at [39, 126] on span "Website" at bounding box center [27, 126] width 38 height 9
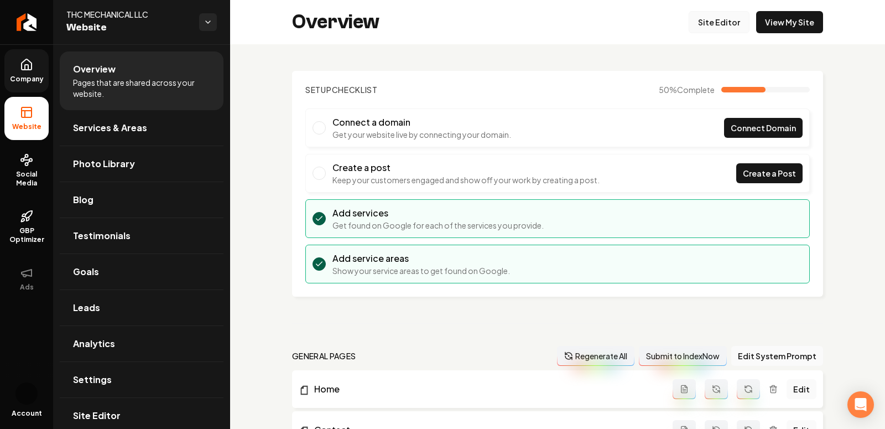
click at [725, 23] on link "Site Editor" at bounding box center [719, 22] width 61 height 22
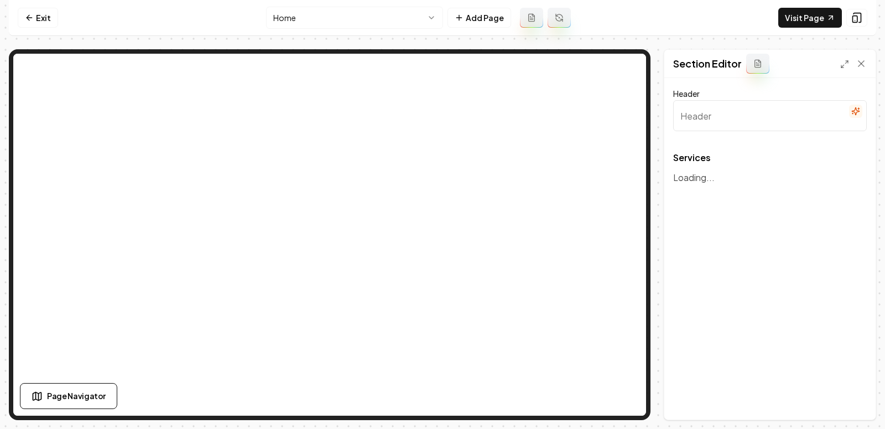
type input "Expert HVAC Services for Comfort and Efficiency"
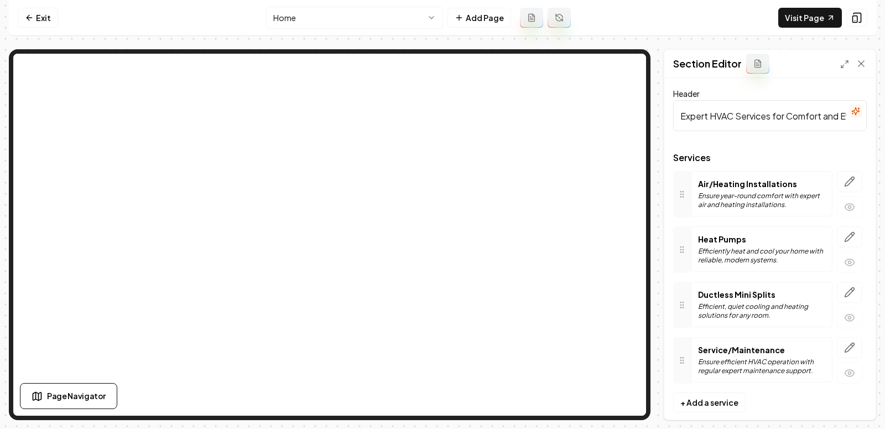
scroll to position [10, 0]
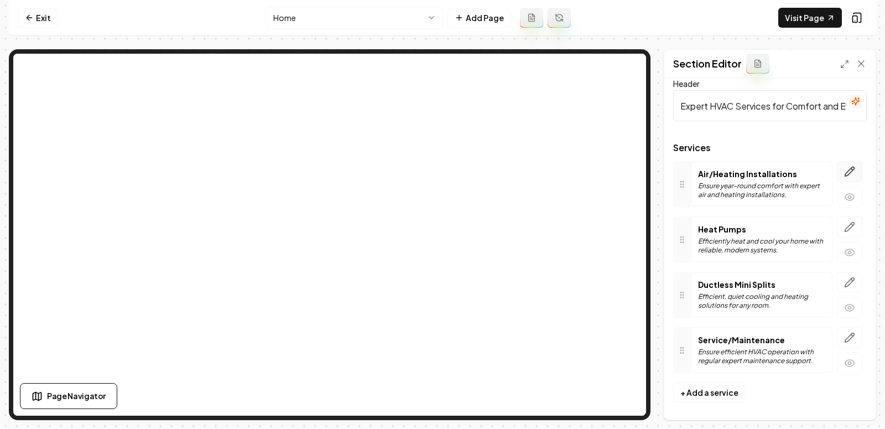
click at [796, 169] on icon "button" at bounding box center [849, 171] width 11 height 11
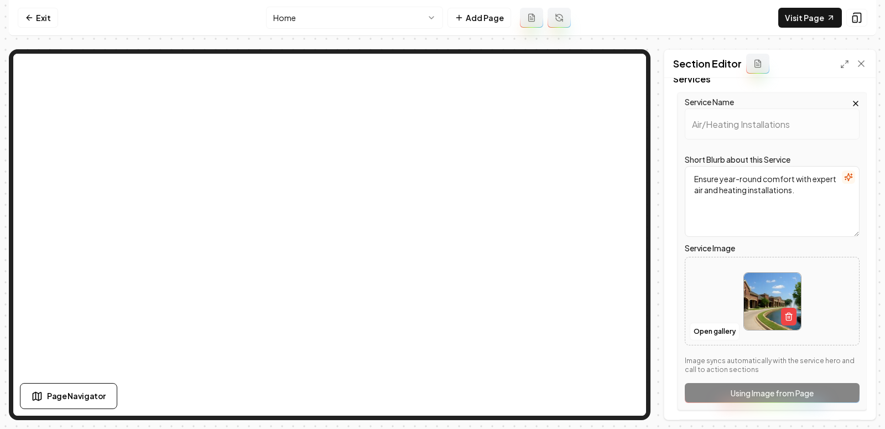
scroll to position [106, 0]
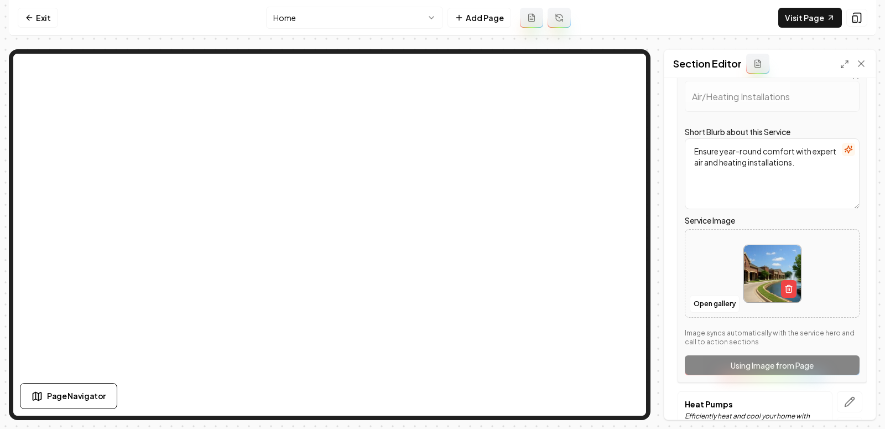
click at [777, 293] on img at bounding box center [772, 273] width 57 height 57
type input "**********"
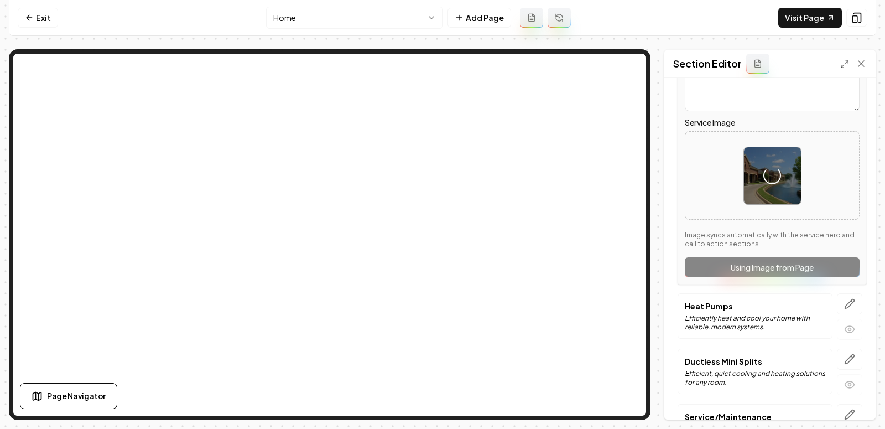
scroll to position [206, 0]
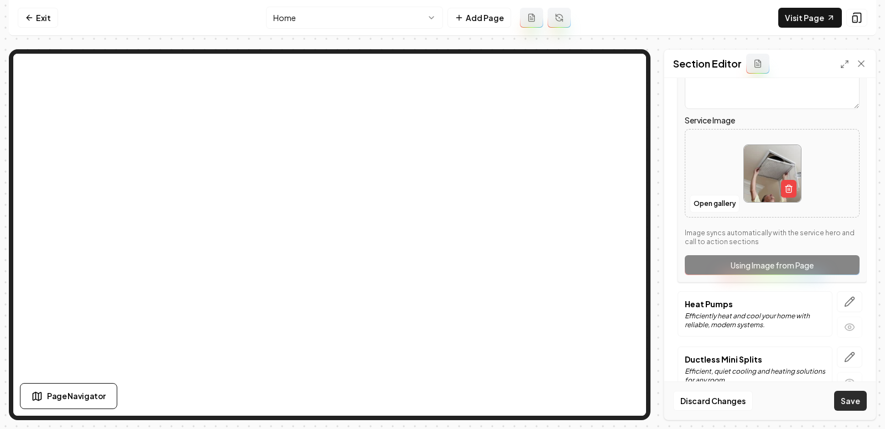
click at [796, 386] on button "Save" at bounding box center [850, 401] width 33 height 20
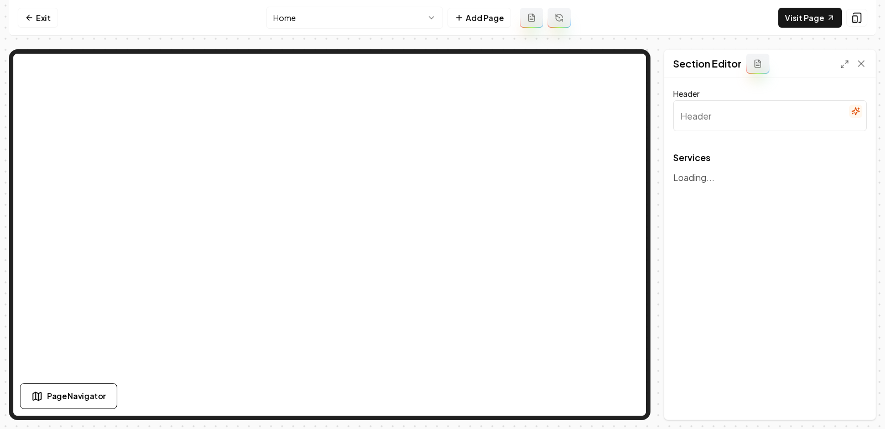
type input "Expert HVAC Services for Comfort and Efficiency"
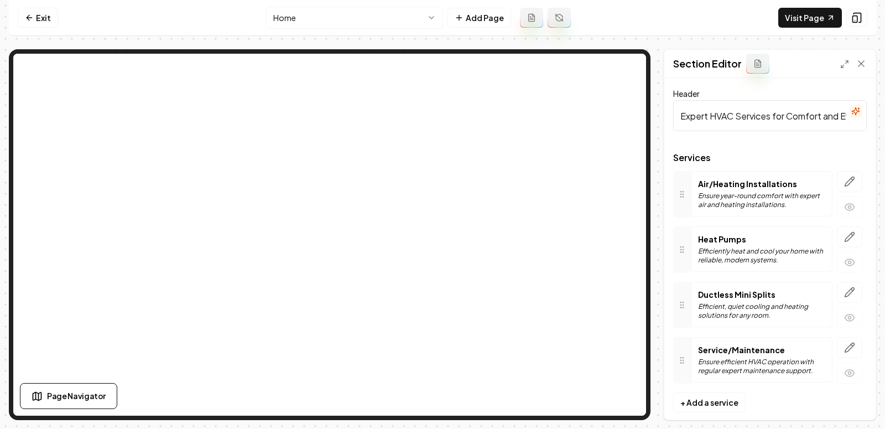
scroll to position [10, 0]
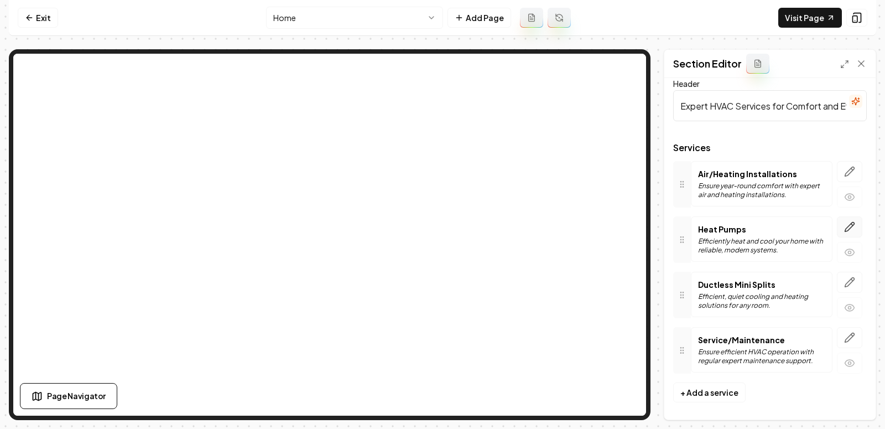
click at [846, 230] on icon "button" at bounding box center [850, 226] width 9 height 9
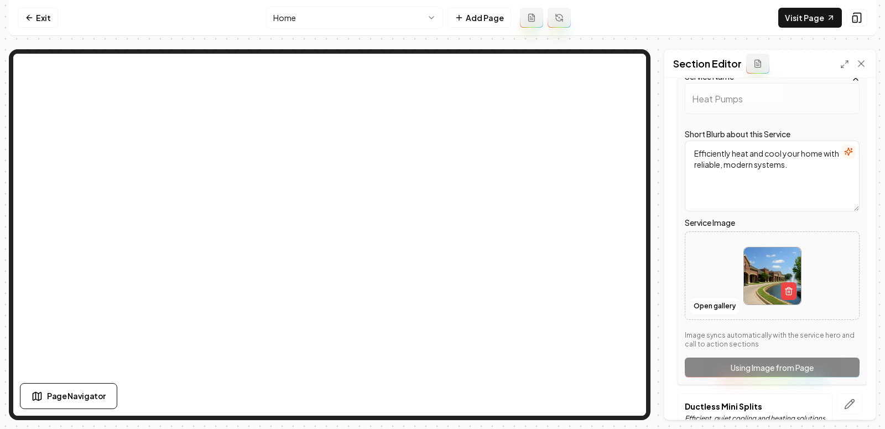
scroll to position [161, 0]
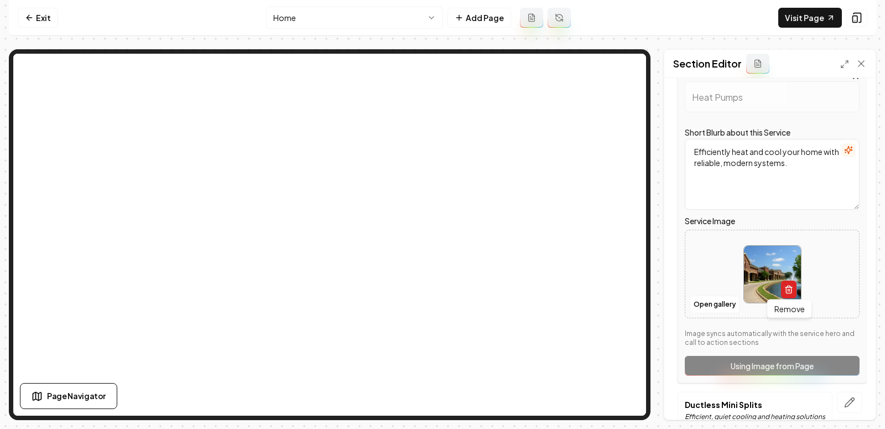
click at [782, 286] on button "button" at bounding box center [788, 290] width 15 height 18
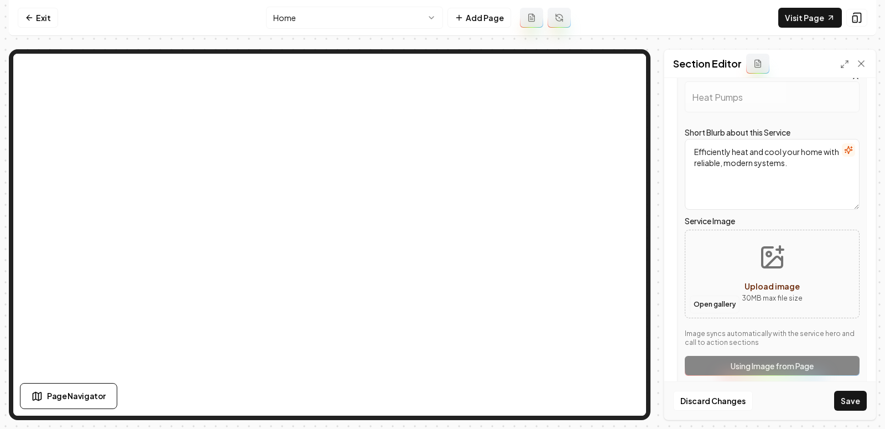
click at [725, 299] on button "Open gallery" at bounding box center [715, 304] width 50 height 18
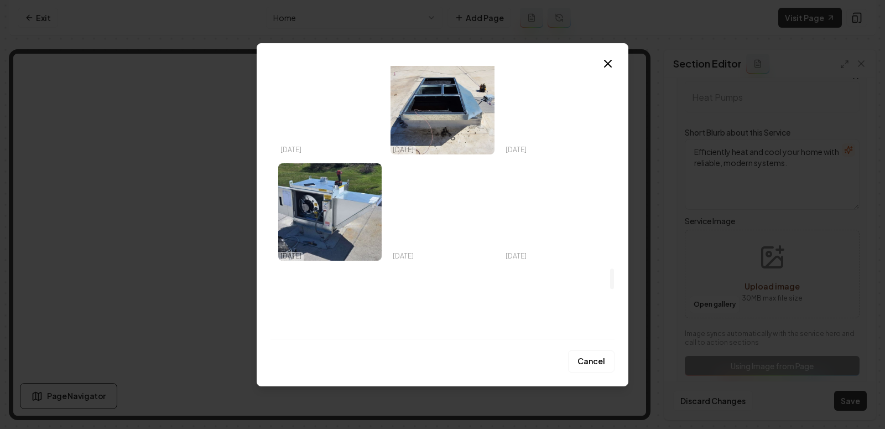
scroll to position [2699, 0]
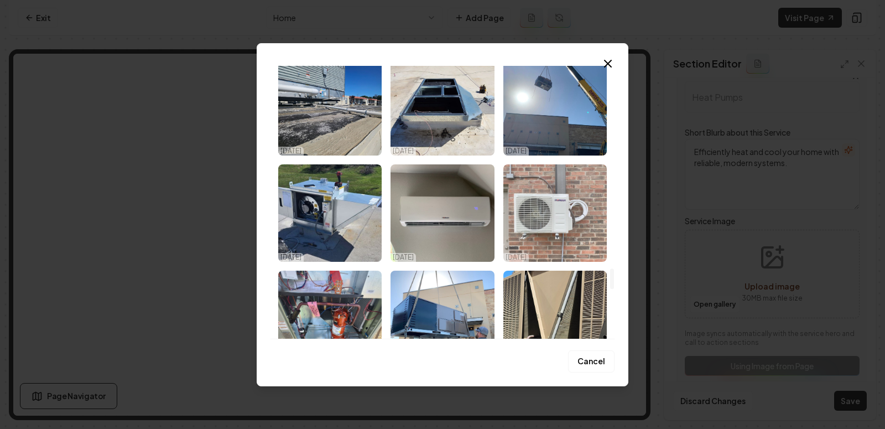
click at [535, 211] on img "Select image image_68dc632c5c7cd75eb893839f.jpeg" at bounding box center [555, 212] width 103 height 97
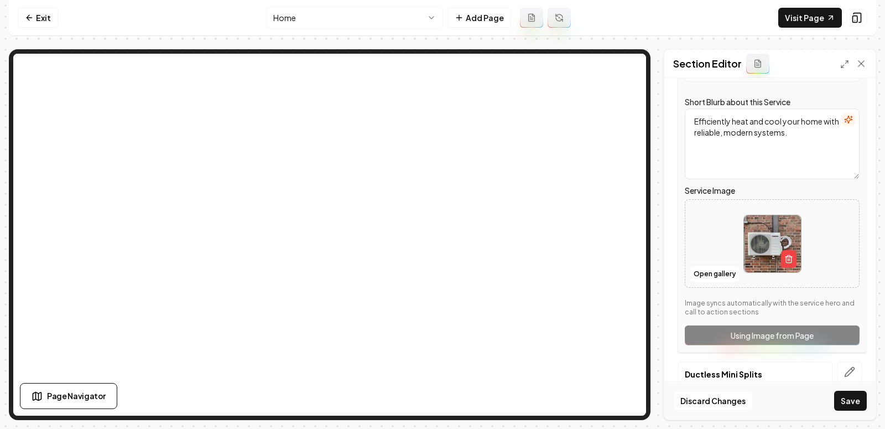
scroll to position [195, 0]
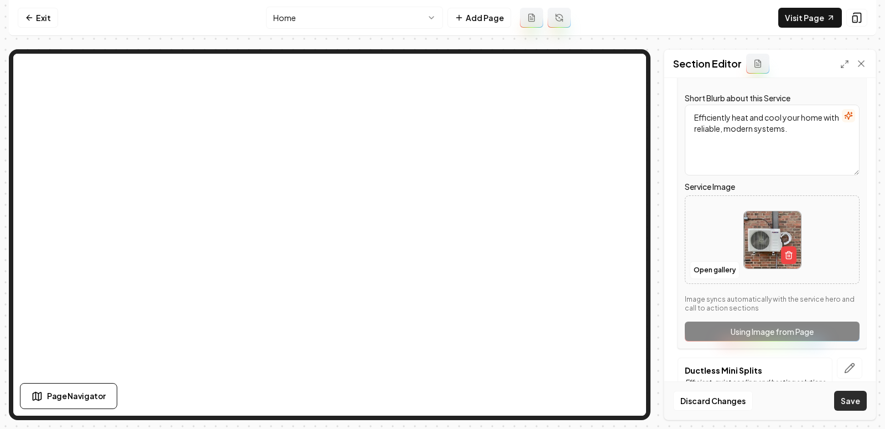
click at [847, 405] on button "Save" at bounding box center [850, 401] width 33 height 20
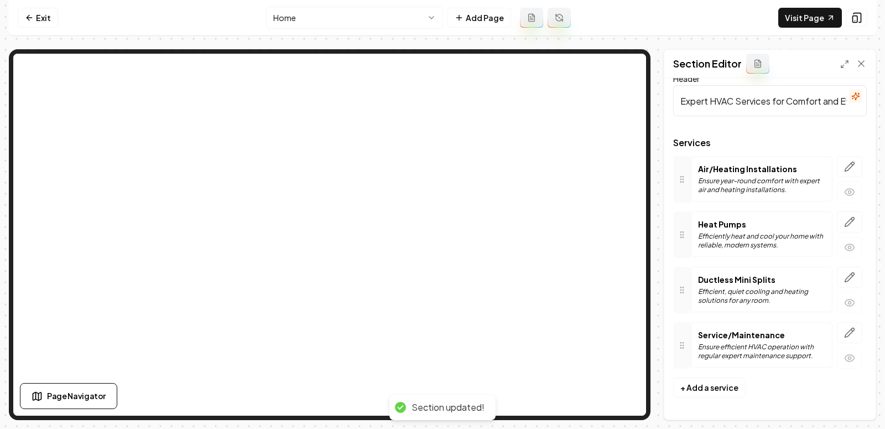
scroll to position [10, 0]
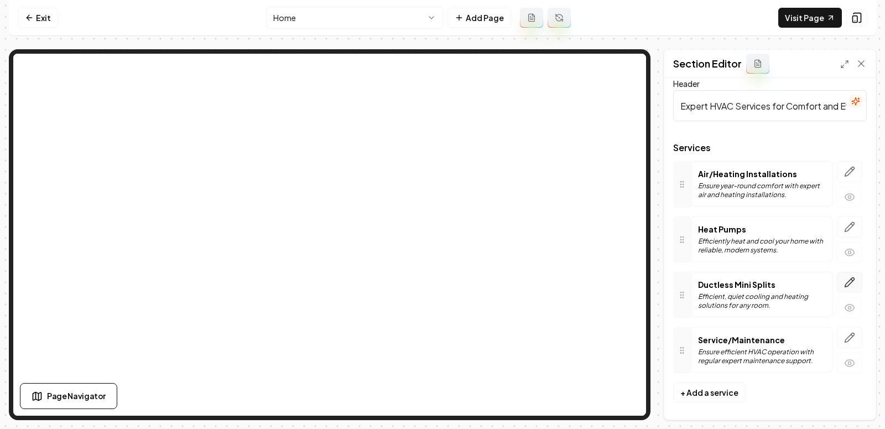
click at [848, 277] on icon "button" at bounding box center [849, 282] width 11 height 11
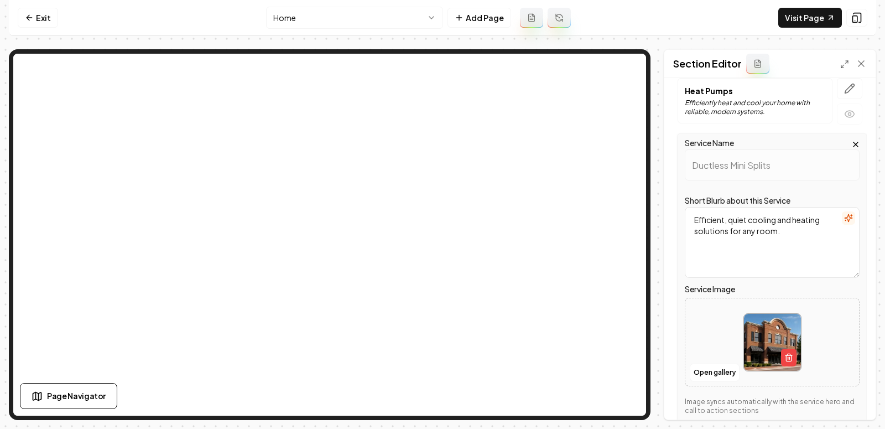
scroll to position [153, 0]
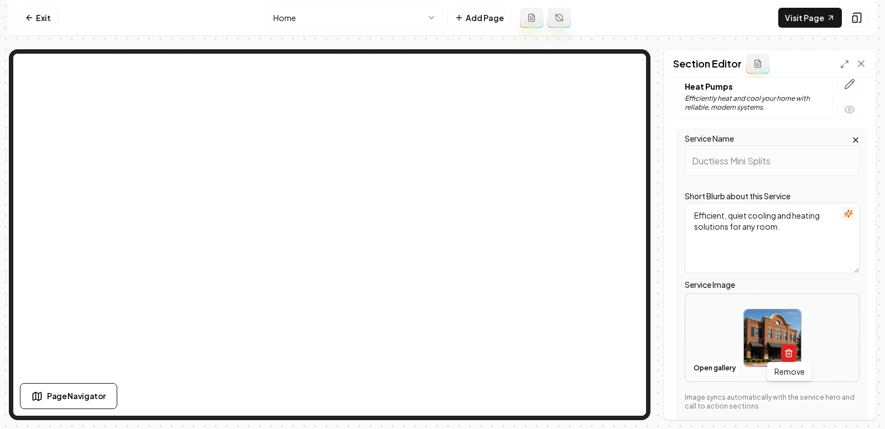
click at [790, 349] on icon "button" at bounding box center [789, 353] width 9 height 9
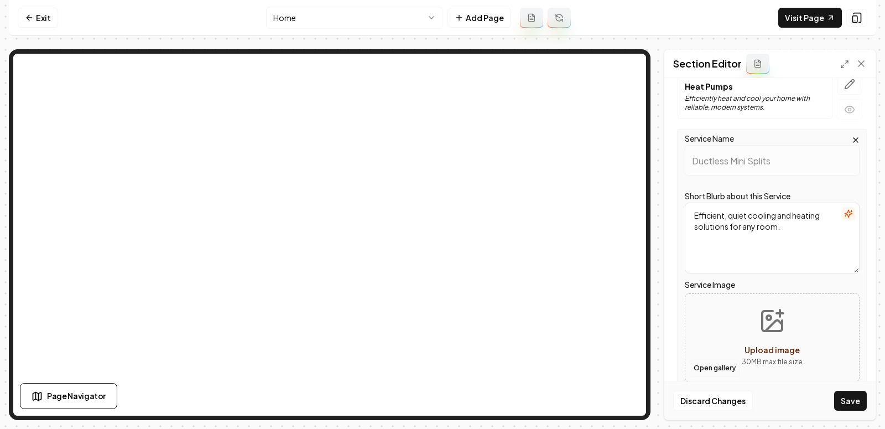
click at [707, 371] on button "Open gallery" at bounding box center [715, 368] width 50 height 18
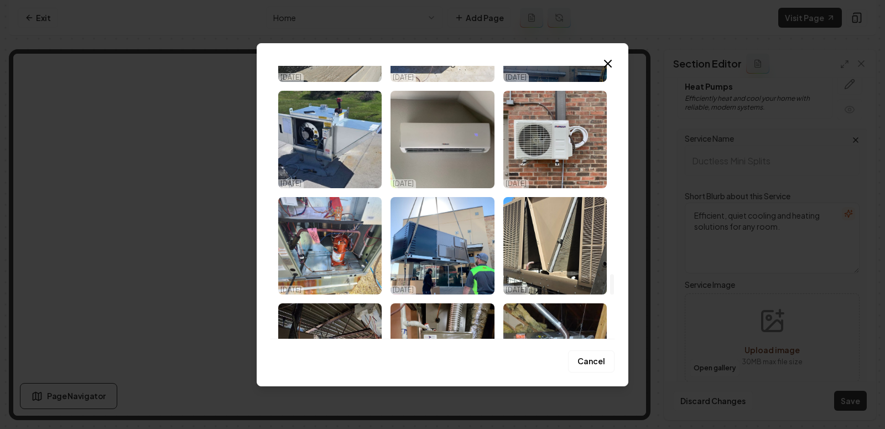
scroll to position [2772, 0]
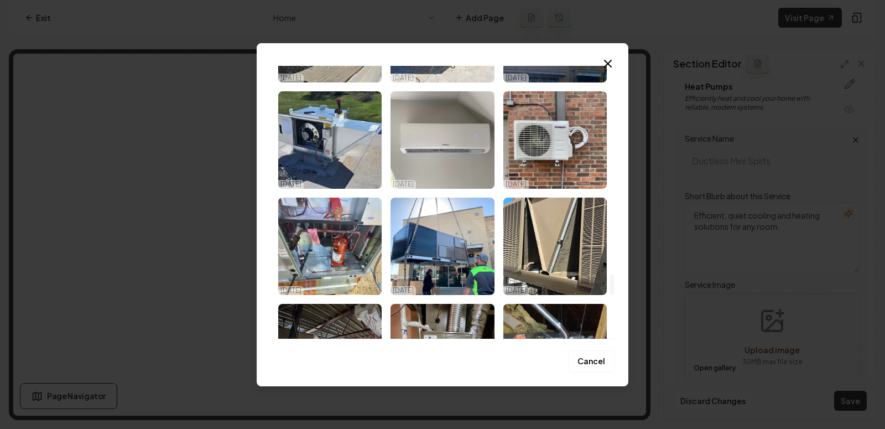
click at [428, 128] on img "Select image image_68dc632c5c7cd75eb8938254.jpeg" at bounding box center [442, 139] width 103 height 97
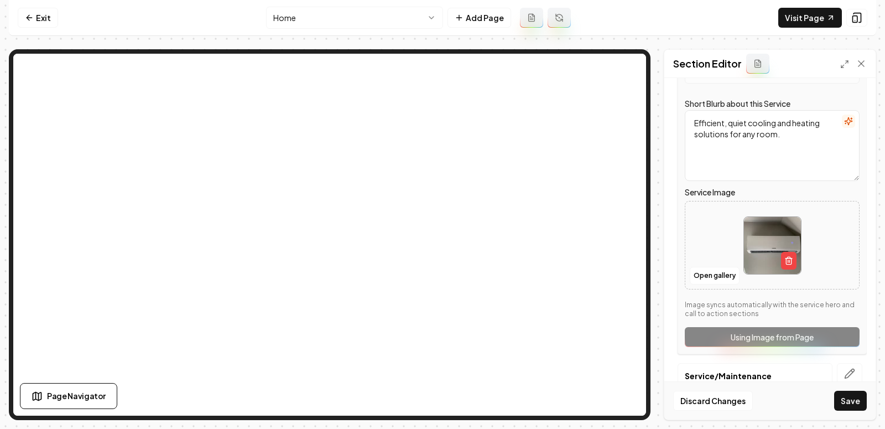
scroll to position [282, 0]
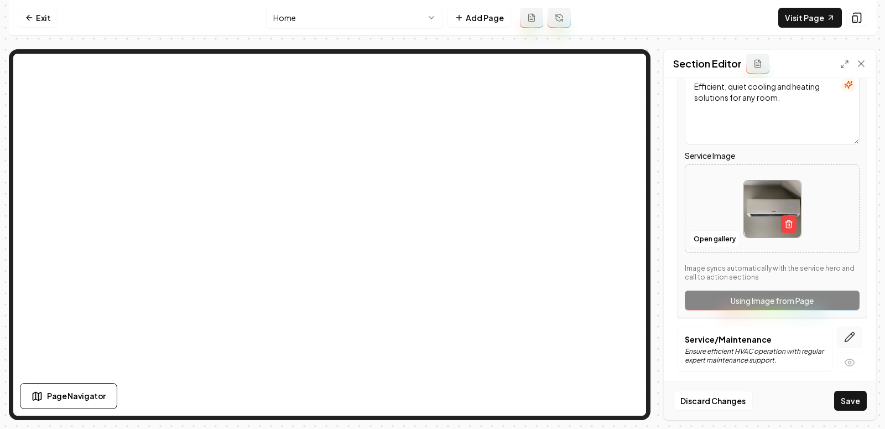
click at [846, 335] on icon "button" at bounding box center [849, 336] width 11 height 11
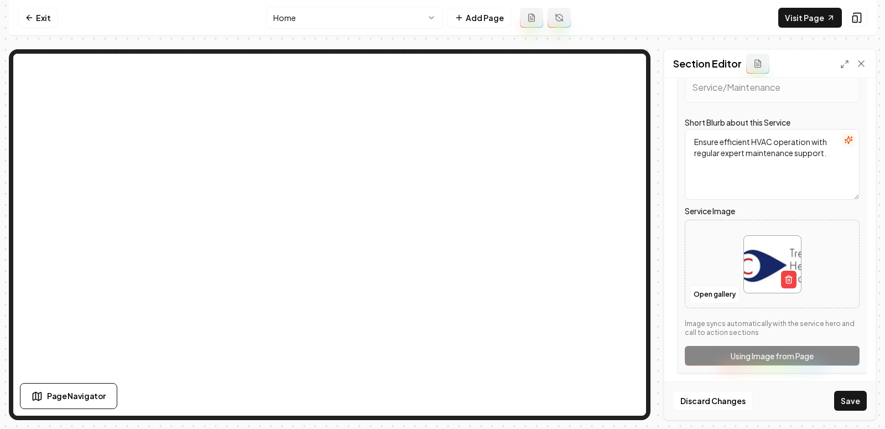
click at [750, 263] on img at bounding box center [772, 264] width 57 height 57
click at [794, 276] on button "button" at bounding box center [788, 280] width 15 height 18
click at [744, 255] on button "Upload image 30 MB max file size" at bounding box center [772, 263] width 79 height 77
click at [713, 294] on button "Open gallery" at bounding box center [715, 295] width 50 height 18
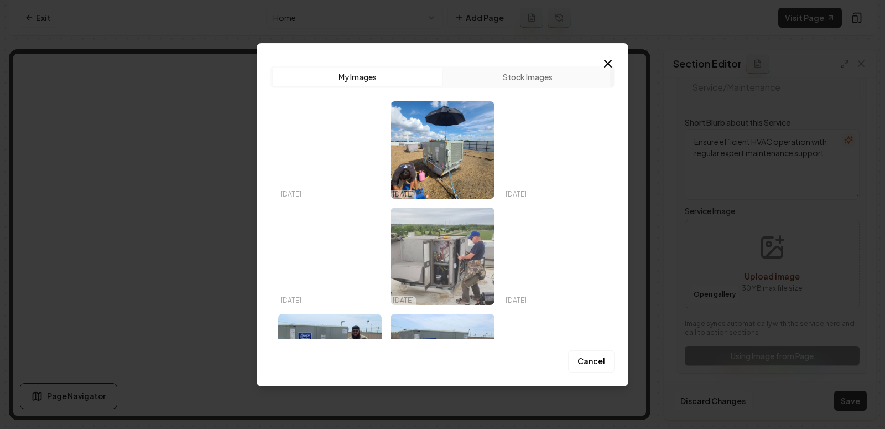
scroll to position [28, 0]
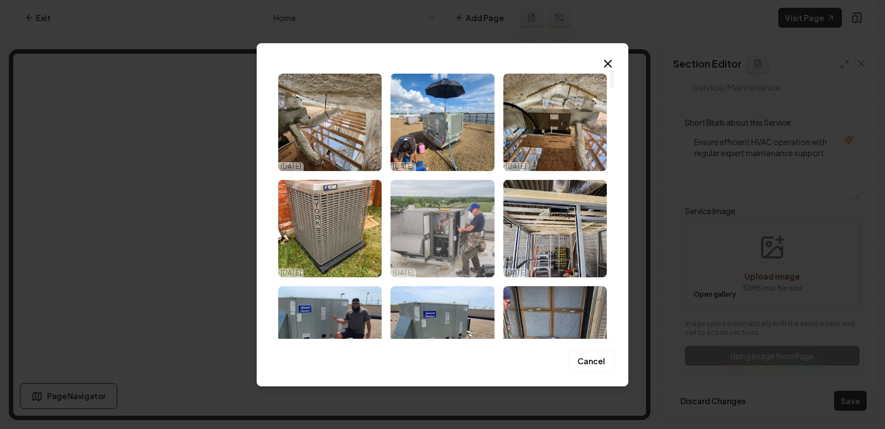
click at [435, 217] on img "Select image image_68dc63335c7cd75eb89404b3.jpeg" at bounding box center [442, 228] width 103 height 97
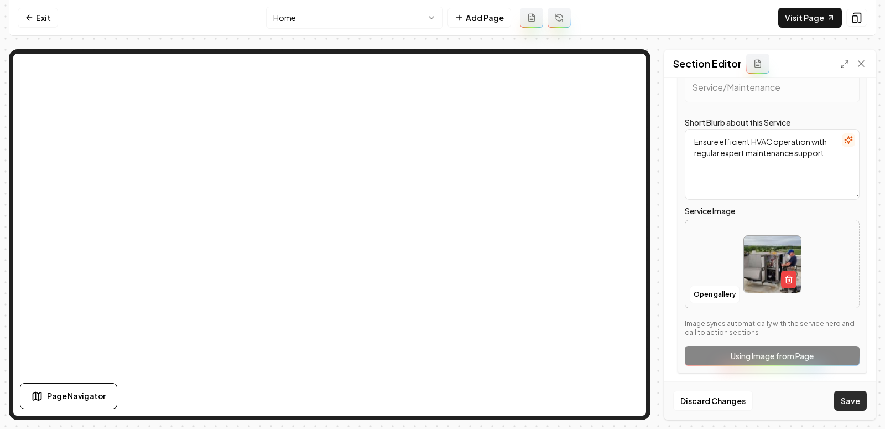
click at [843, 400] on button "Save" at bounding box center [850, 401] width 33 height 20
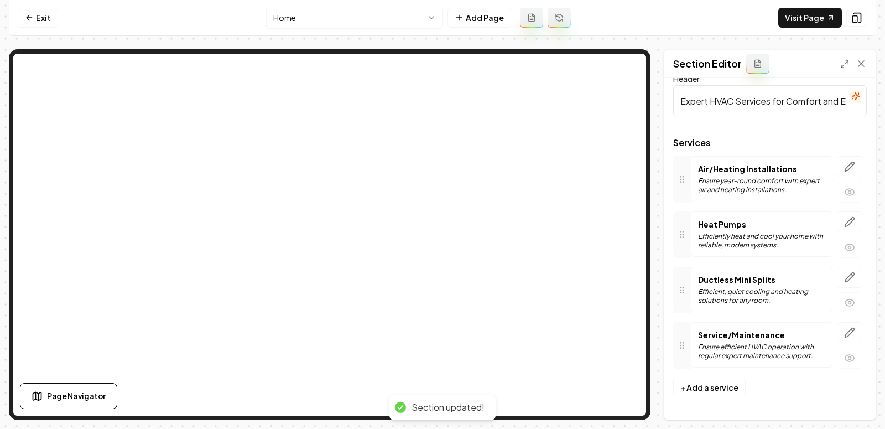
scroll to position [10, 0]
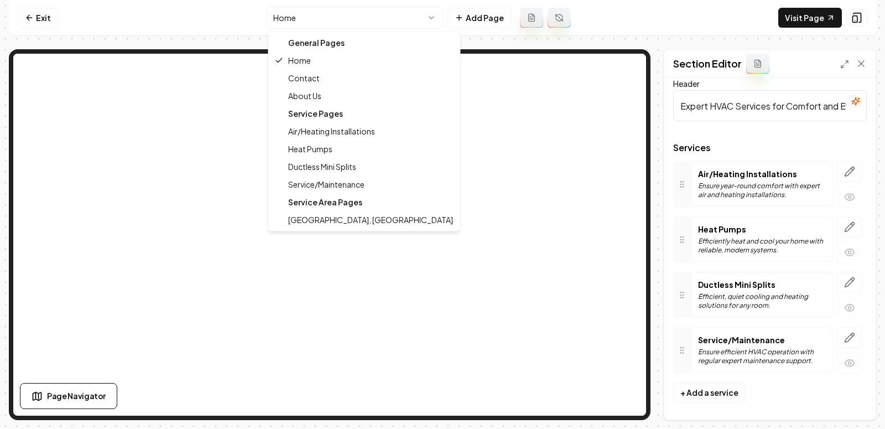
click at [374, 14] on html "Computer Required This feature is only available on a computer. Please switch t…" at bounding box center [442, 214] width 885 height 429
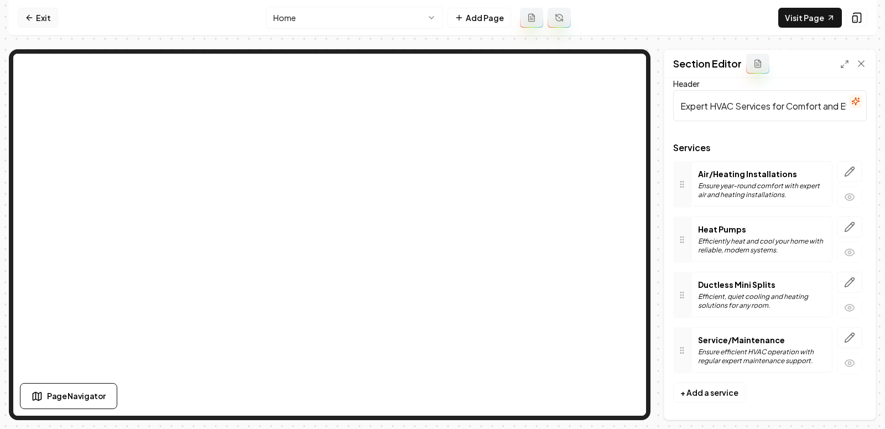
click at [38, 15] on link "Exit" at bounding box center [38, 18] width 40 height 20
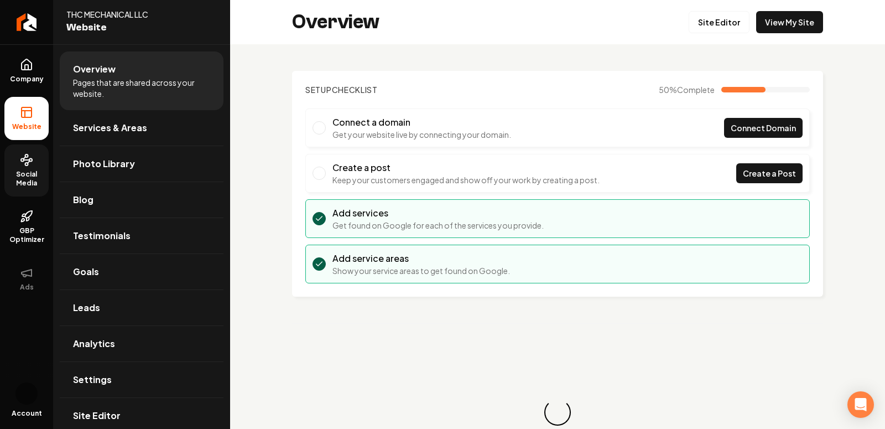
click at [29, 162] on icon at bounding box center [29, 162] width 2 height 2
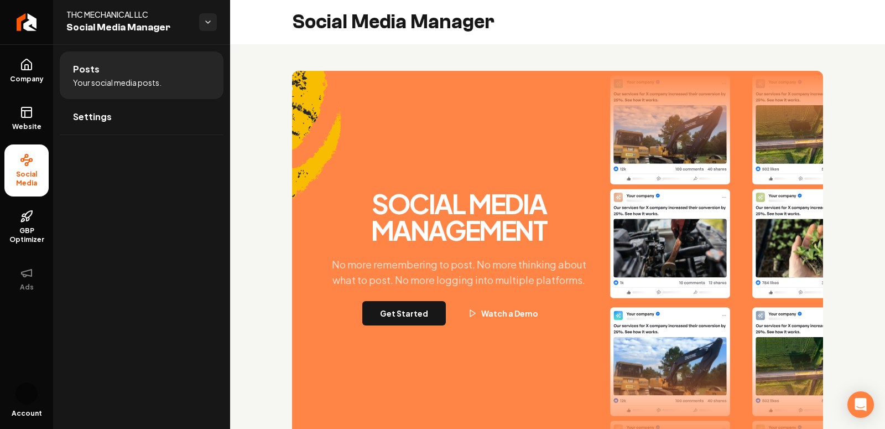
scroll to position [42, 0]
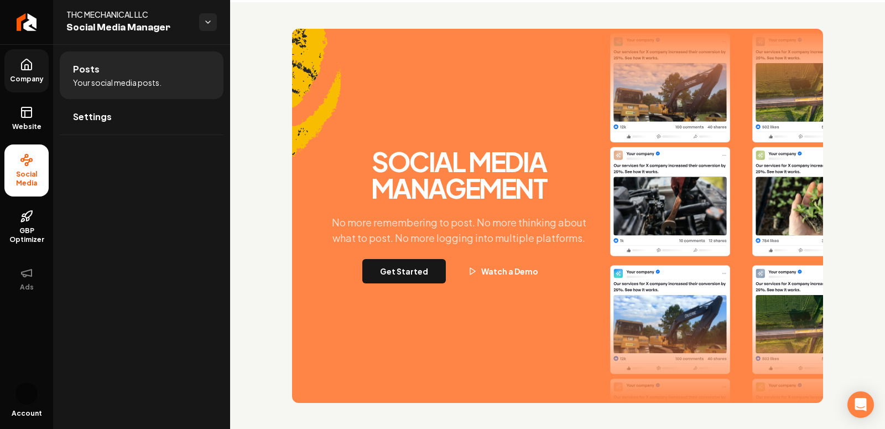
click at [23, 76] on span "Company" at bounding box center [27, 79] width 43 height 9
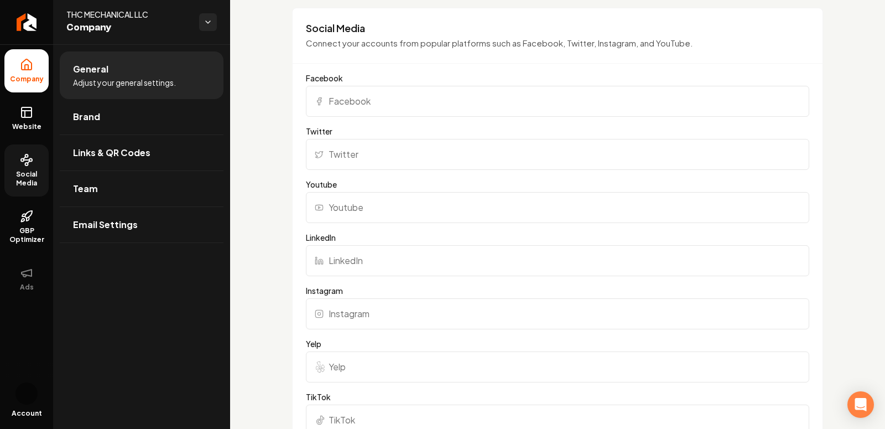
scroll to position [820, 0]
click at [350, 309] on input "Instagram" at bounding box center [558, 313] width 504 height 31
paste input "https://www.instagram.com/Thcmechanical/#"
type input "https://www.instagram.com/Thcmechanical/#"
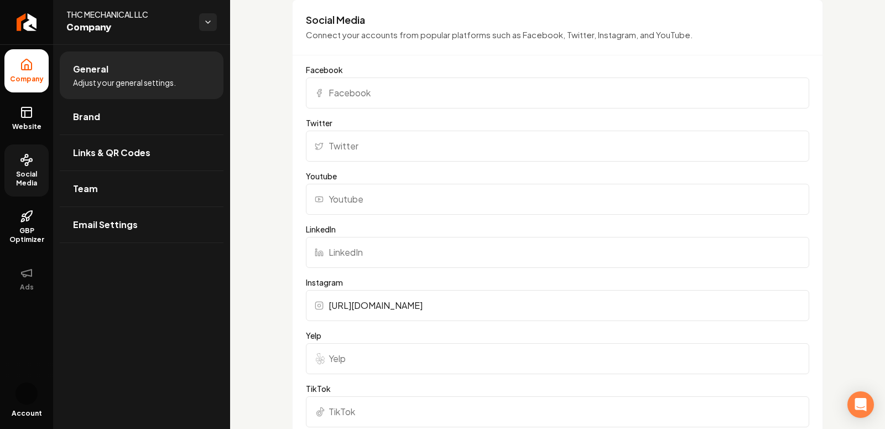
click at [340, 84] on input "Facebook" at bounding box center [558, 92] width 504 height 31
paste input "https://www.facebook.com/people/THC-Mechanical/100088418139105/?mibextid=ZbWKwL"
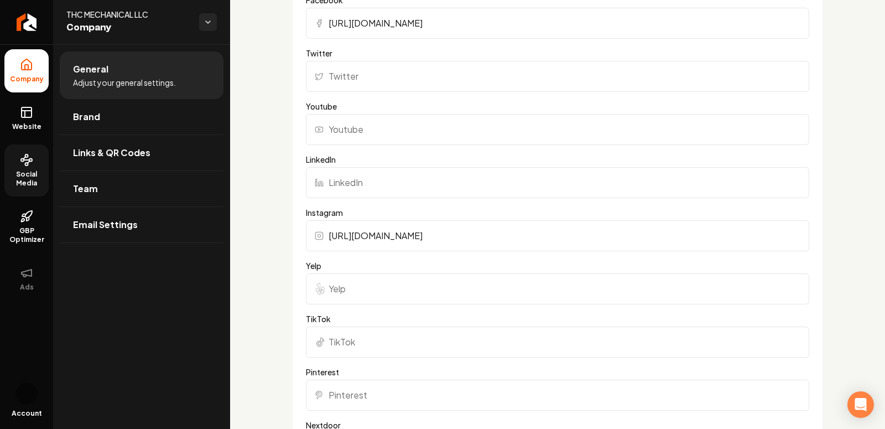
scroll to position [921, 0]
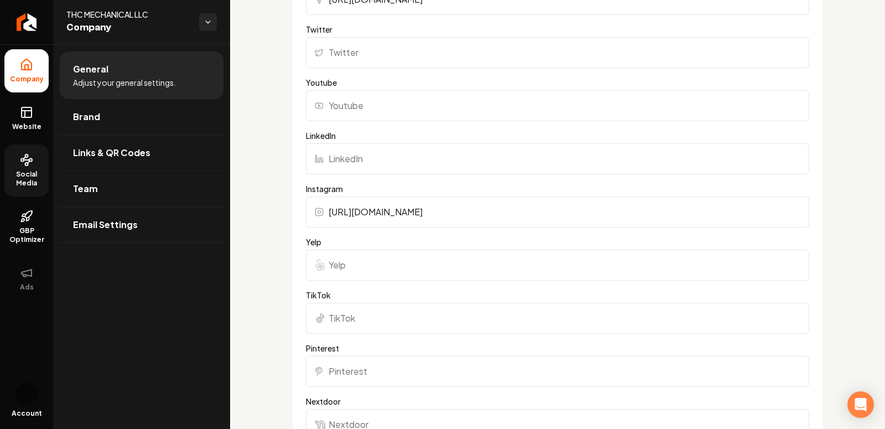
type input "https://www.facebook.com/people/THC-Mechanical/100088418139105/?mibextid=ZbWKwL"
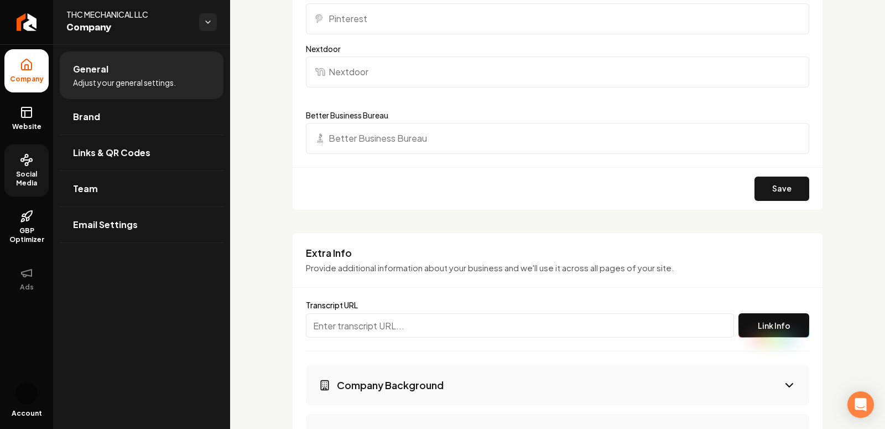
scroll to position [1757, 0]
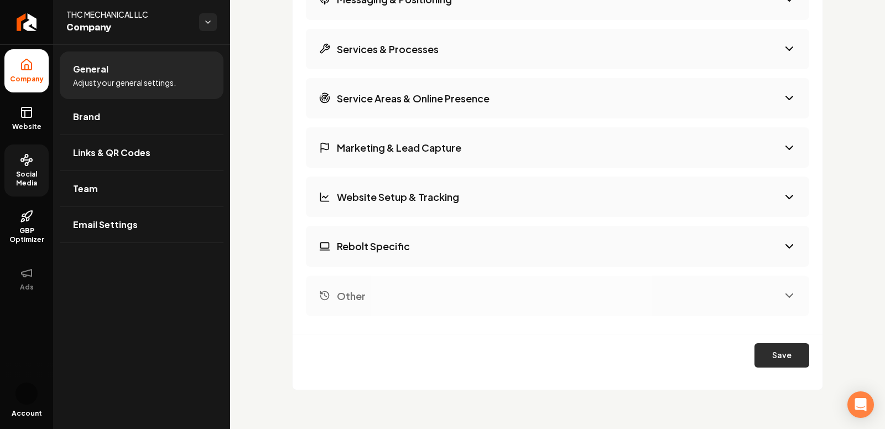
click at [783, 350] on button "Save" at bounding box center [782, 355] width 55 height 24
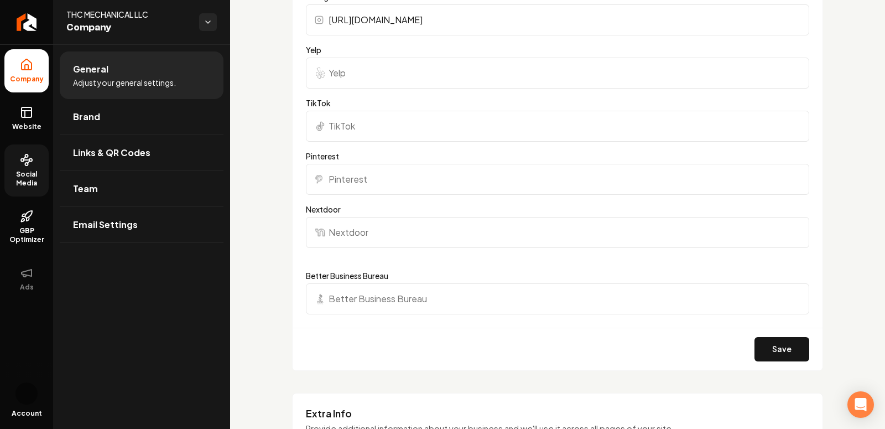
scroll to position [1124, 0]
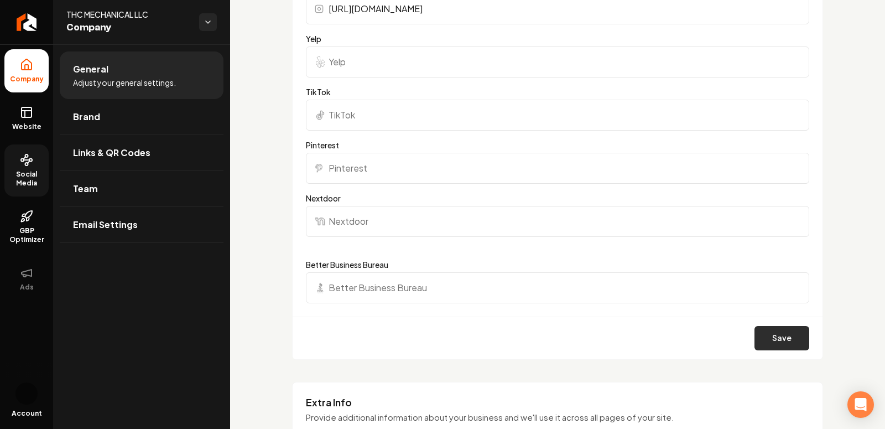
click at [791, 339] on button "Save" at bounding box center [782, 338] width 55 height 24
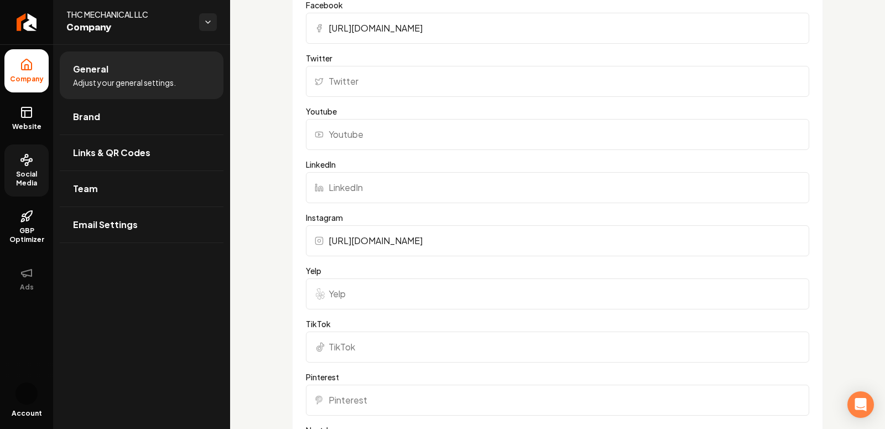
scroll to position [870, 0]
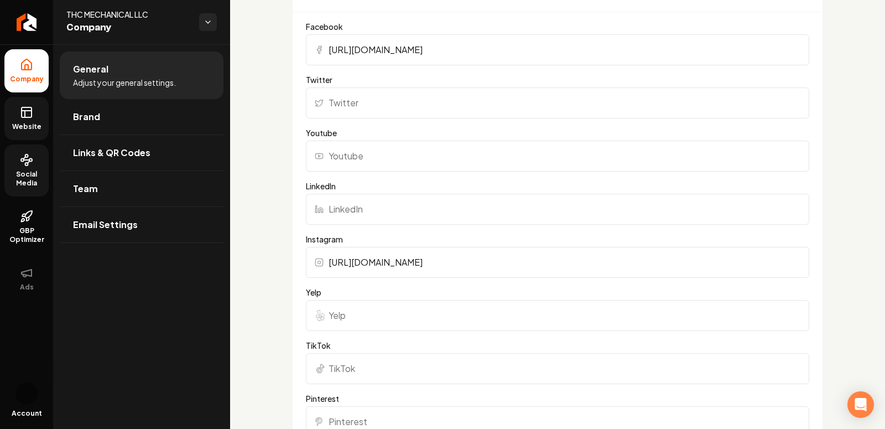
click at [18, 125] on span "Website" at bounding box center [27, 126] width 38 height 9
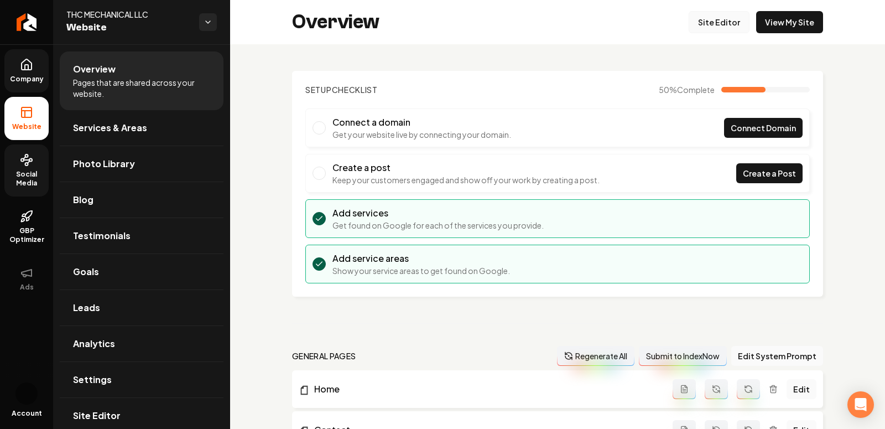
click at [724, 23] on link "Site Editor" at bounding box center [719, 22] width 61 height 22
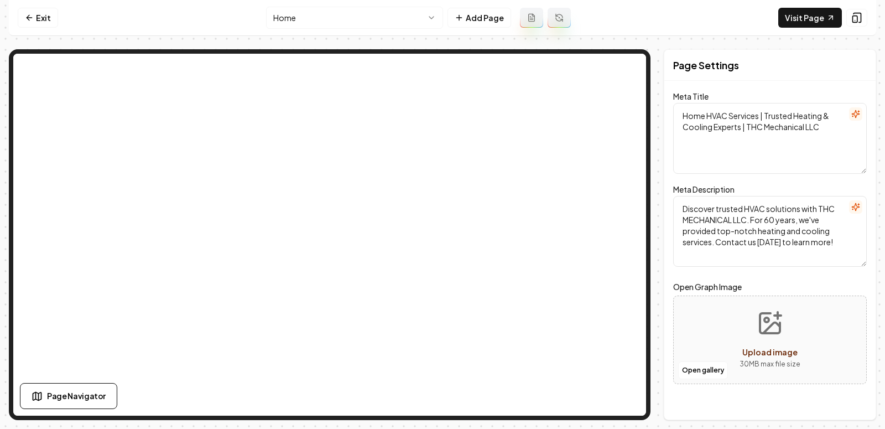
click at [309, 8] on html "Computer Required This feature is only available on a computer. Please switch t…" at bounding box center [442, 214] width 885 height 429
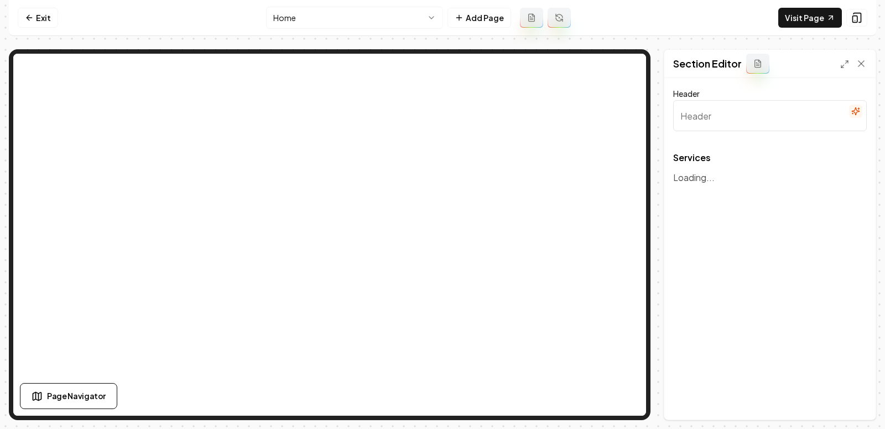
type input "Expert HVAC Services for Comfort and Efficiency"
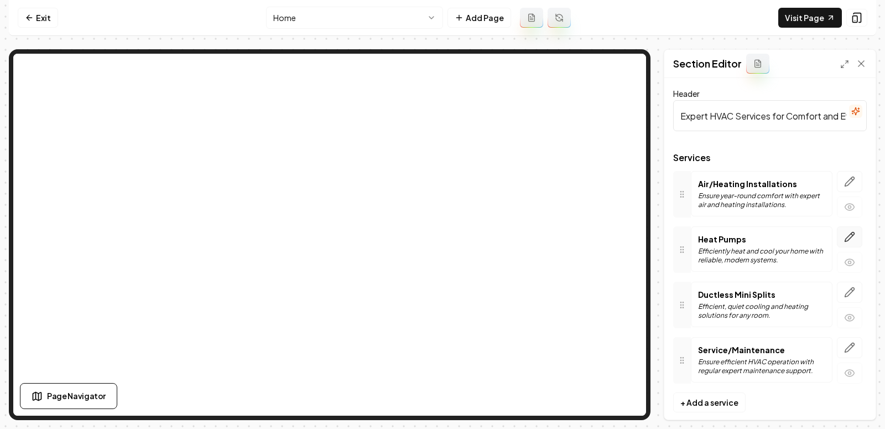
click at [845, 239] on icon "button" at bounding box center [849, 236] width 11 height 11
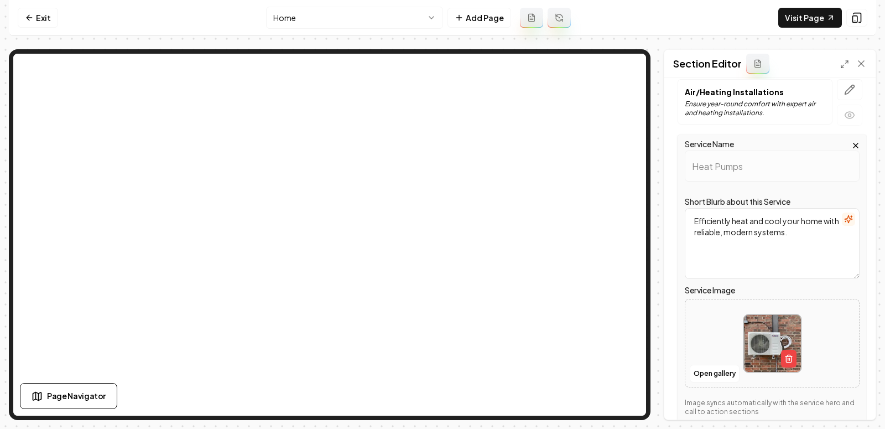
scroll to position [93, 0]
click at [705, 370] on button "Open gallery" at bounding box center [715, 373] width 50 height 18
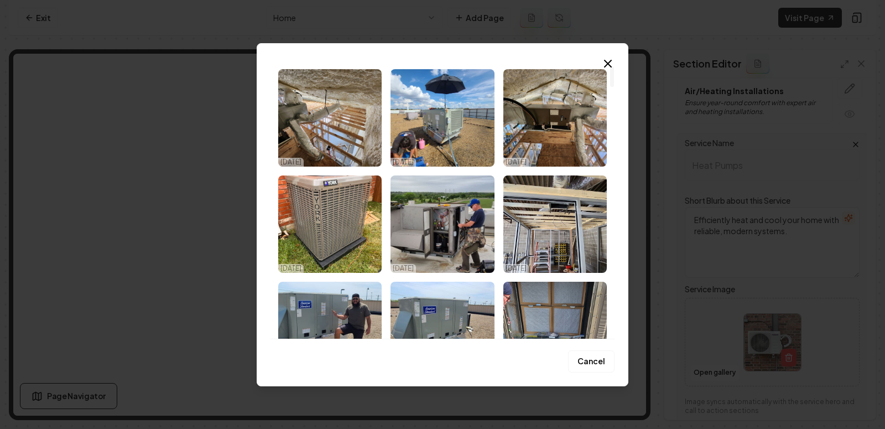
scroll to position [0, 0]
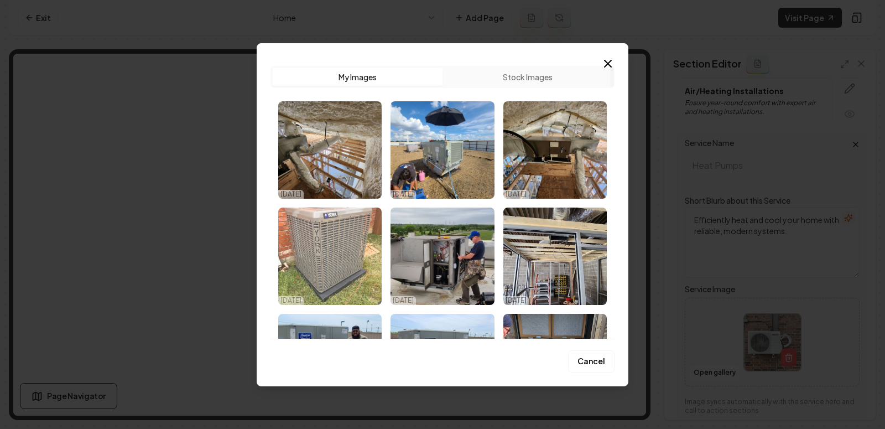
click at [328, 261] on img "Select image image_68dc63345c7cd75eb8940ae5.jpeg" at bounding box center [329, 256] width 103 height 97
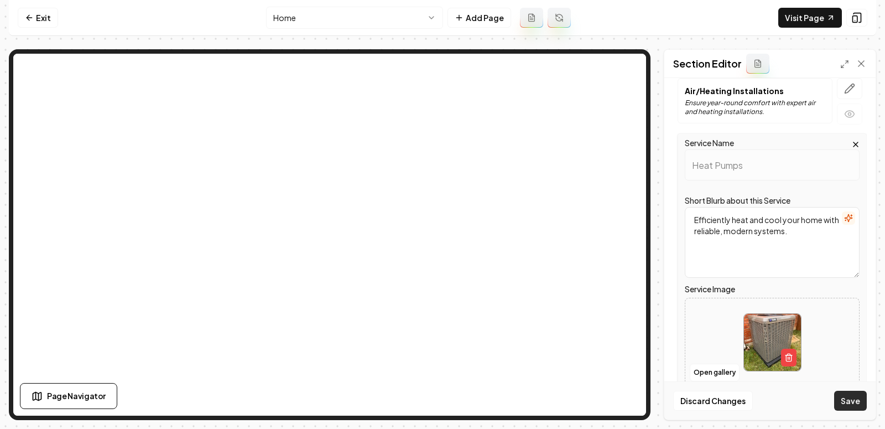
click at [858, 411] on button "Save" at bounding box center [850, 401] width 33 height 20
click at [849, 401] on div "Discard Changes Save" at bounding box center [770, 400] width 211 height 38
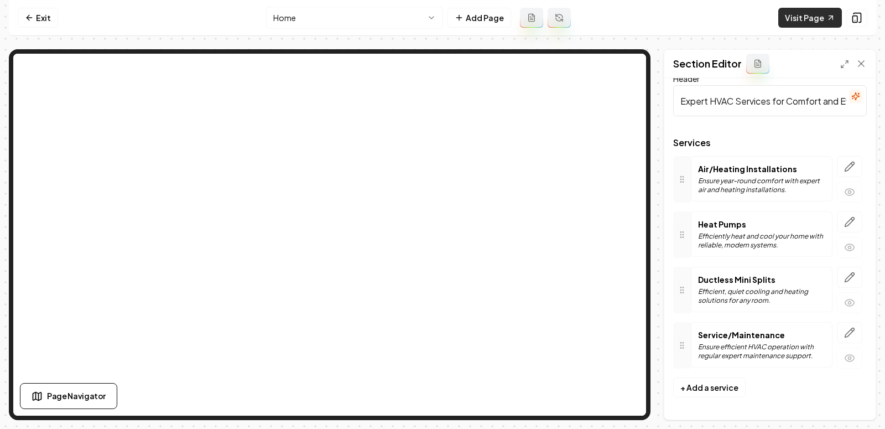
scroll to position [10, 0]
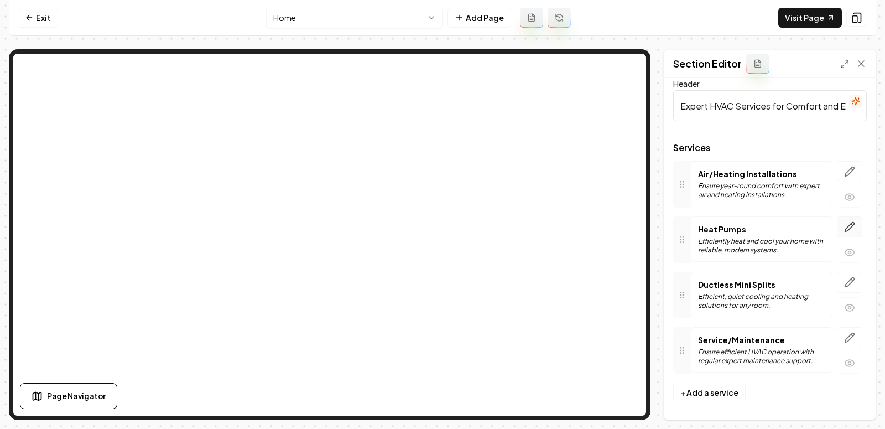
click at [851, 226] on icon "button" at bounding box center [850, 226] width 9 height 9
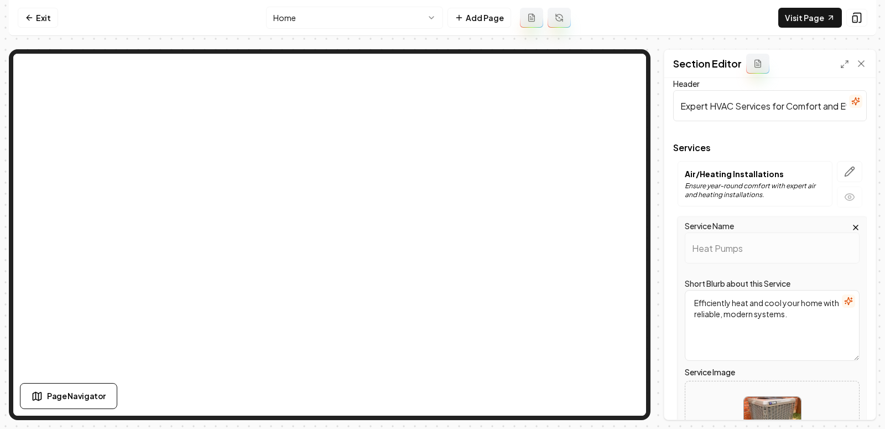
scroll to position [127, 0]
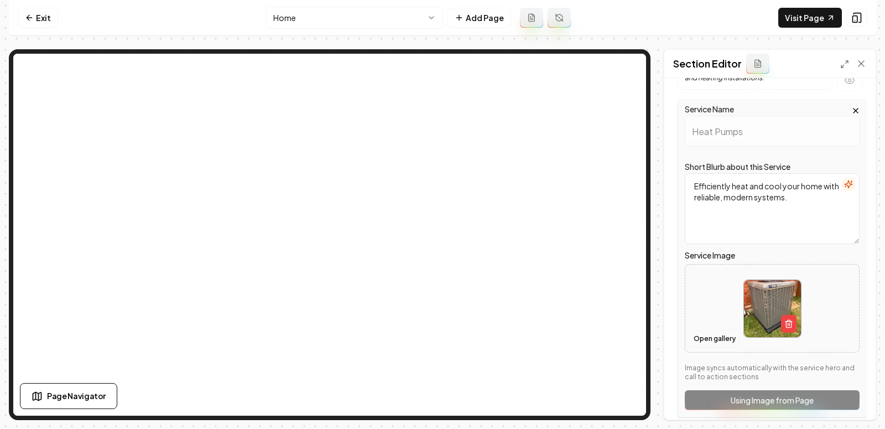
click at [711, 340] on button "Open gallery" at bounding box center [715, 339] width 50 height 18
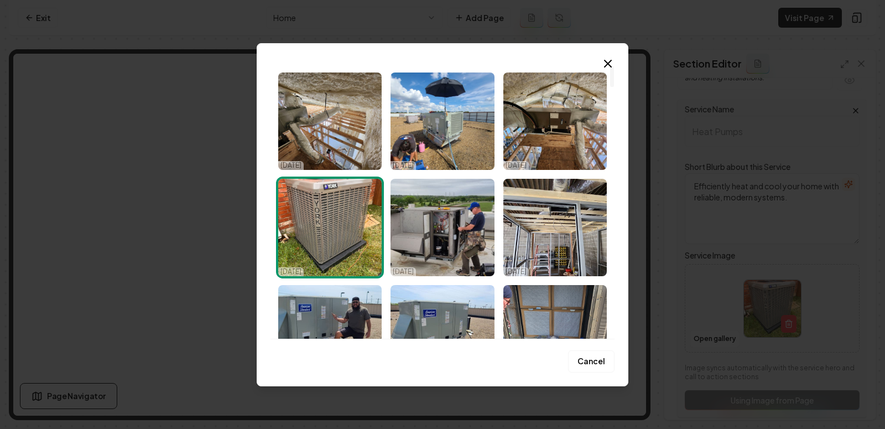
scroll to position [0, 0]
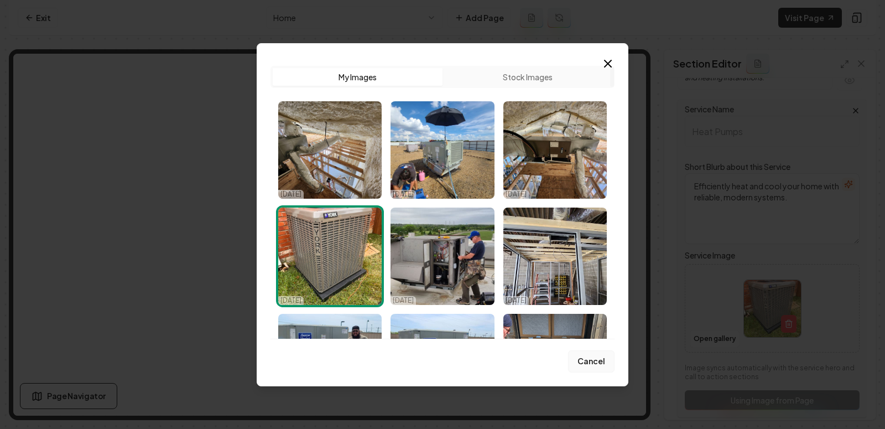
click at [591, 356] on button "Cancel" at bounding box center [591, 361] width 46 height 22
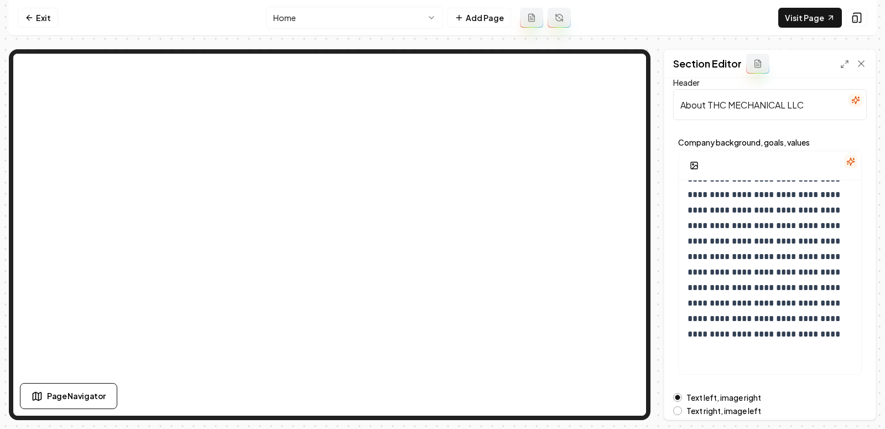
scroll to position [166, 0]
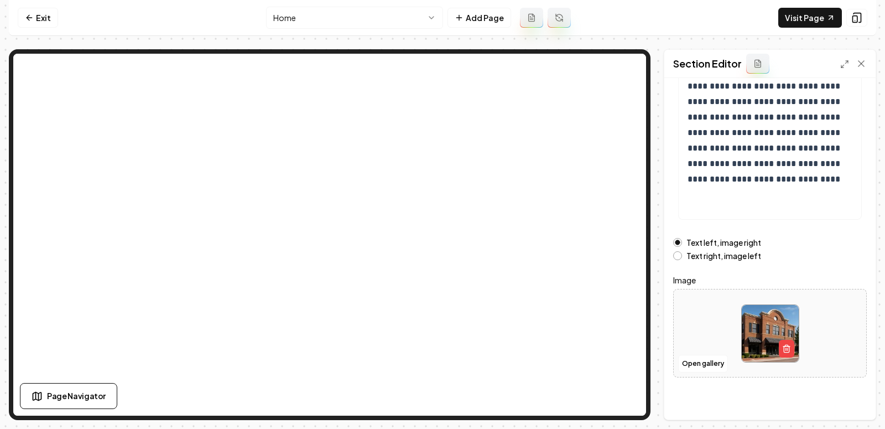
click at [767, 354] on img at bounding box center [770, 333] width 57 height 57
click at [789, 350] on icon "button" at bounding box center [786, 348] width 9 height 9
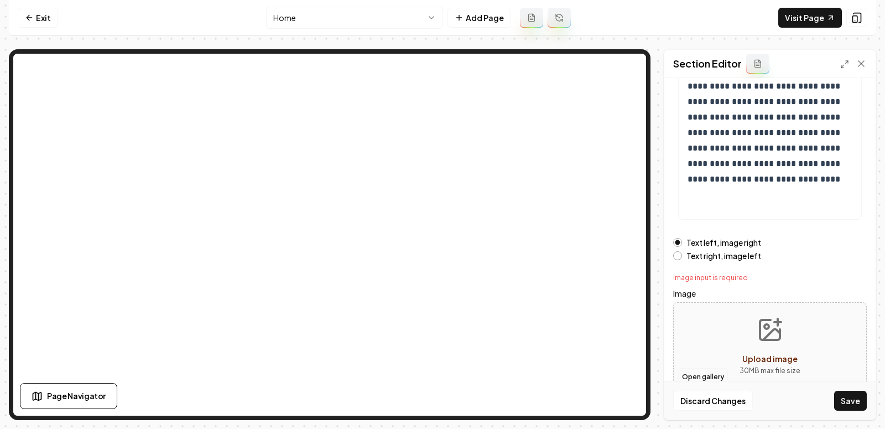
click at [692, 374] on button "Open gallery" at bounding box center [703, 377] width 50 height 18
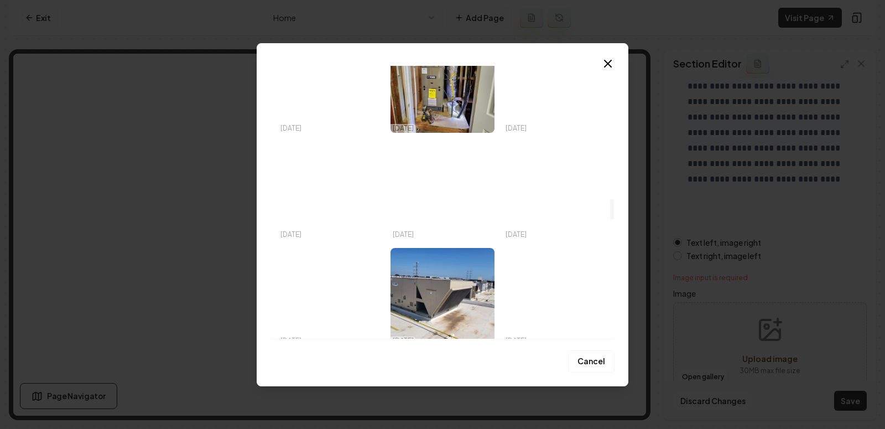
scroll to position [1768, 0]
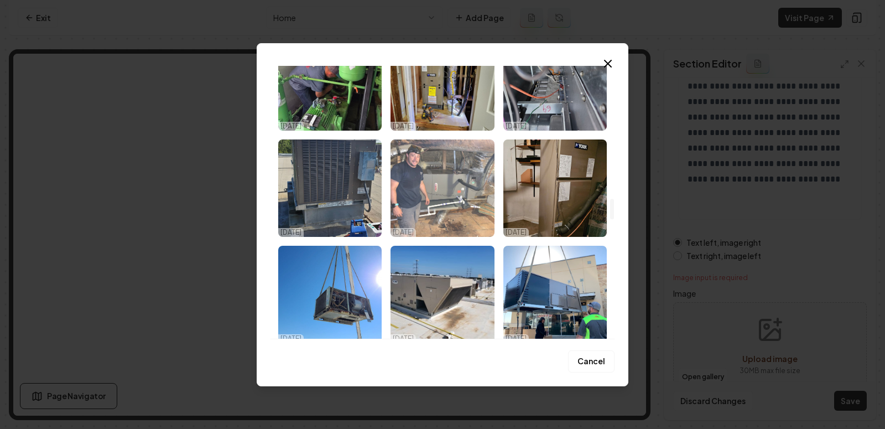
click at [451, 190] on img "Select image image_68dc632e5c7cd75eb8939ea3.jpeg" at bounding box center [442, 187] width 103 height 97
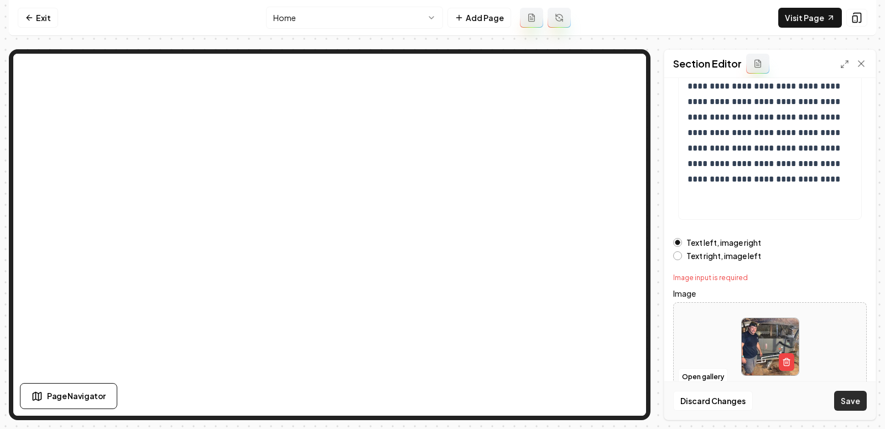
click at [858, 401] on button "Save" at bounding box center [850, 401] width 33 height 20
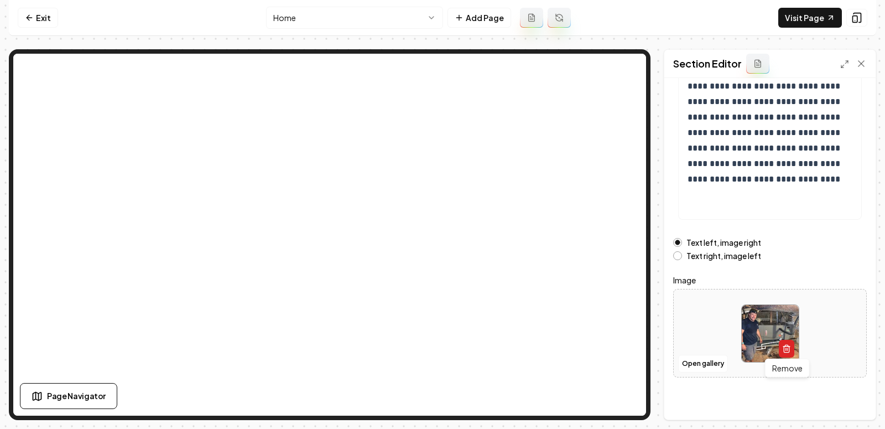
click at [789, 349] on icon "button" at bounding box center [786, 348] width 9 height 9
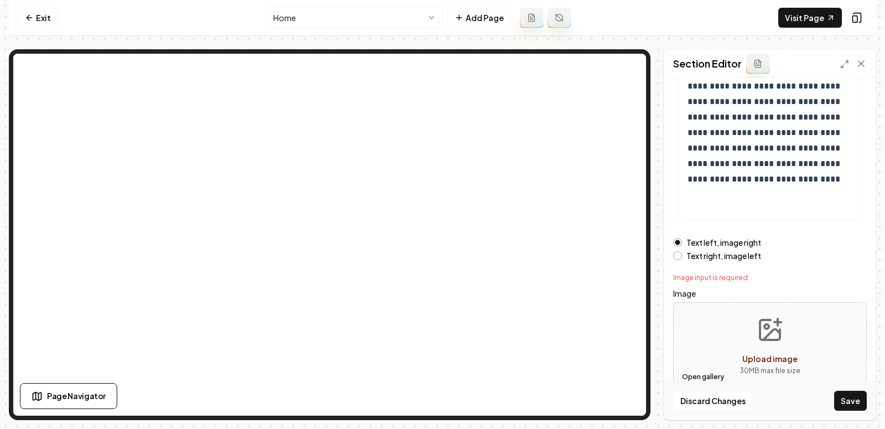
click at [701, 375] on button "Open gallery" at bounding box center [703, 377] width 50 height 18
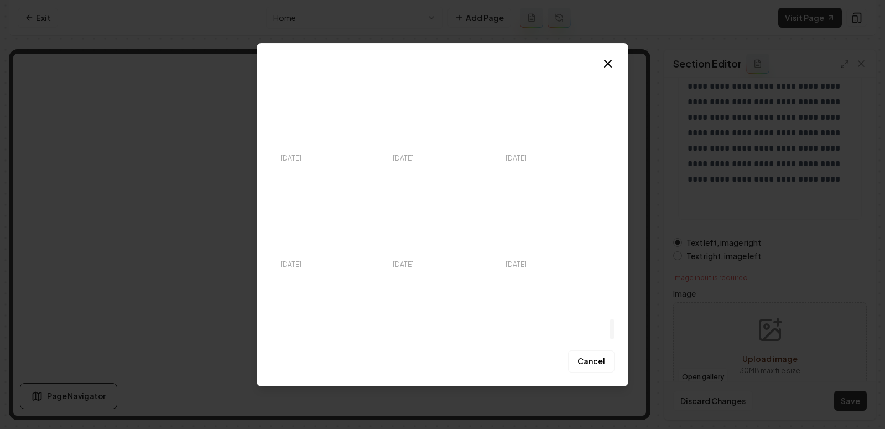
scroll to position [3369, 0]
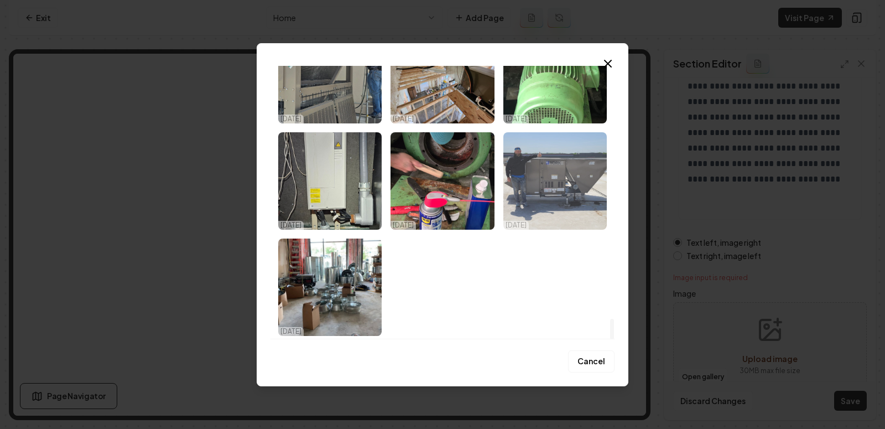
click at [557, 198] on img "Select image image_68dc632c5c7cd75eb8937a9d.jpeg" at bounding box center [555, 180] width 103 height 97
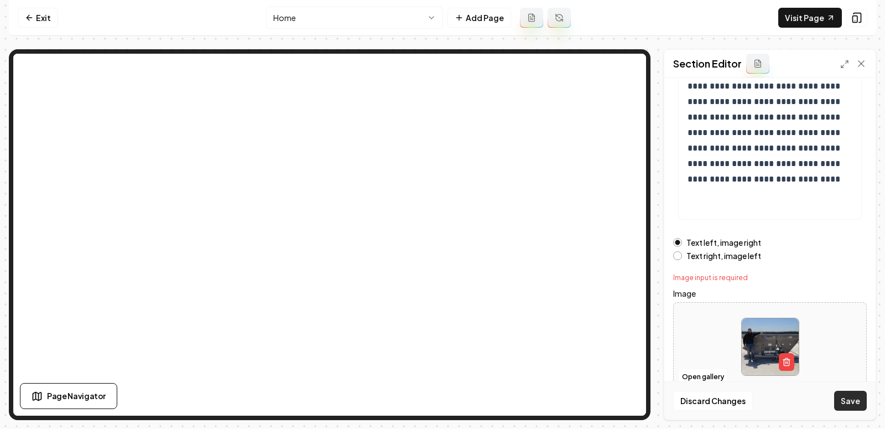
click at [859, 397] on button "Save" at bounding box center [850, 401] width 33 height 20
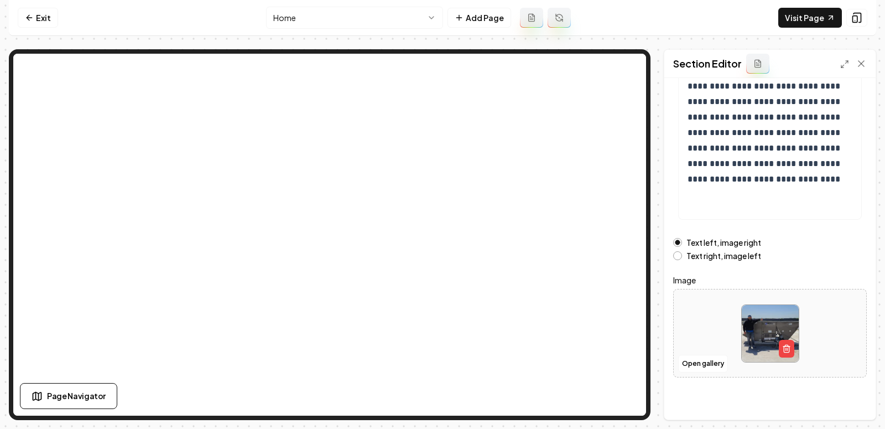
scroll to position [0, 0]
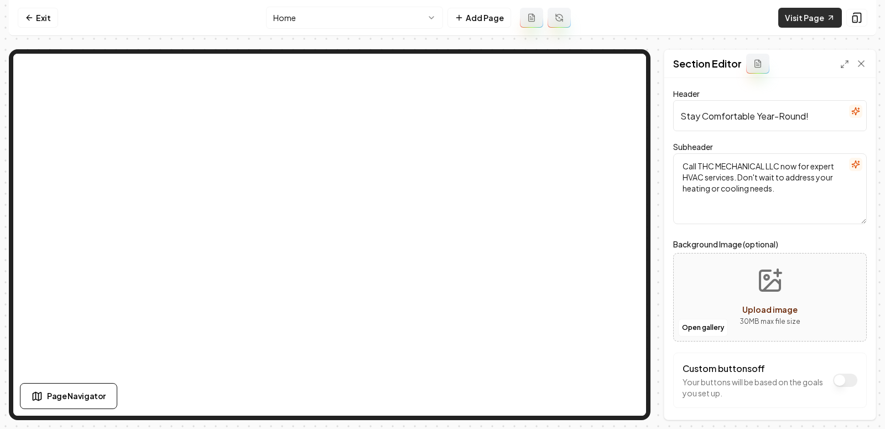
click at [798, 22] on link "Visit Page" at bounding box center [811, 18] width 64 height 20
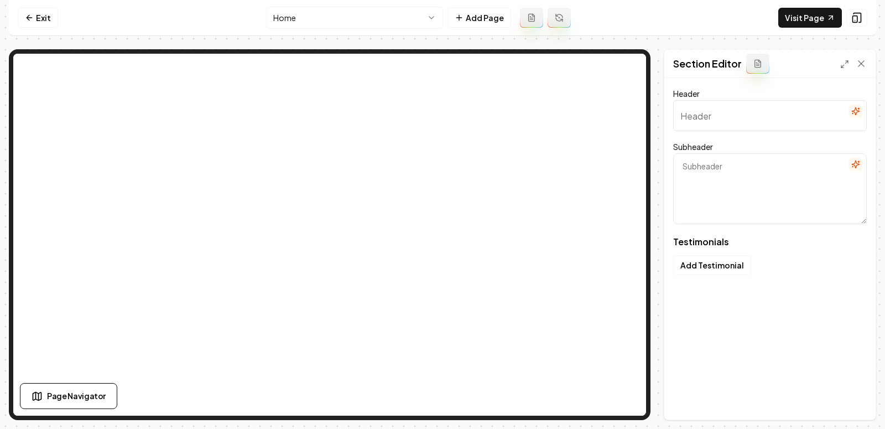
type input "Trusted Comfort Solutions"
type textarea "See how families and businesses rely on our HVAC expertise"
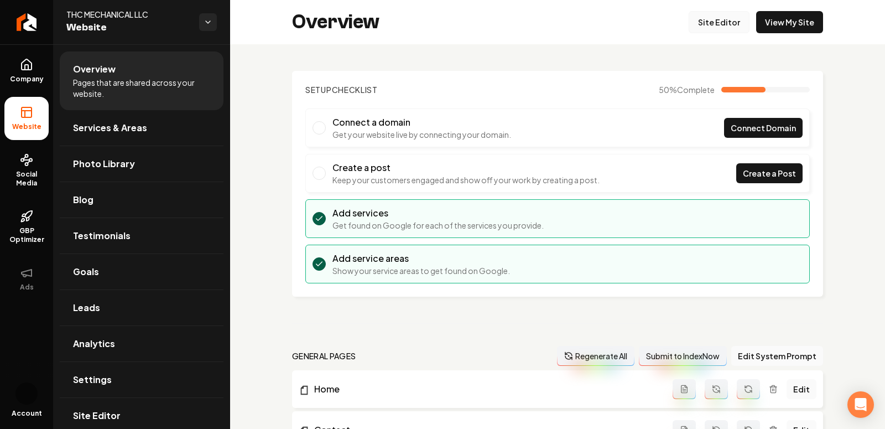
click at [717, 24] on link "Site Editor" at bounding box center [719, 22] width 61 height 22
click at [706, 27] on link "Site Editor" at bounding box center [719, 22] width 61 height 22
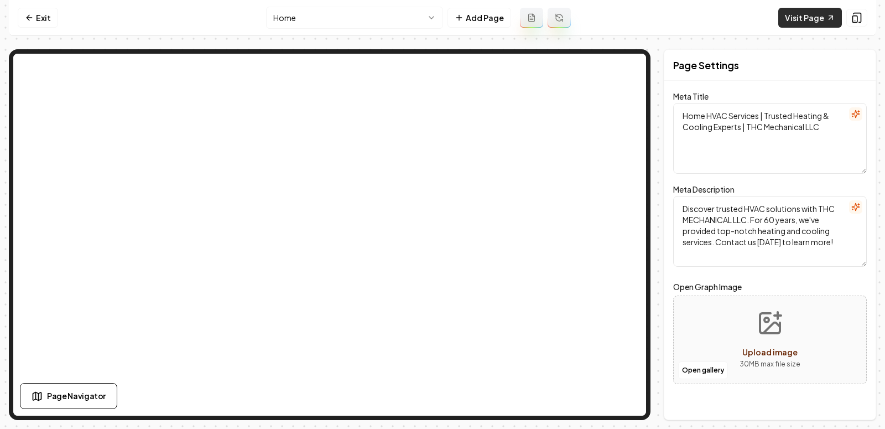
click at [810, 24] on link "Visit Page" at bounding box center [811, 18] width 64 height 20
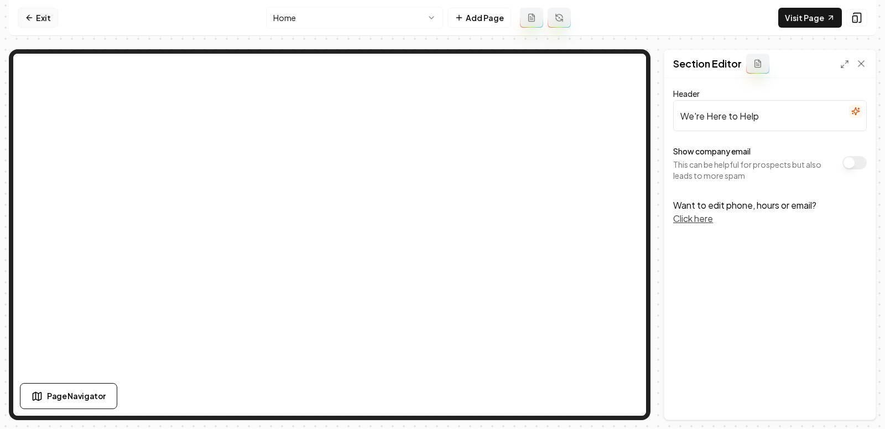
click at [18, 23] on link "Exit" at bounding box center [38, 18] width 40 height 20
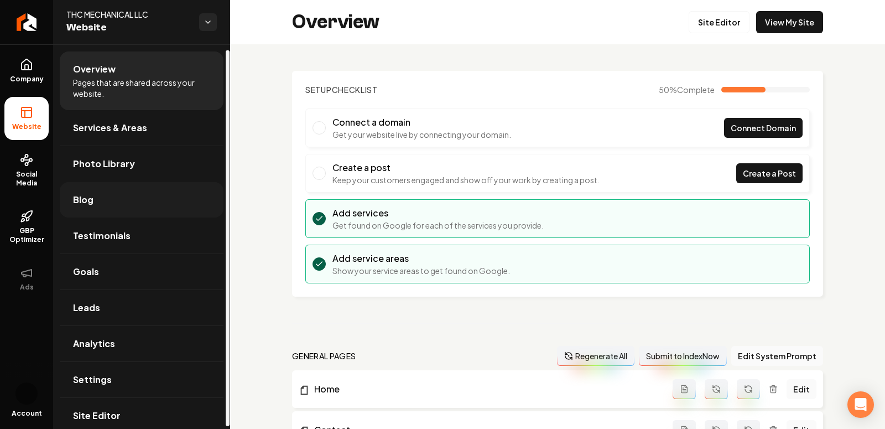
scroll to position [9, 0]
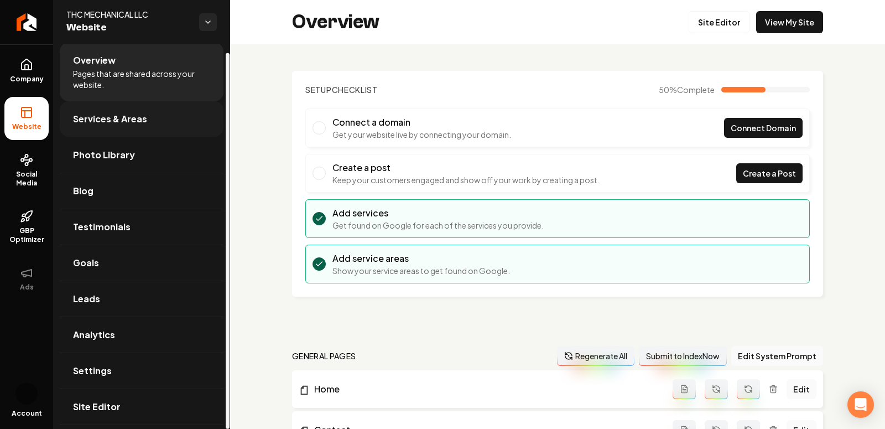
click at [121, 123] on span "Services & Areas" at bounding box center [110, 118] width 74 height 13
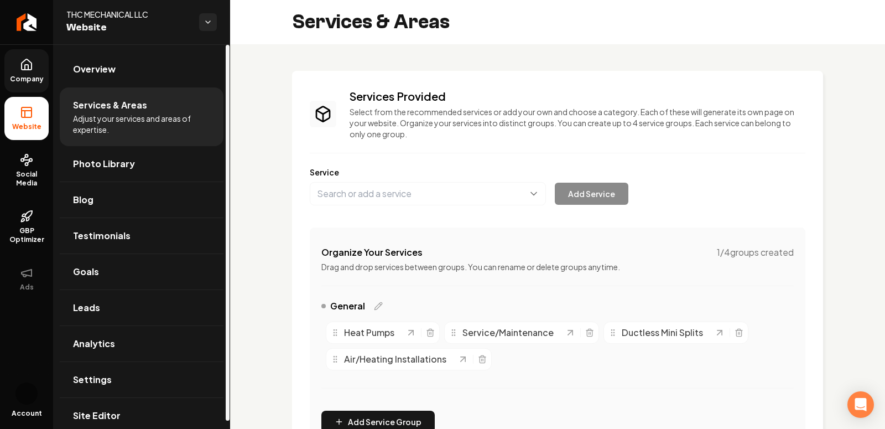
click at [18, 70] on link "Company" at bounding box center [26, 70] width 44 height 43
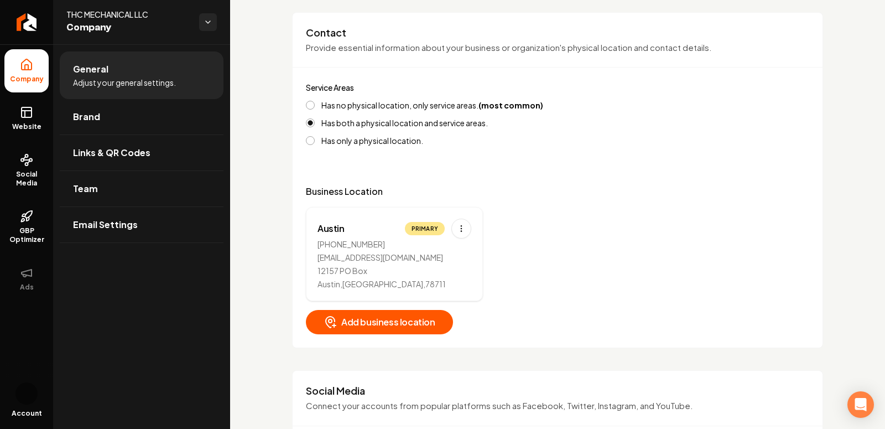
scroll to position [455, 0]
click at [313, 102] on button "Has no physical location, only service areas. (most common)" at bounding box center [310, 106] width 9 height 9
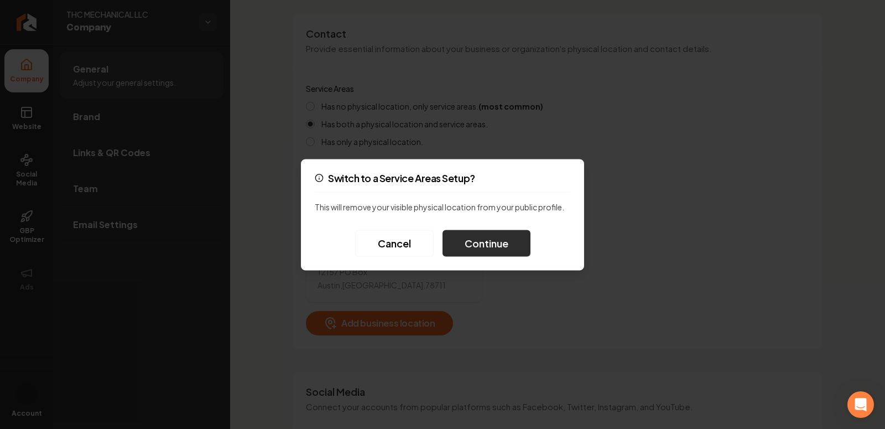
click at [509, 240] on button "Continue" at bounding box center [487, 243] width 88 height 27
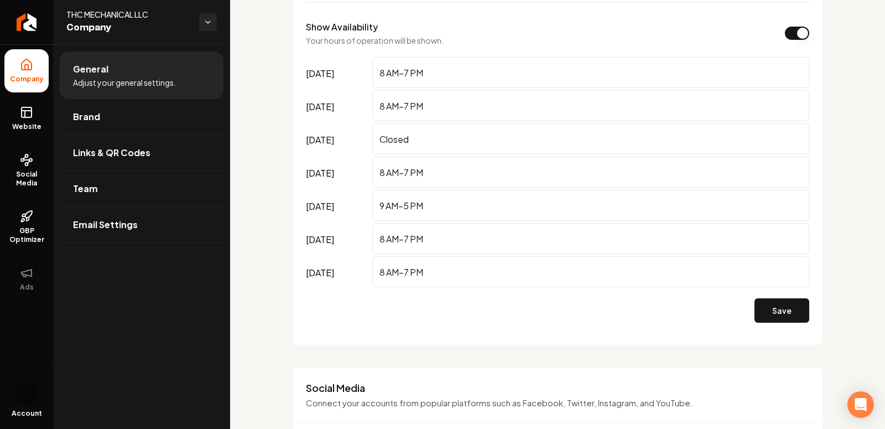
scroll to position [804, 0]
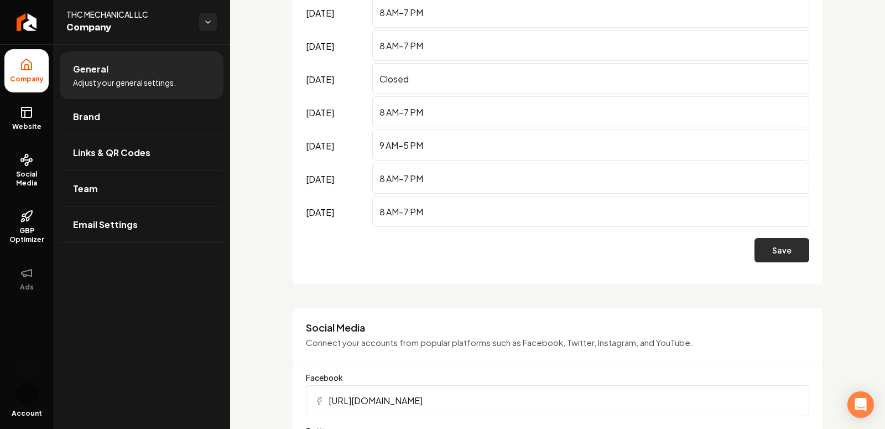
click at [774, 252] on button "Save" at bounding box center [782, 250] width 55 height 24
click at [19, 126] on span "Website" at bounding box center [27, 126] width 38 height 9
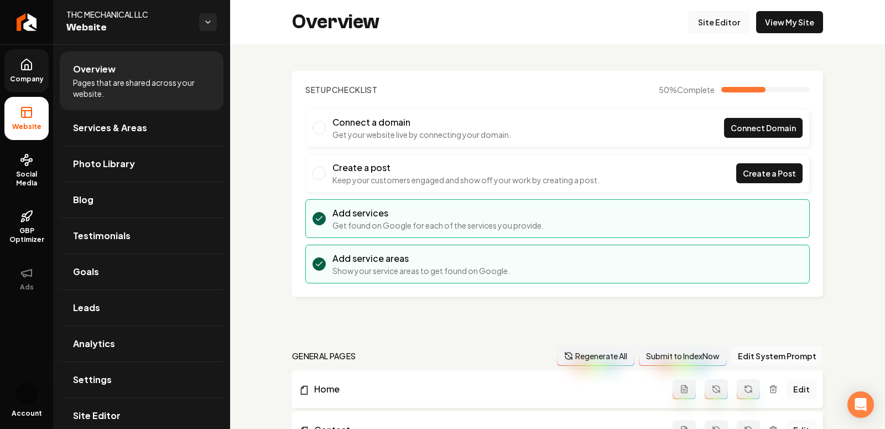
click at [707, 21] on link "Site Editor" at bounding box center [719, 22] width 61 height 22
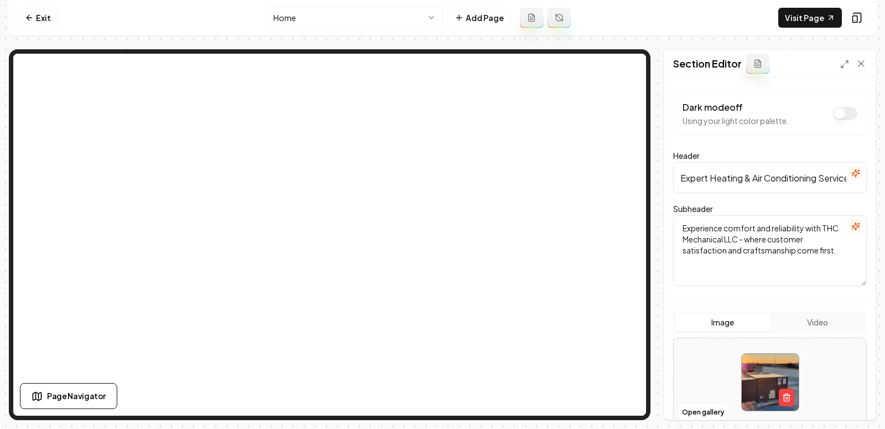
click at [841, 108] on button "Dark mode off" at bounding box center [845, 113] width 24 height 13
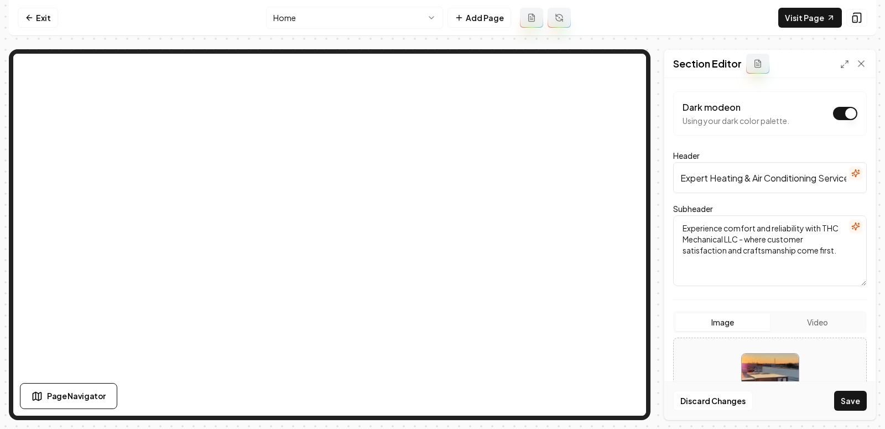
click at [842, 113] on button "Dark mode on" at bounding box center [845, 113] width 24 height 13
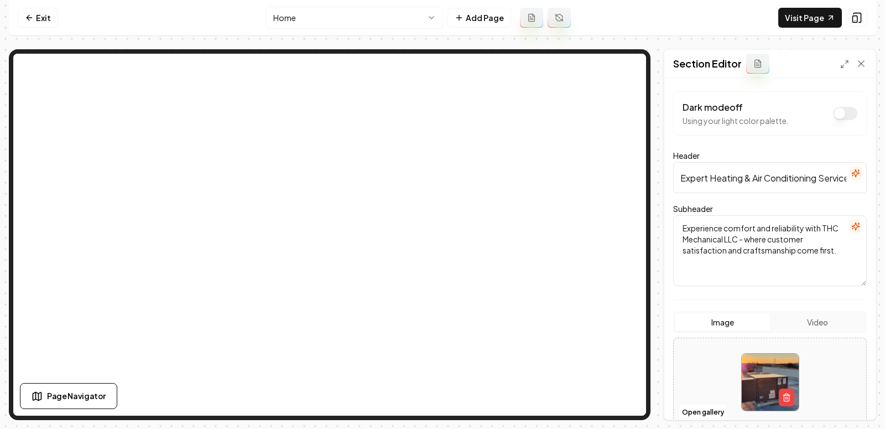
click at [781, 13] on nav "Exit Home Add Page Visit Page" at bounding box center [443, 18] width 868 height 36
click at [794, 13] on link "Visit Page" at bounding box center [811, 18] width 64 height 20
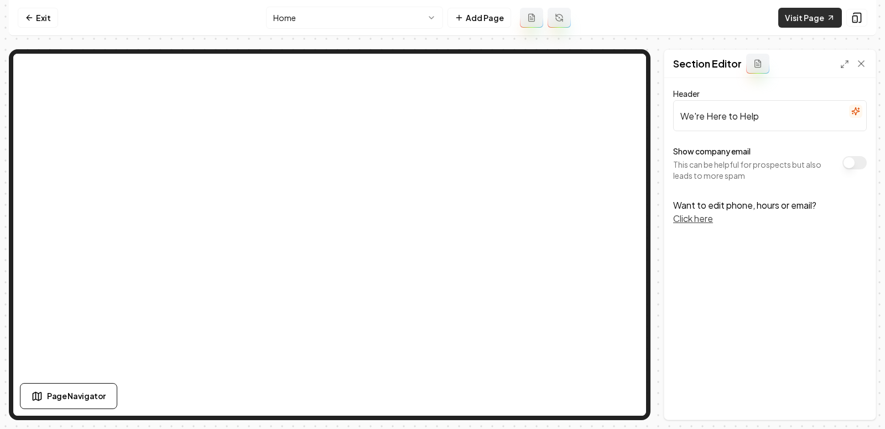
click at [822, 9] on link "Visit Page" at bounding box center [811, 18] width 64 height 20
click at [42, 16] on link "Exit" at bounding box center [38, 18] width 40 height 20
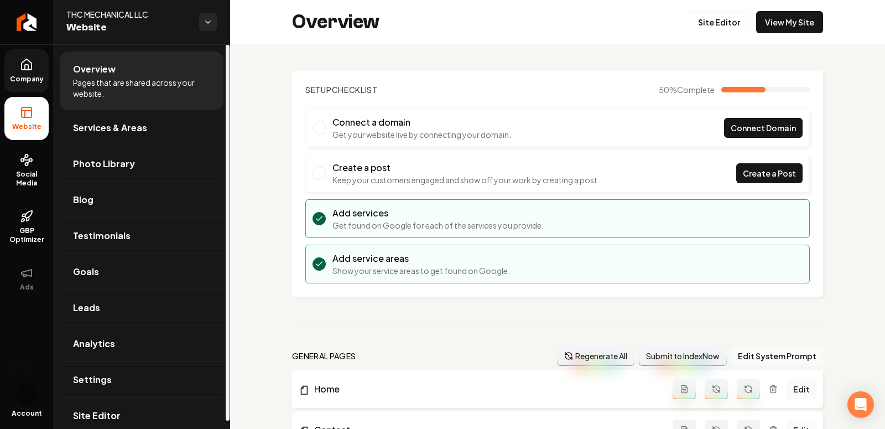
click at [17, 82] on span "Company" at bounding box center [27, 79] width 43 height 9
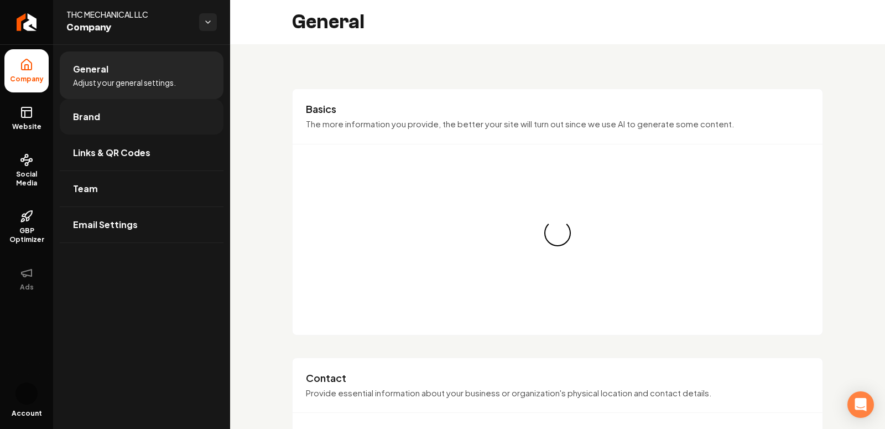
click at [120, 125] on link "Brand" at bounding box center [142, 116] width 164 height 35
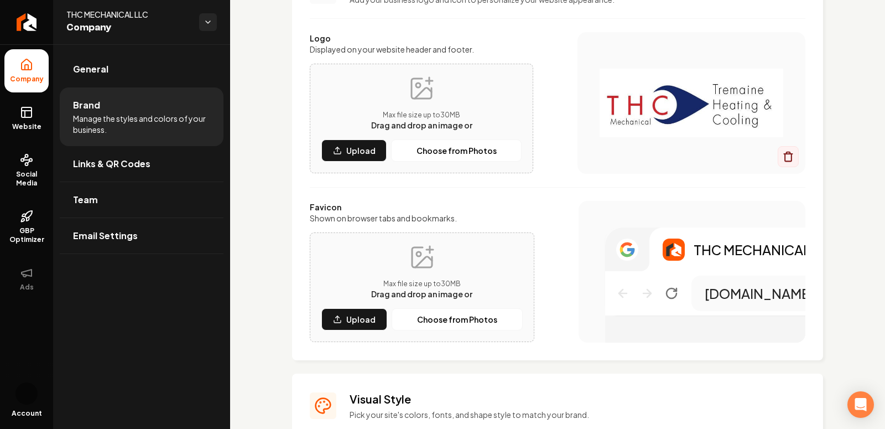
scroll to position [114, 0]
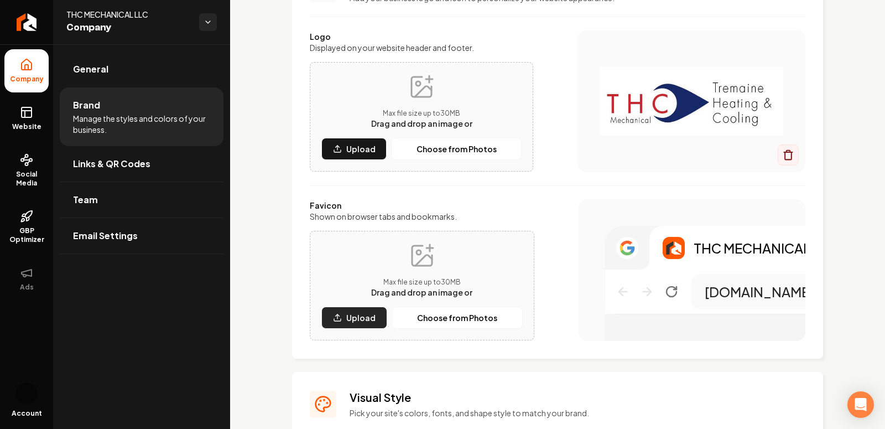
click at [347, 318] on p "Upload" at bounding box center [360, 317] width 29 height 11
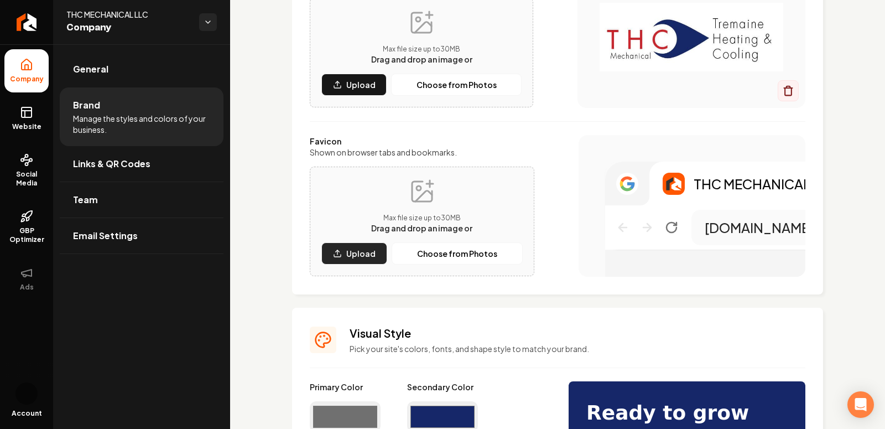
click at [349, 250] on p "Upload" at bounding box center [360, 253] width 29 height 11
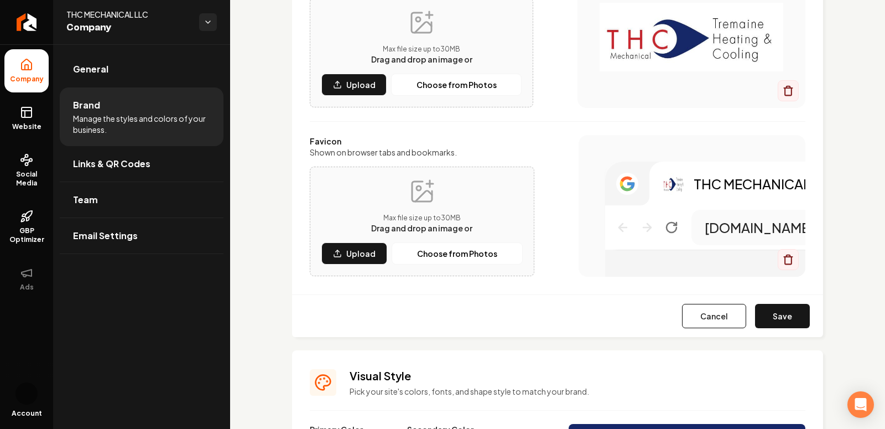
click at [428, 222] on div "Drag and drop an image or" at bounding box center [421, 227] width 101 height 11
click at [785, 317] on button "Save" at bounding box center [782, 316] width 55 height 24
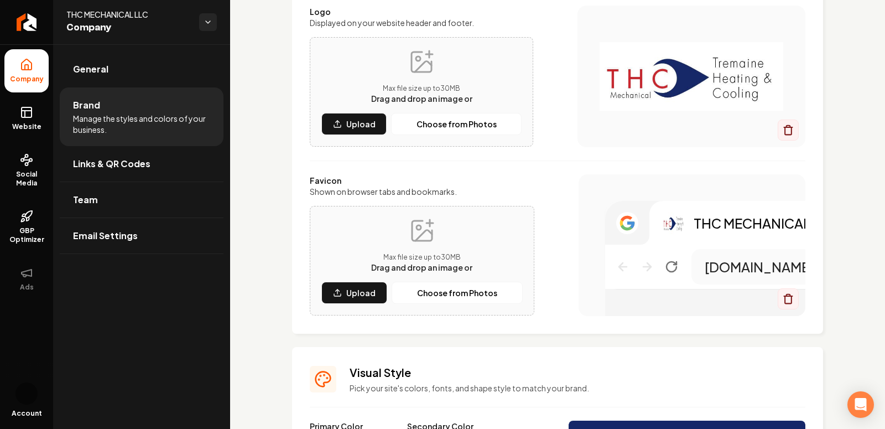
scroll to position [170, 0]
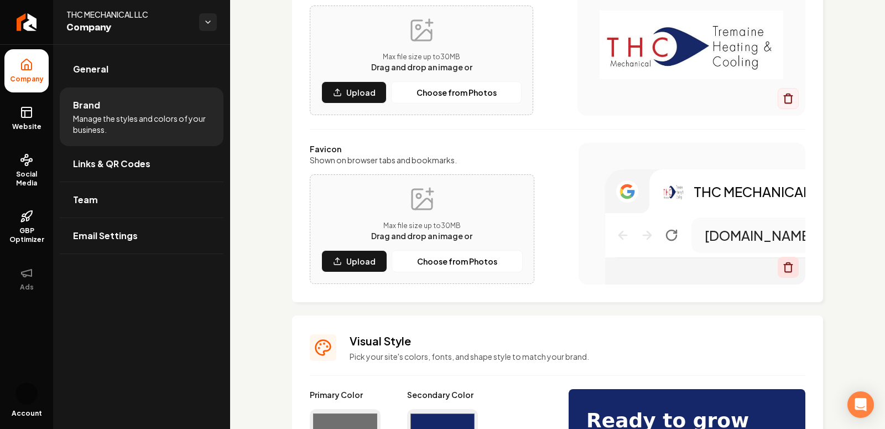
click at [785, 265] on icon "Main content area" at bounding box center [789, 265] width 8 height 0
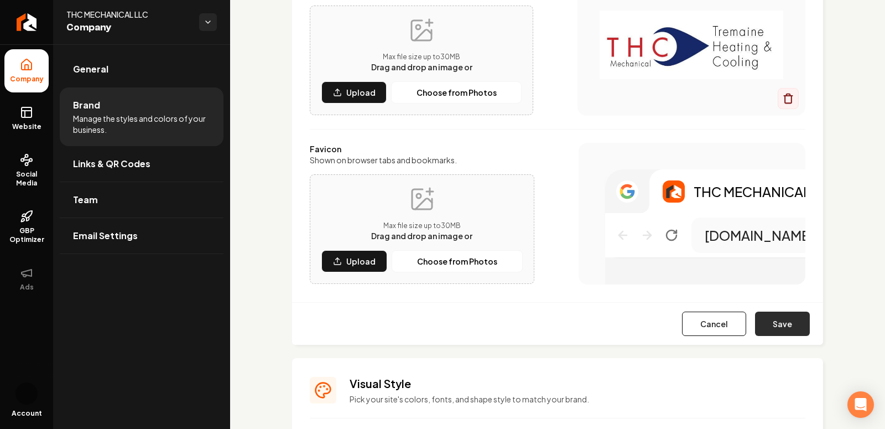
click at [782, 323] on button "Save" at bounding box center [782, 324] width 55 height 24
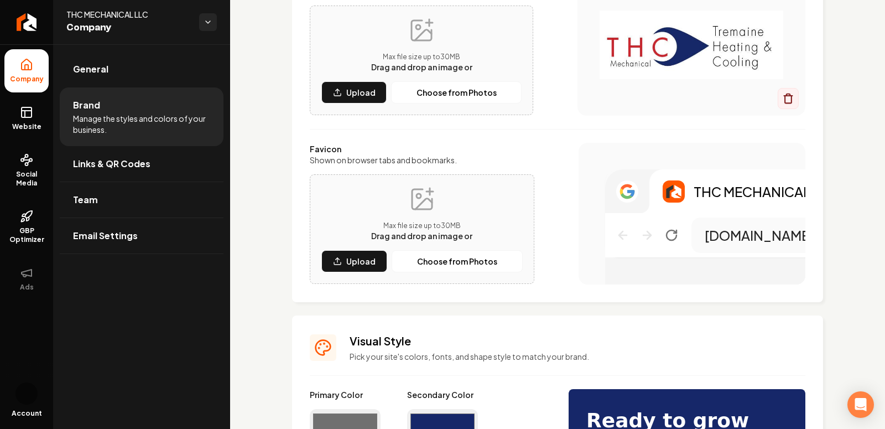
scroll to position [0, 0]
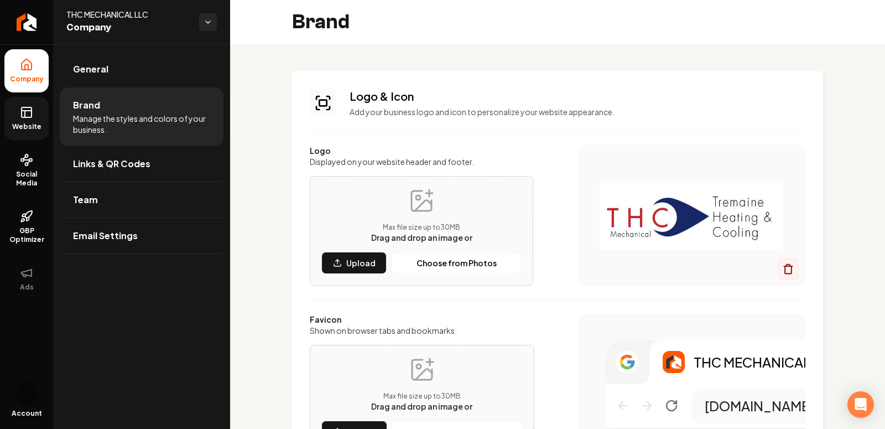
click at [32, 115] on rect at bounding box center [27, 112] width 10 height 10
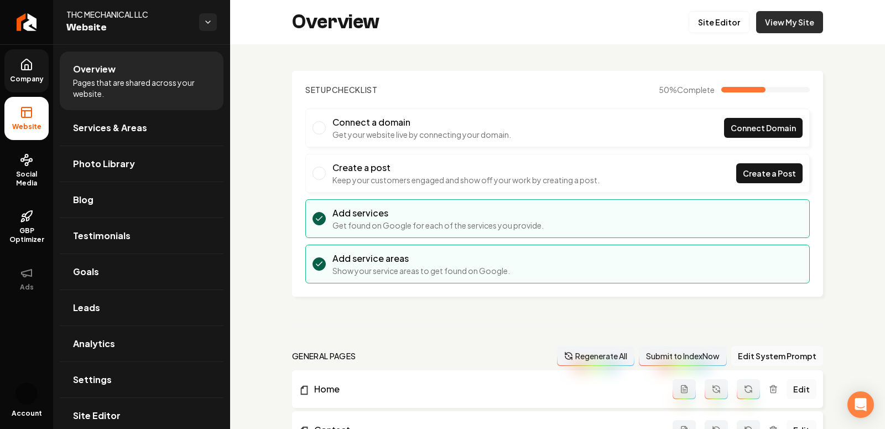
click at [785, 23] on link "View My Site" at bounding box center [789, 22] width 67 height 22
